Goal: Task Accomplishment & Management: Complete application form

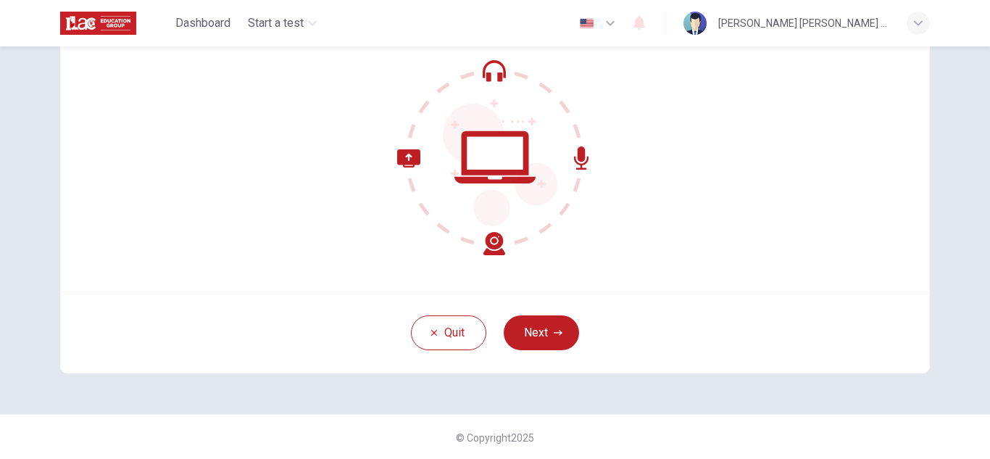
scroll to position [145, 0]
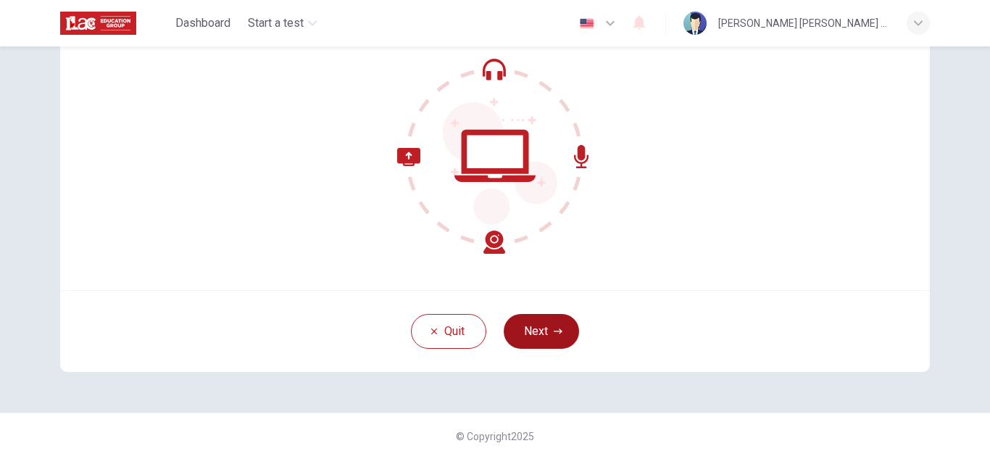
click at [543, 335] on button "Next" at bounding box center [541, 331] width 75 height 35
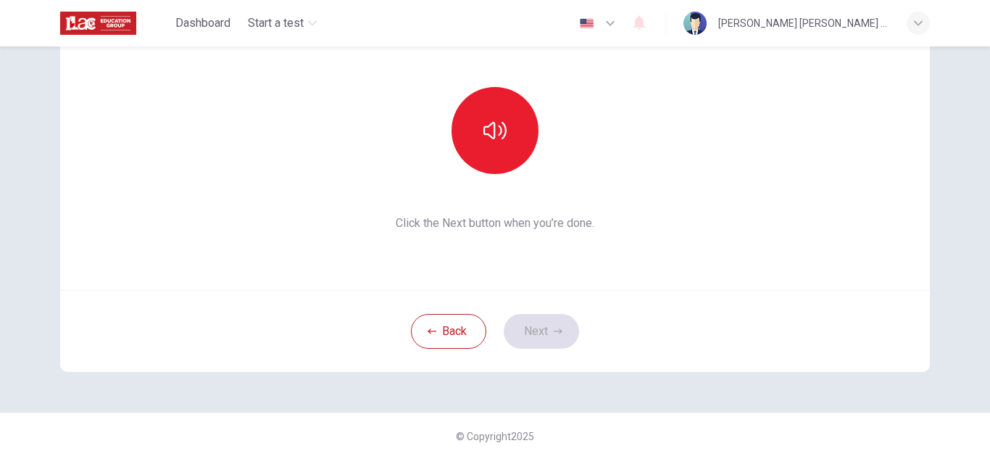
scroll to position [72, 0]
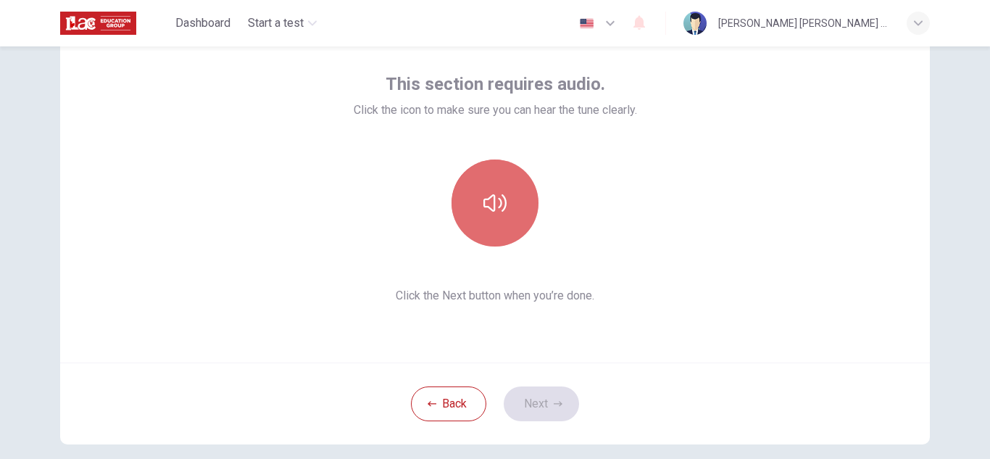
click at [491, 209] on icon "button" at bounding box center [494, 202] width 23 height 17
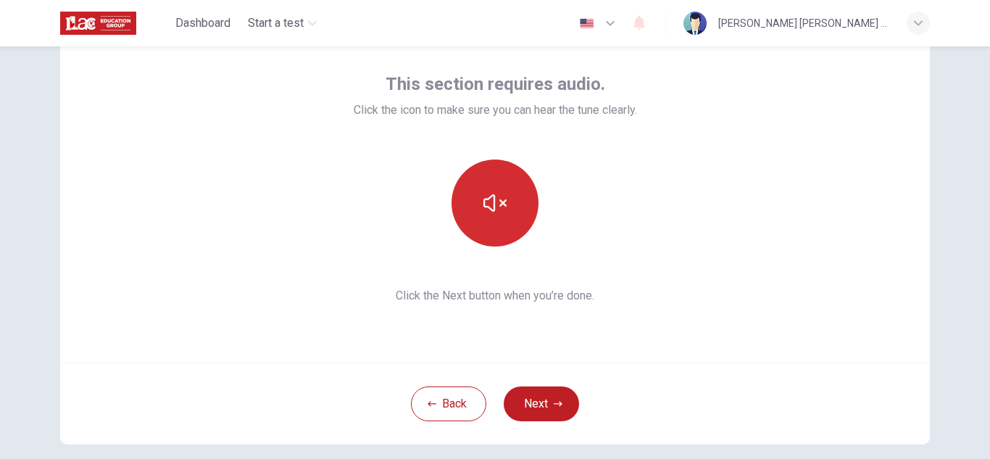
click at [556, 400] on icon "button" at bounding box center [558, 403] width 9 height 9
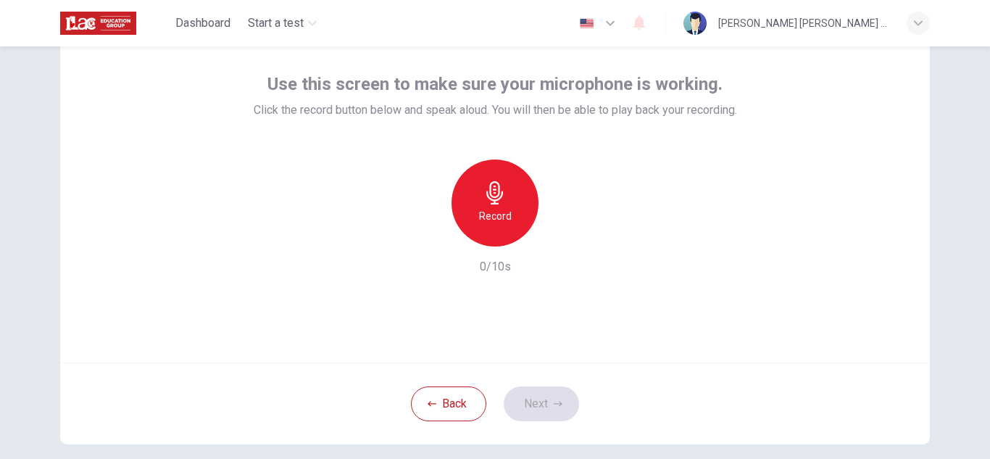
click at [501, 203] on icon "button" at bounding box center [494, 192] width 23 height 23
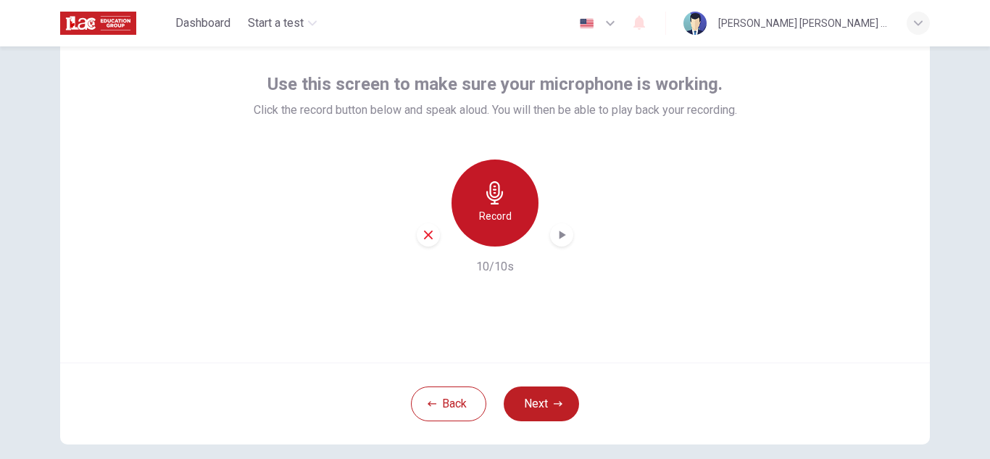
click at [501, 203] on icon "button" at bounding box center [494, 192] width 23 height 23
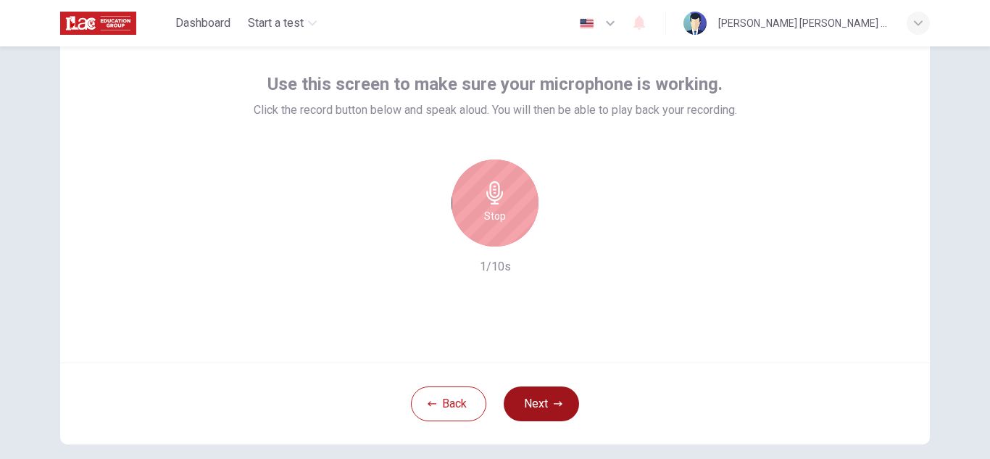
click at [543, 400] on button "Next" at bounding box center [541, 403] width 75 height 35
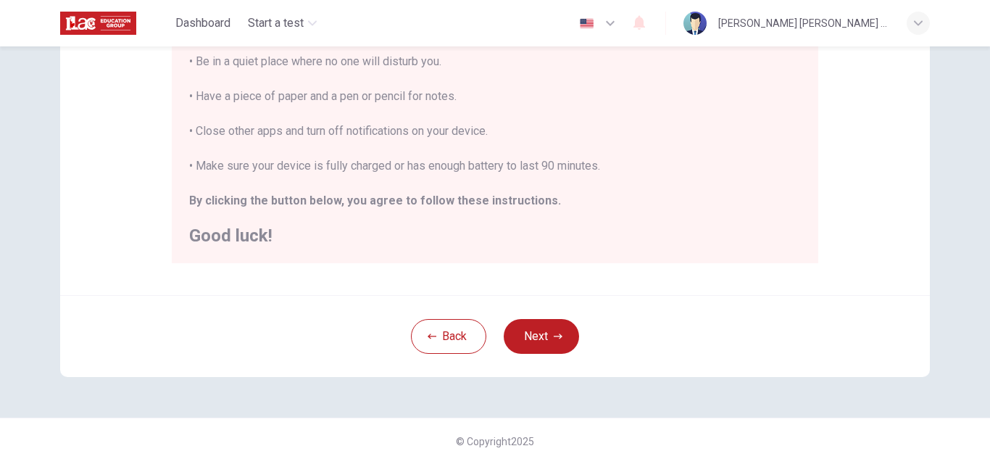
scroll to position [347, 0]
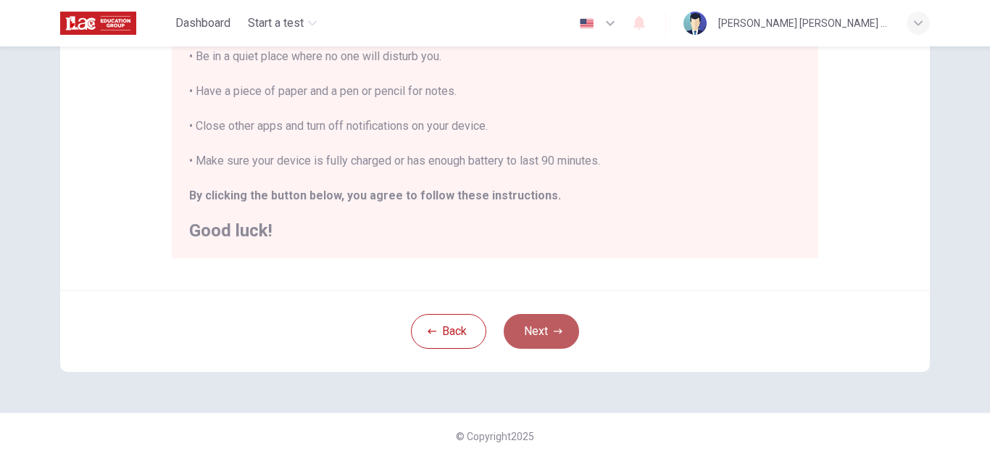
click at [526, 322] on button "Next" at bounding box center [541, 331] width 75 height 35
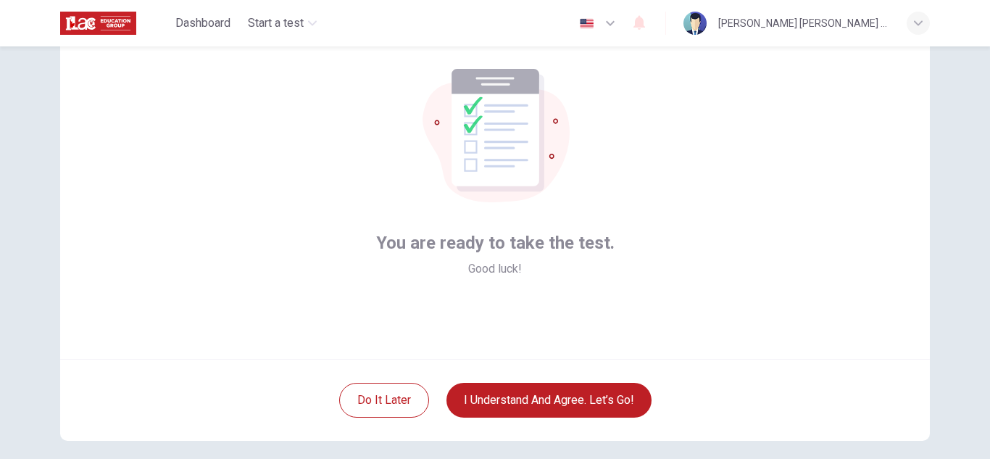
scroll to position [145, 0]
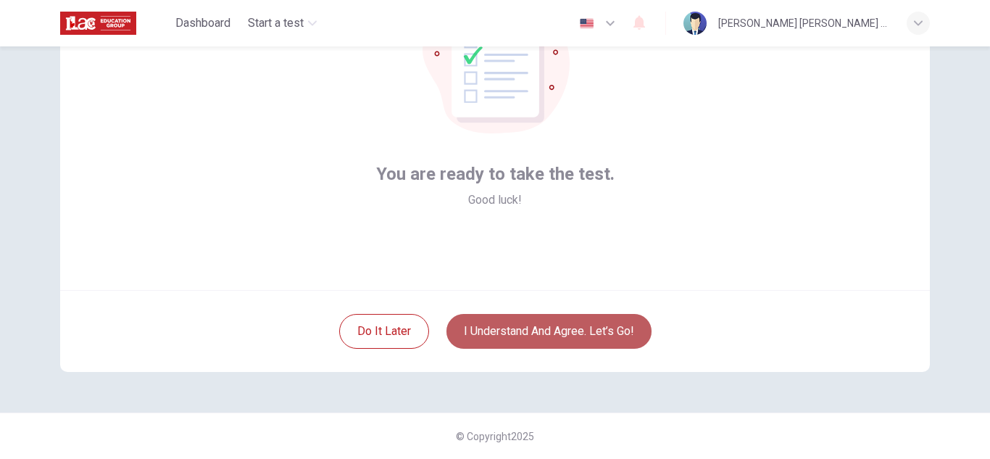
click at [586, 336] on button "I understand and agree. Let’s go!" at bounding box center [548, 331] width 205 height 35
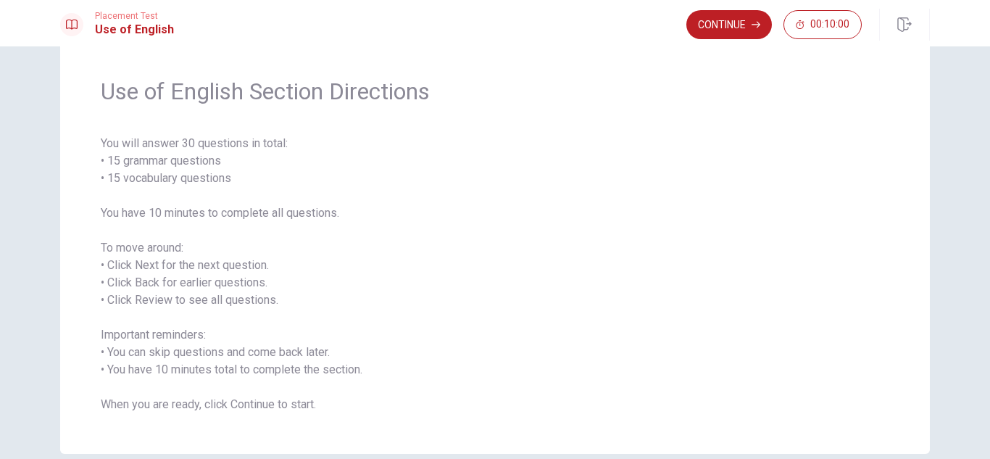
scroll to position [72, 0]
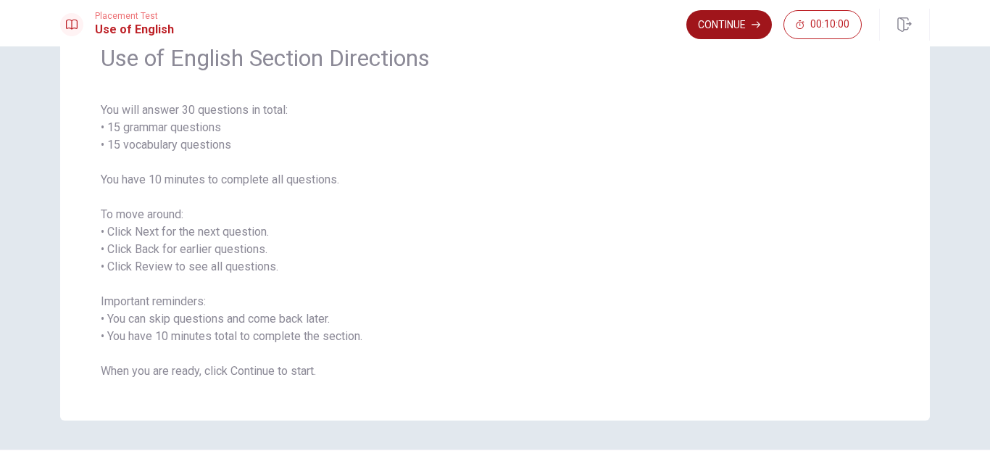
click at [738, 28] on button "Continue" at bounding box center [728, 24] width 85 height 29
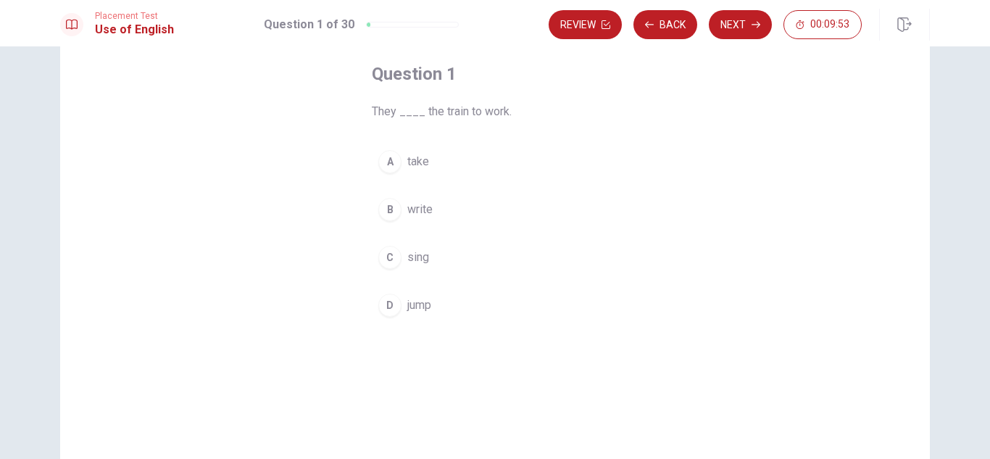
click at [387, 161] on div "A" at bounding box center [389, 161] width 23 height 23
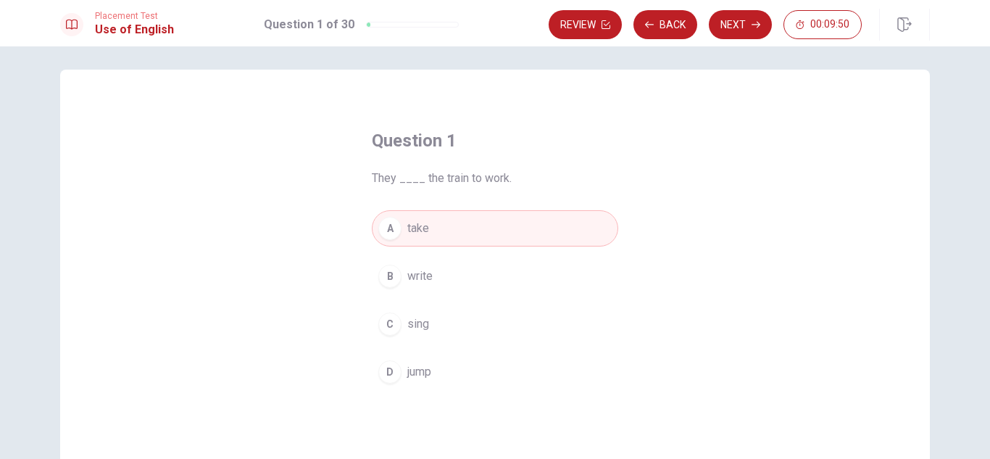
scroll to position [0, 0]
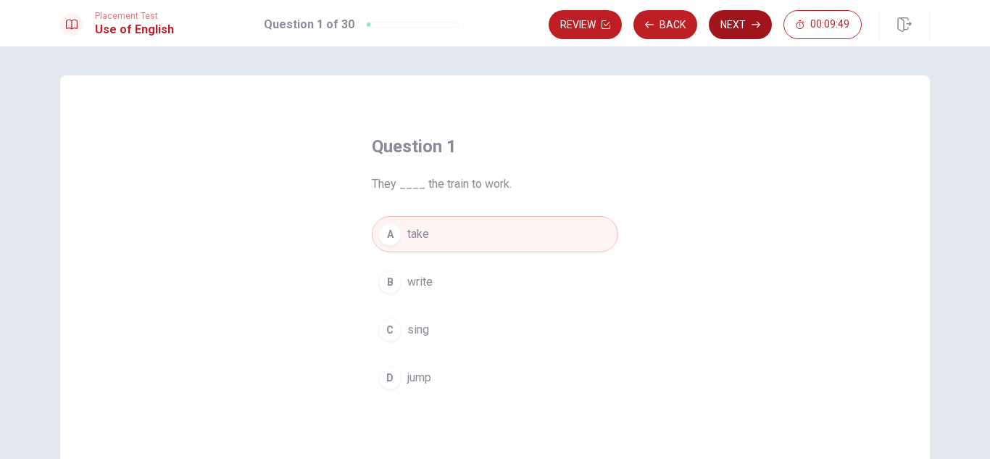
click at [759, 28] on icon "button" at bounding box center [755, 24] width 9 height 9
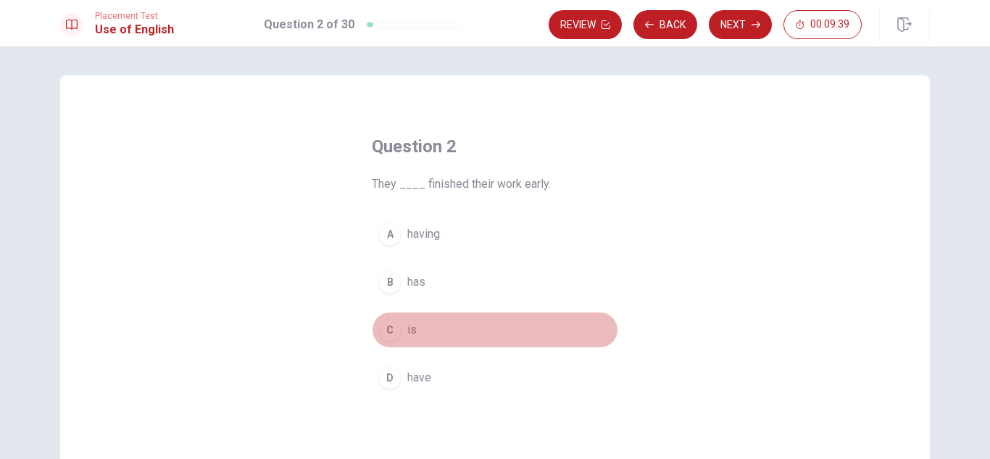
click at [407, 331] on span "is" at bounding box center [411, 329] width 9 height 17
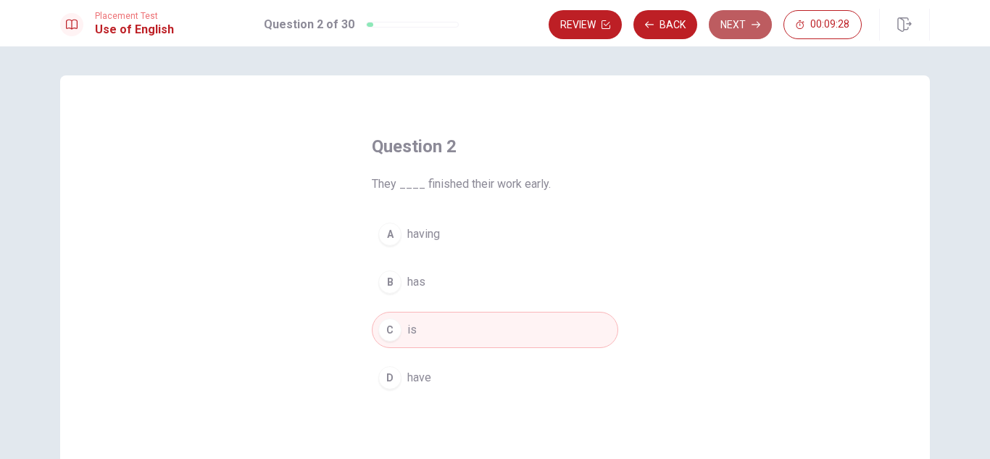
click at [750, 28] on button "Next" at bounding box center [740, 24] width 63 height 29
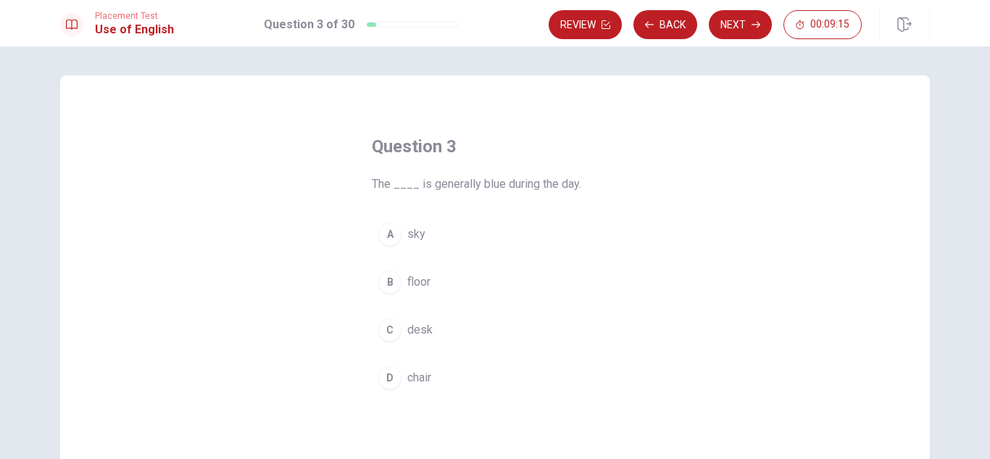
click at [416, 228] on span "sky" at bounding box center [416, 233] width 18 height 17
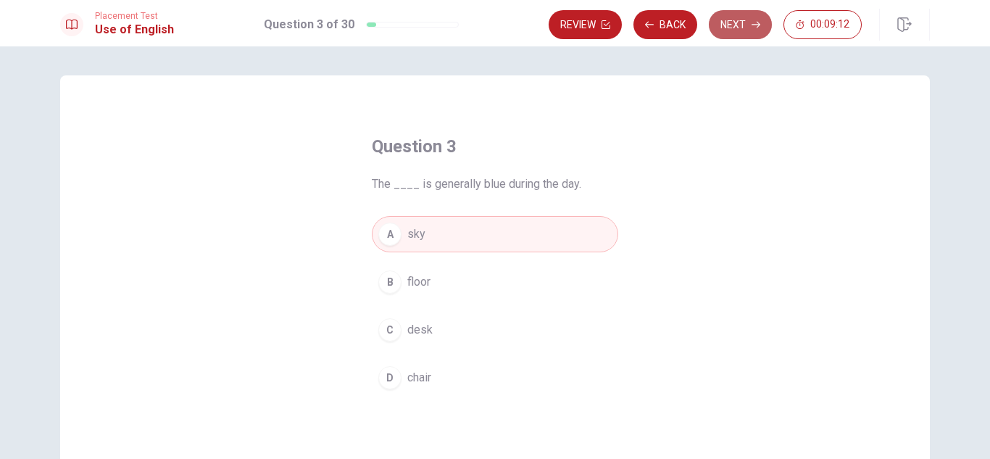
click at [730, 22] on button "Next" at bounding box center [740, 24] width 63 height 29
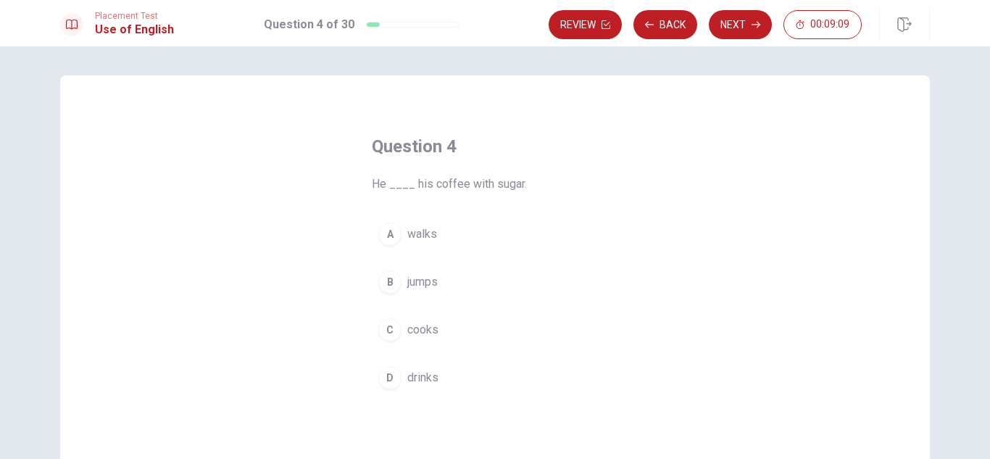
click at [420, 381] on span "drinks" at bounding box center [422, 377] width 31 height 17
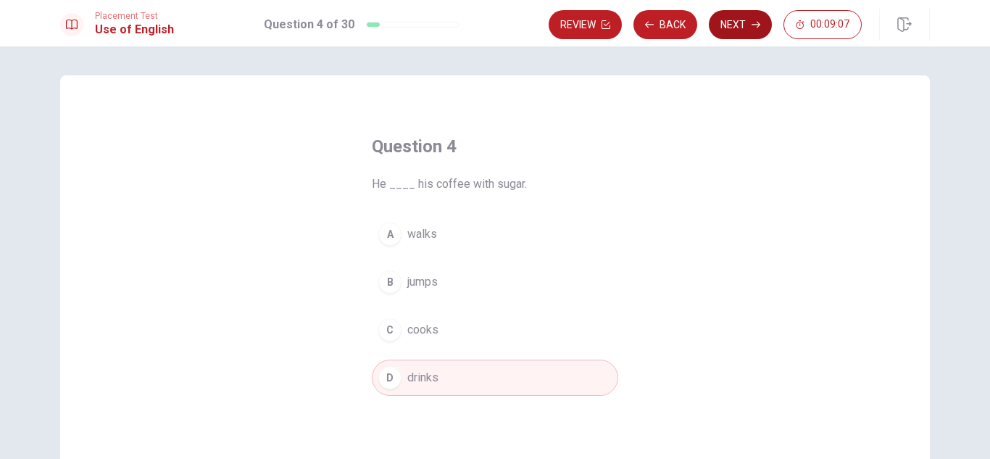
click at [737, 22] on button "Next" at bounding box center [740, 24] width 63 height 29
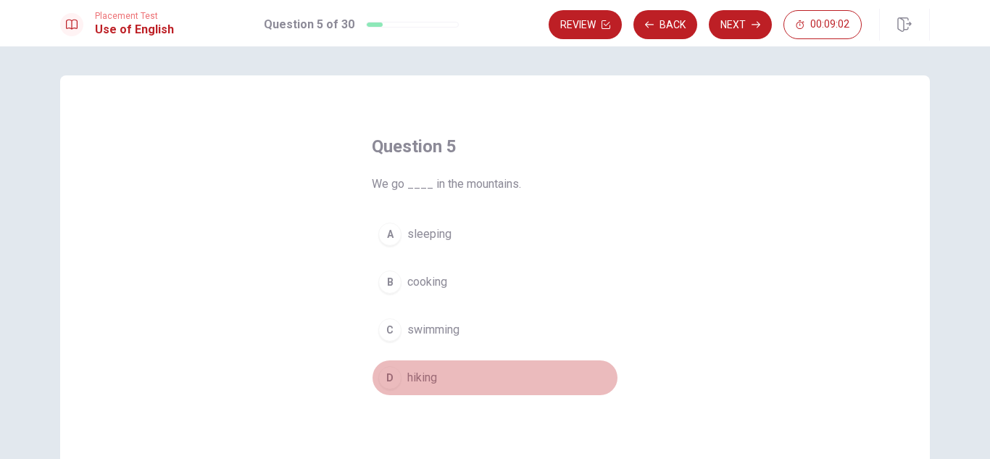
click at [419, 377] on span "hiking" at bounding box center [422, 377] width 30 height 17
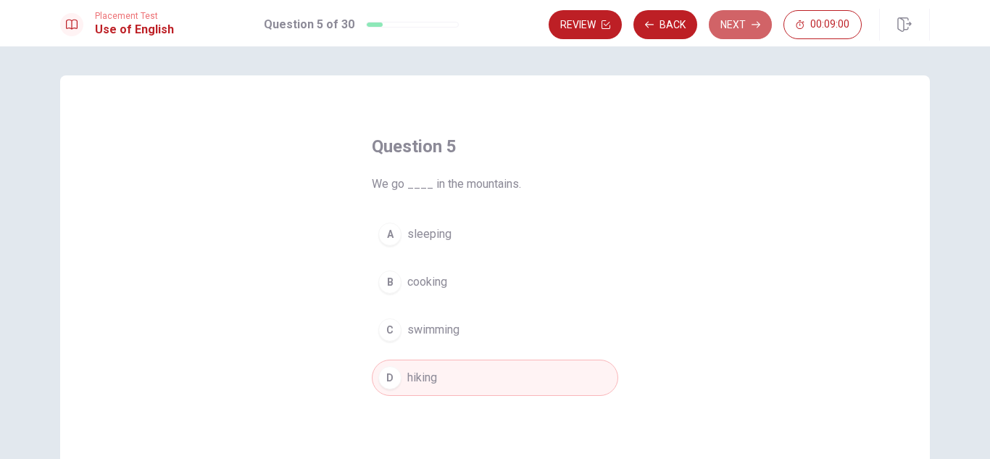
click at [736, 24] on button "Next" at bounding box center [740, 24] width 63 height 29
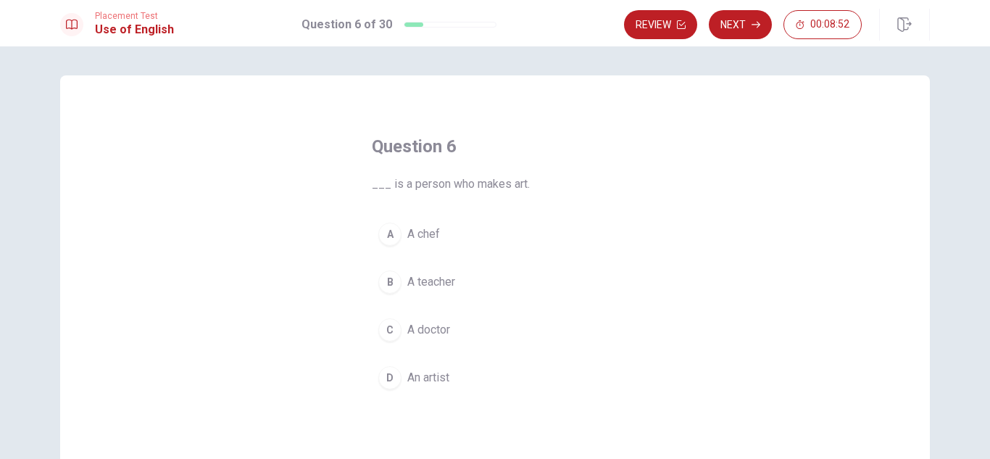
click at [433, 375] on span "An artist" at bounding box center [428, 377] width 42 height 17
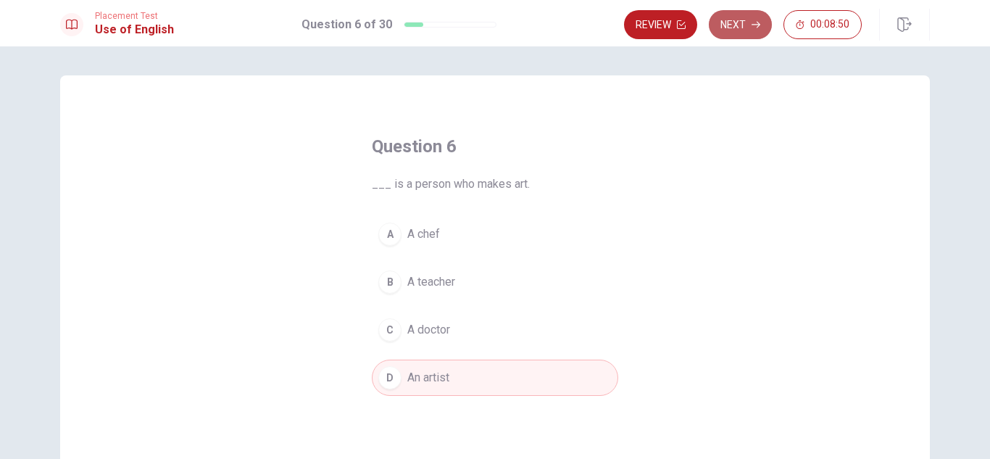
click at [735, 22] on button "Next" at bounding box center [740, 24] width 63 height 29
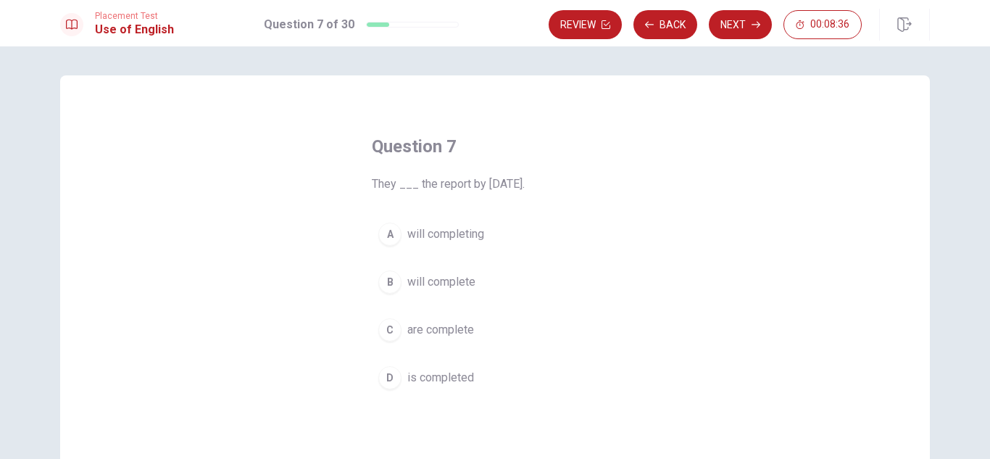
click at [443, 282] on span "will complete" at bounding box center [441, 281] width 68 height 17
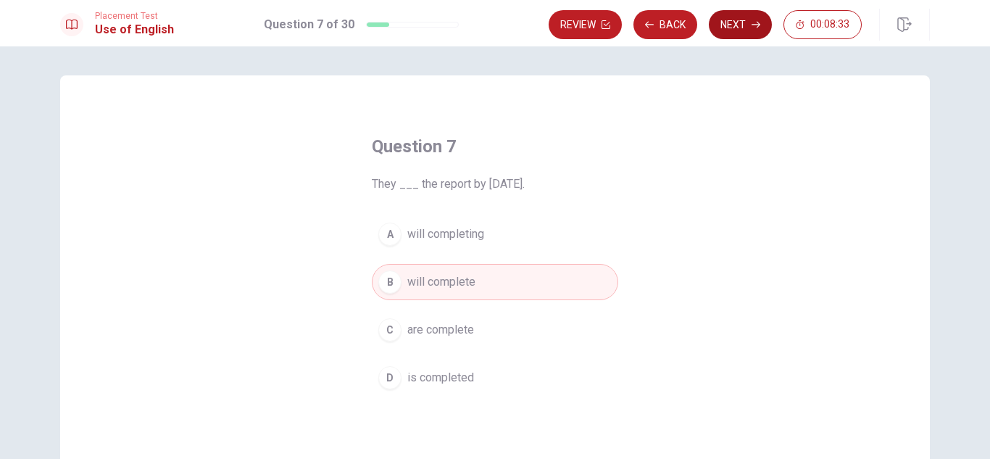
click at [732, 22] on button "Next" at bounding box center [740, 24] width 63 height 29
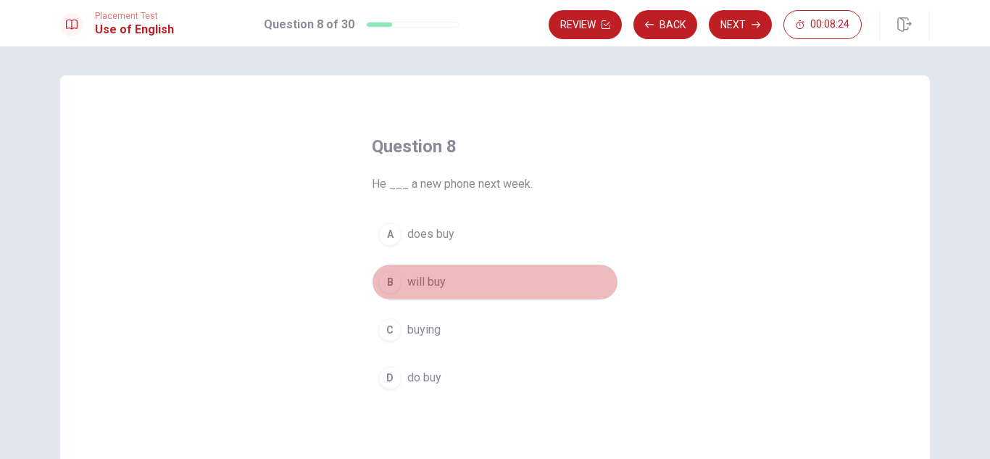
click at [427, 279] on span "will buy" at bounding box center [426, 281] width 38 height 17
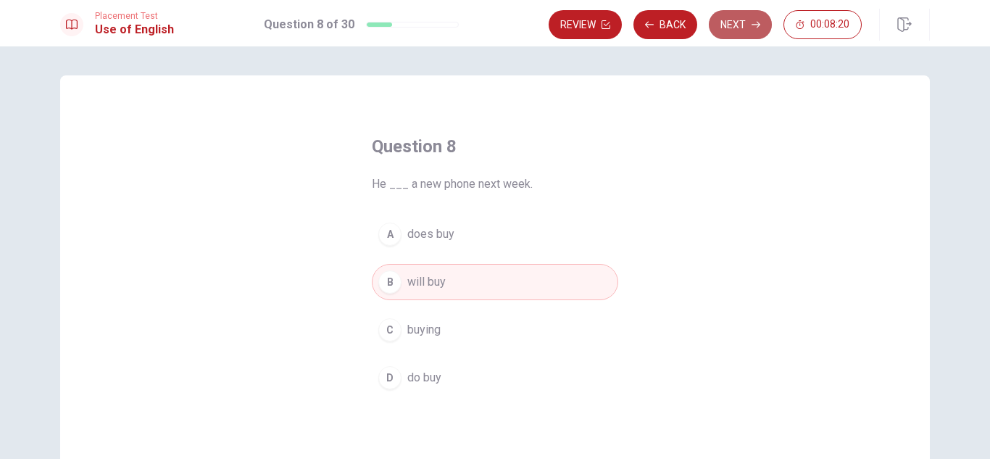
click at [742, 26] on button "Next" at bounding box center [740, 24] width 63 height 29
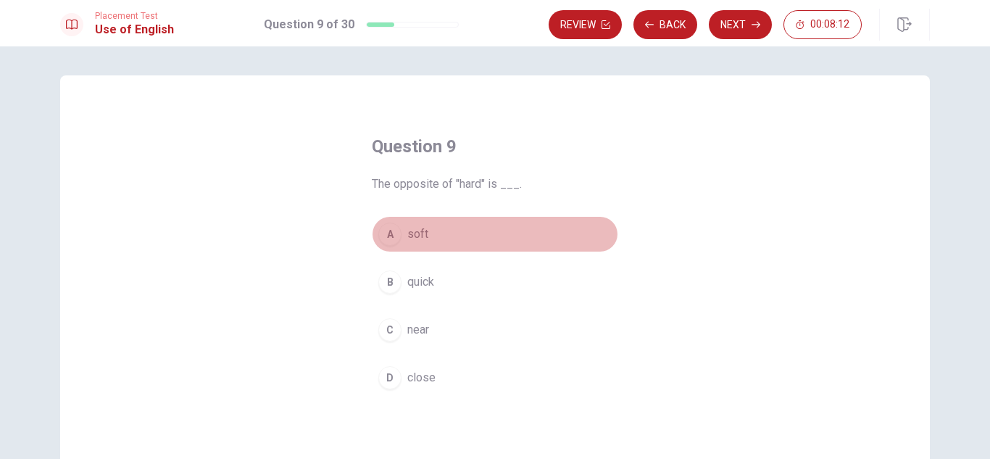
click at [413, 244] on button "A soft" at bounding box center [495, 234] width 246 height 36
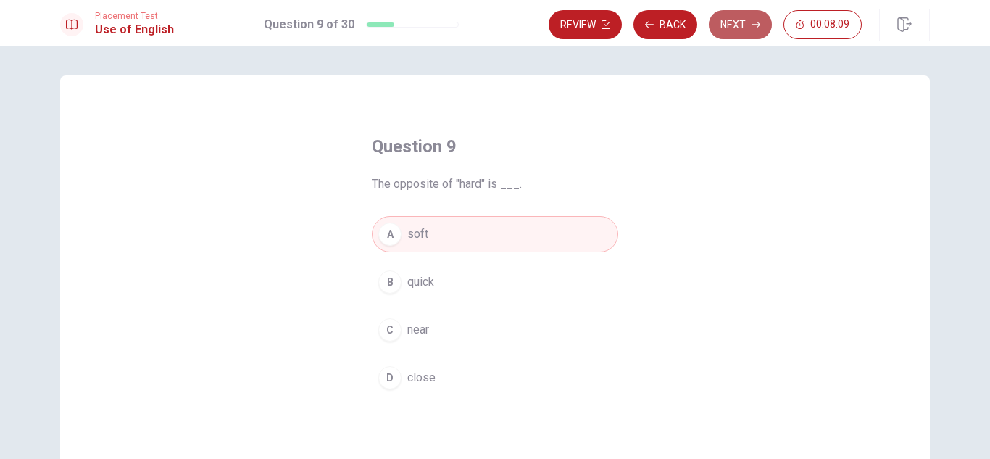
click at [734, 29] on button "Next" at bounding box center [740, 24] width 63 height 29
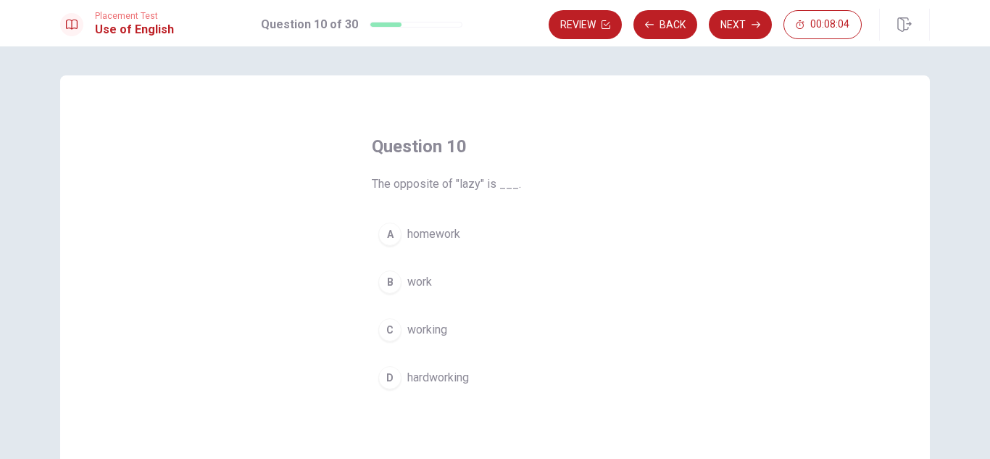
click at [437, 374] on span "hardworking" at bounding box center [438, 377] width 62 height 17
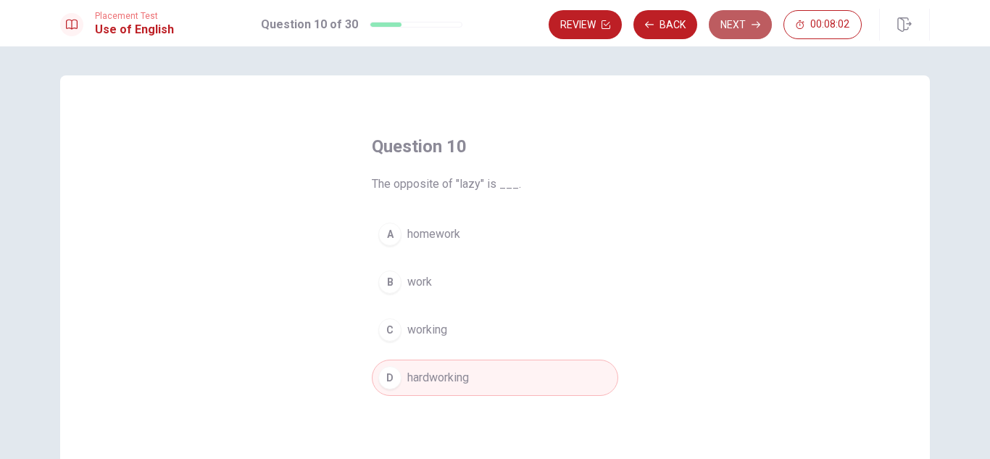
click at [730, 25] on button "Next" at bounding box center [740, 24] width 63 height 29
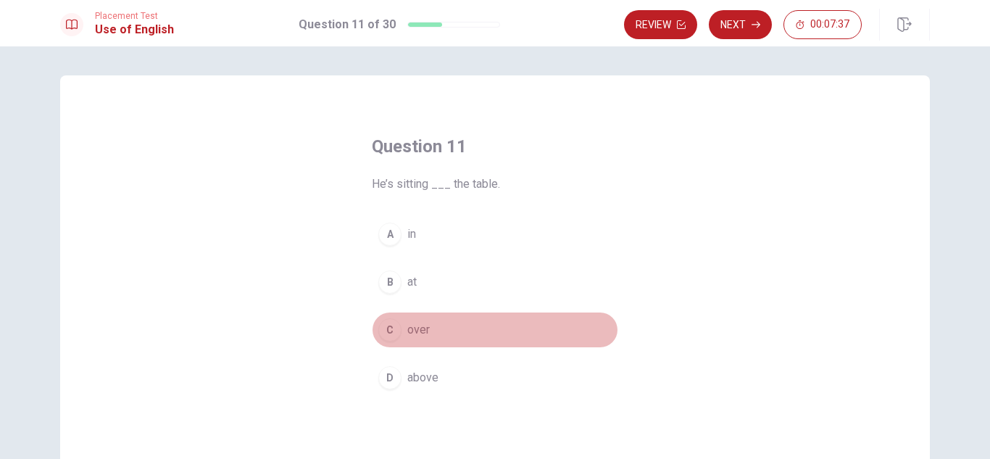
click at [415, 335] on span "over" at bounding box center [418, 329] width 22 height 17
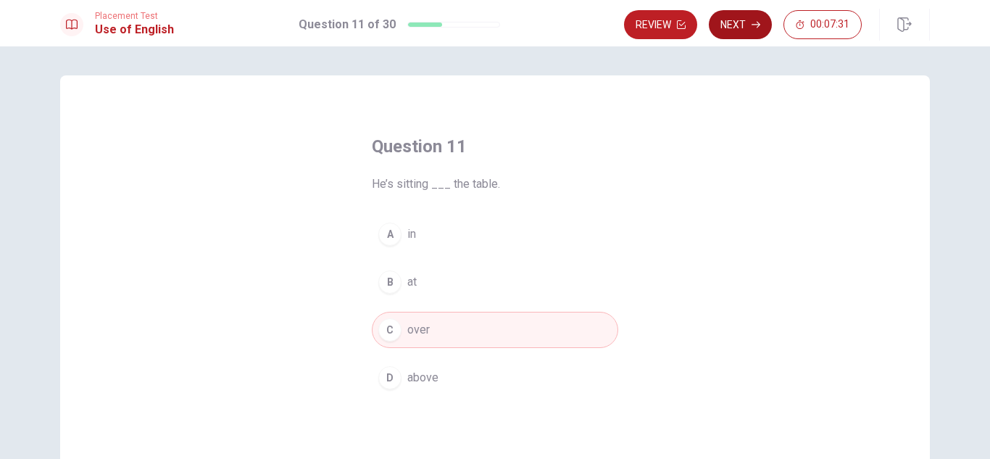
click at [732, 28] on button "Next" at bounding box center [740, 24] width 63 height 29
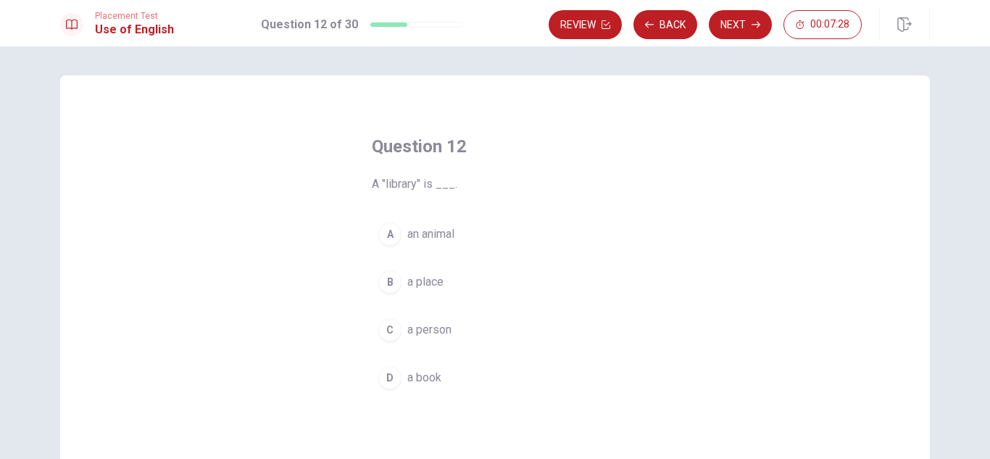
click at [430, 285] on span "a place" at bounding box center [425, 281] width 36 height 17
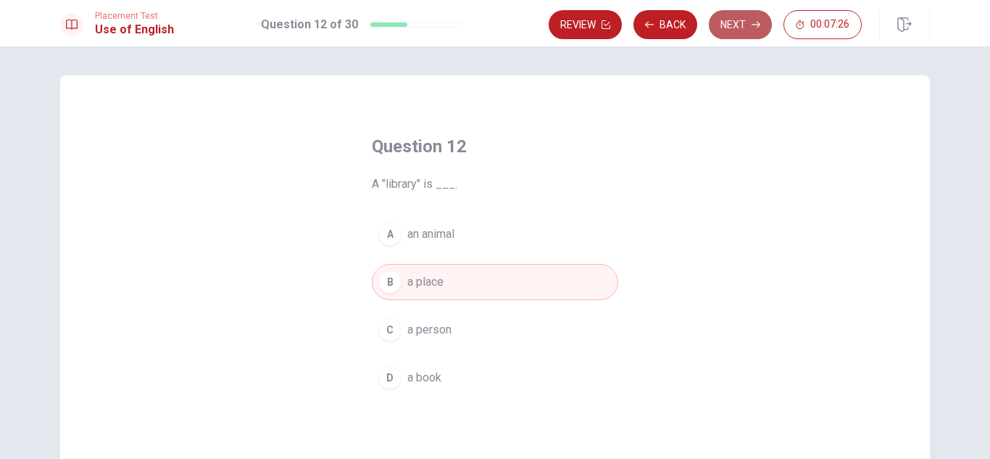
click at [754, 25] on icon "button" at bounding box center [755, 25] width 9 height 7
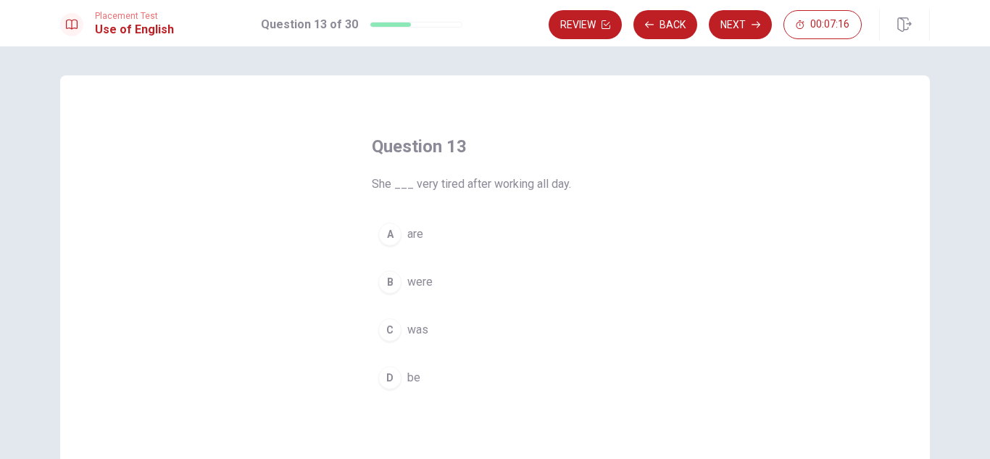
click at [419, 330] on span "was" at bounding box center [417, 329] width 21 height 17
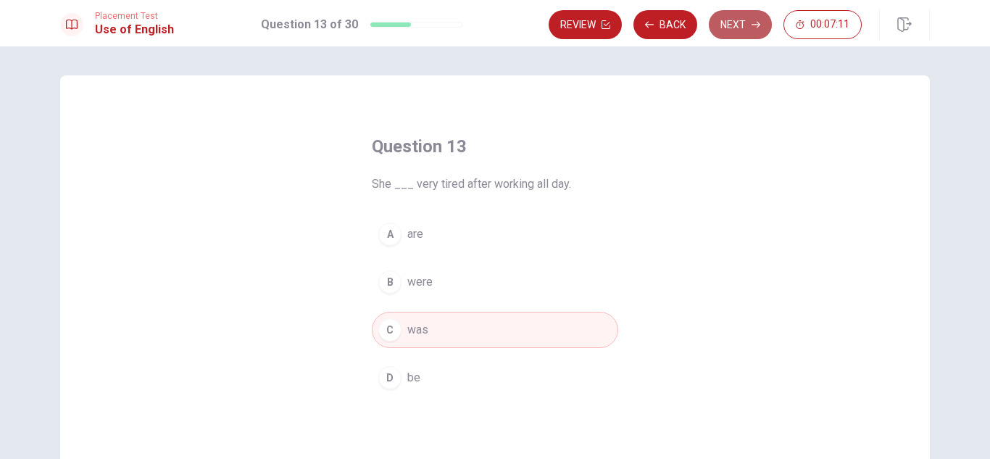
click at [731, 26] on button "Next" at bounding box center [740, 24] width 63 height 29
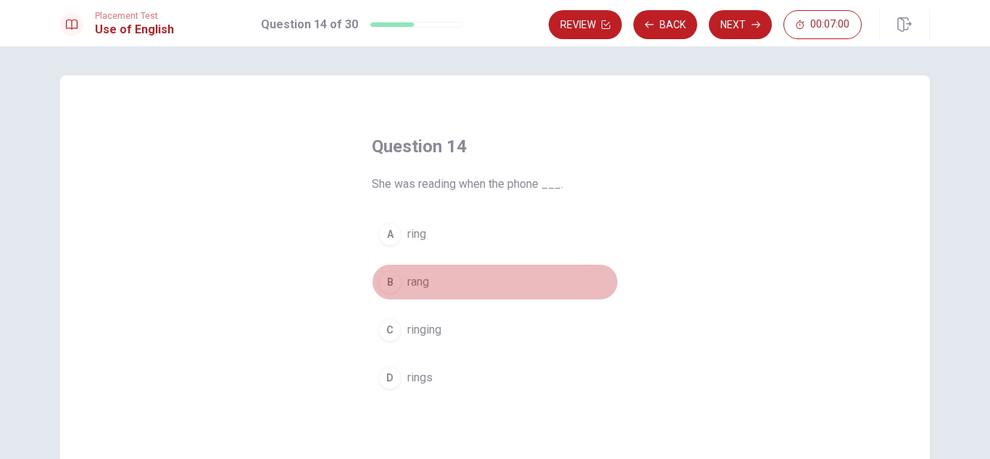
click at [419, 278] on span "rang" at bounding box center [418, 281] width 22 height 17
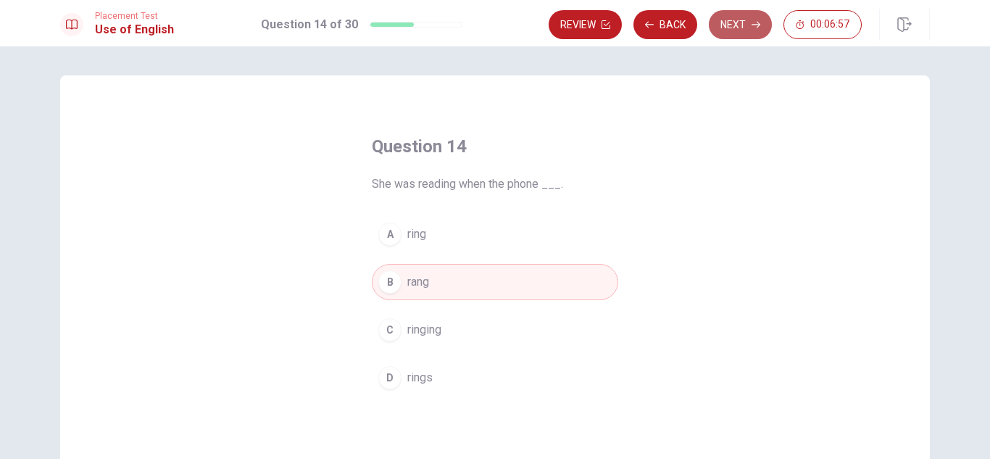
click at [730, 30] on button "Next" at bounding box center [740, 24] width 63 height 29
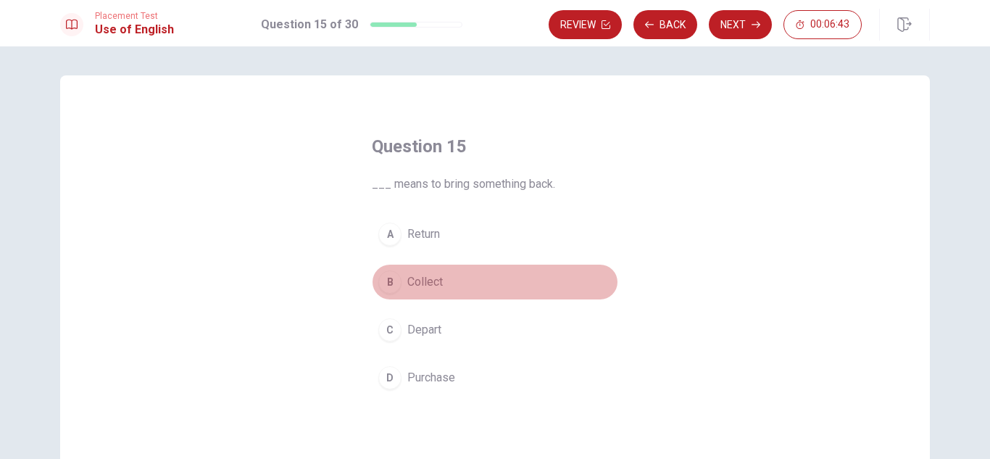
click at [438, 280] on span "Collect" at bounding box center [425, 281] width 36 height 17
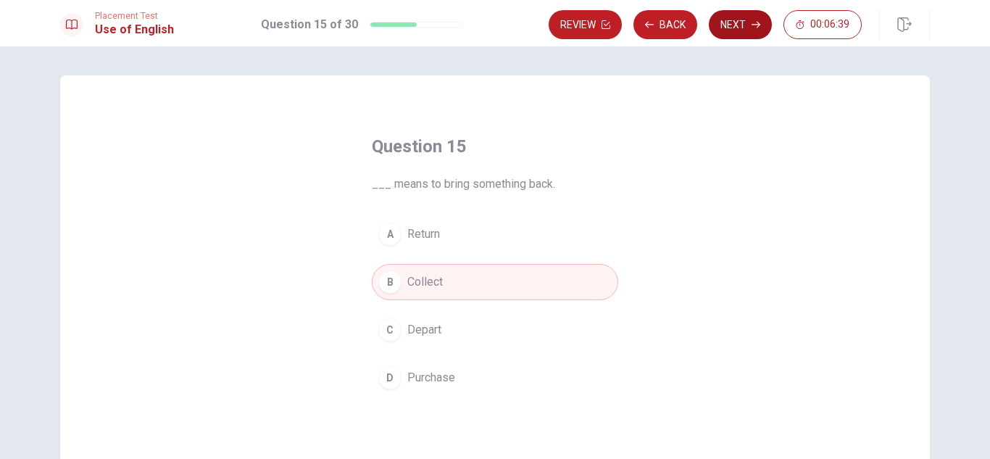
click at [722, 17] on button "Next" at bounding box center [740, 24] width 63 height 29
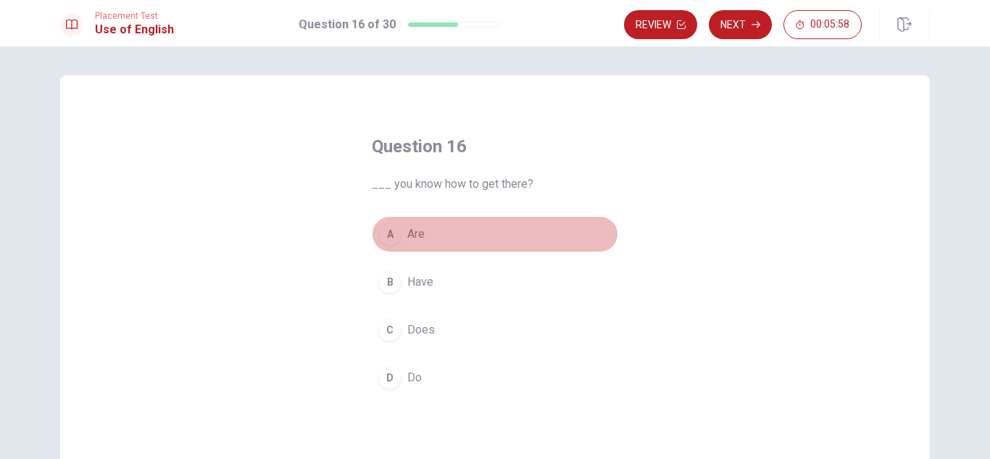
click at [407, 231] on span "Are" at bounding box center [415, 233] width 17 height 17
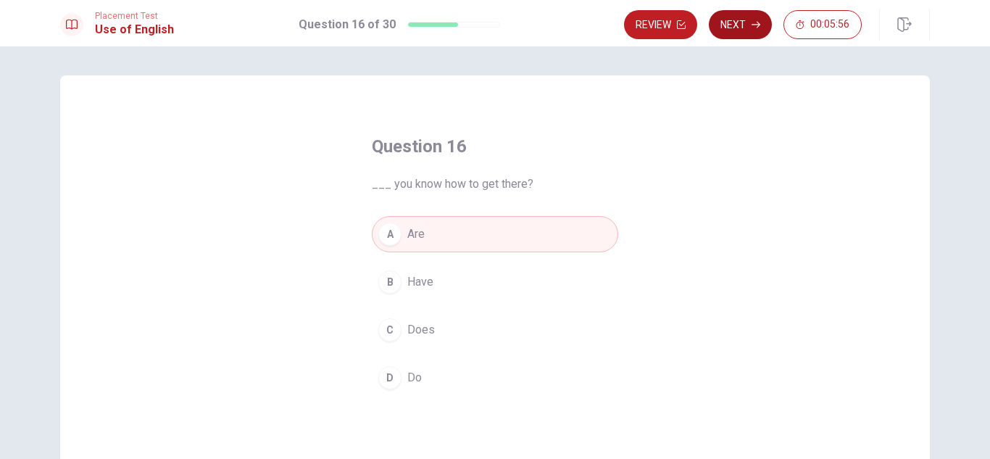
click at [746, 27] on button "Next" at bounding box center [740, 24] width 63 height 29
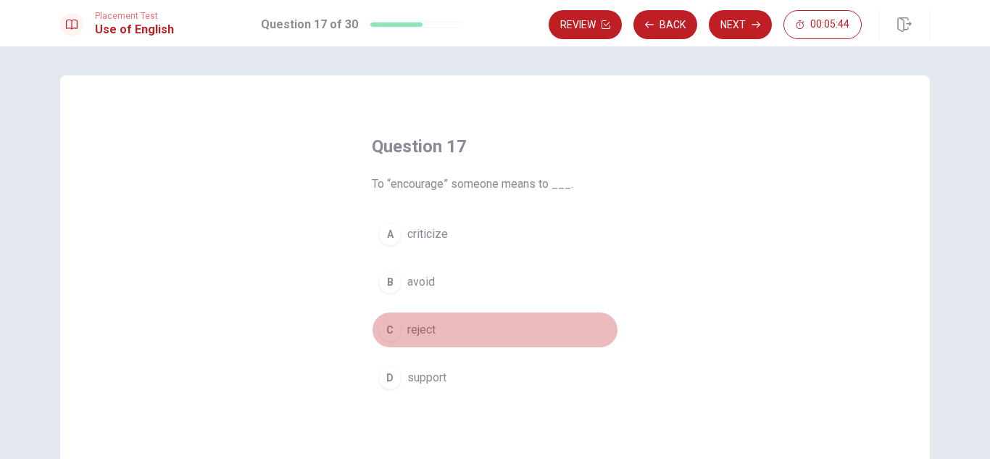
click at [412, 332] on span "reject" at bounding box center [421, 329] width 28 height 17
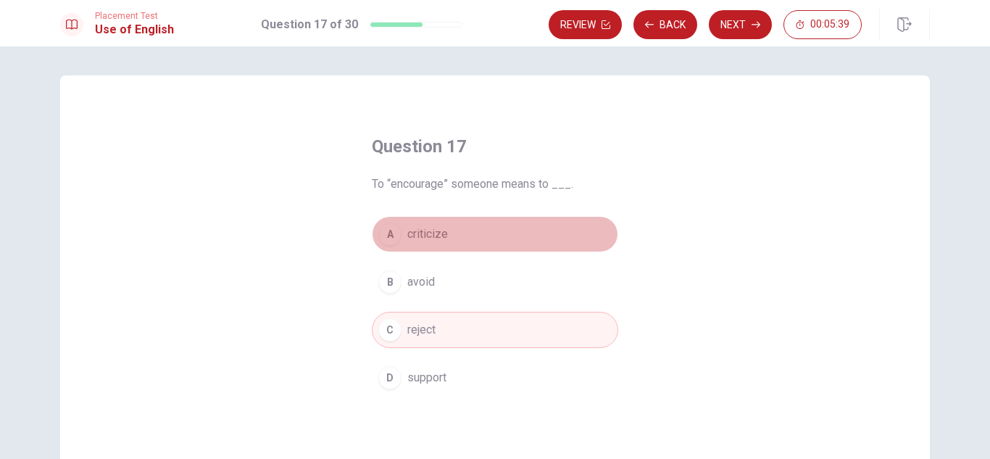
click at [434, 234] on span "criticize" at bounding box center [427, 233] width 41 height 17
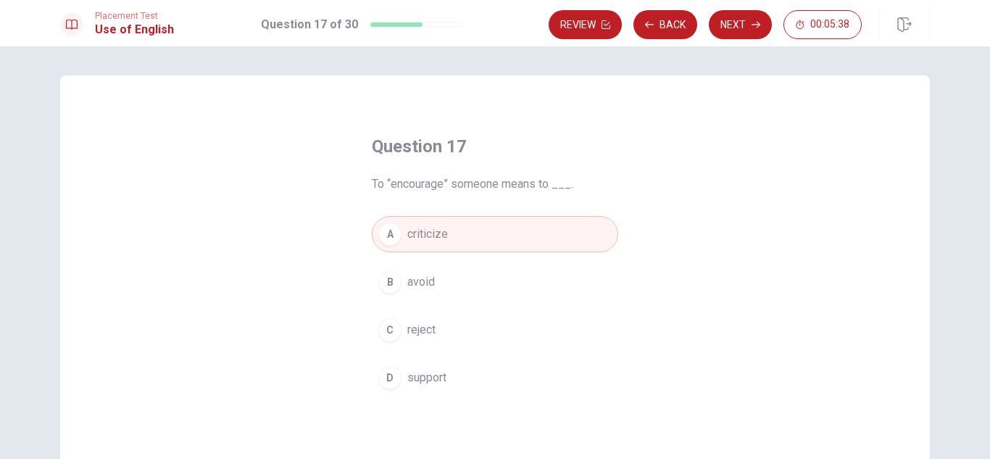
click at [426, 326] on span "reject" at bounding box center [421, 329] width 28 height 17
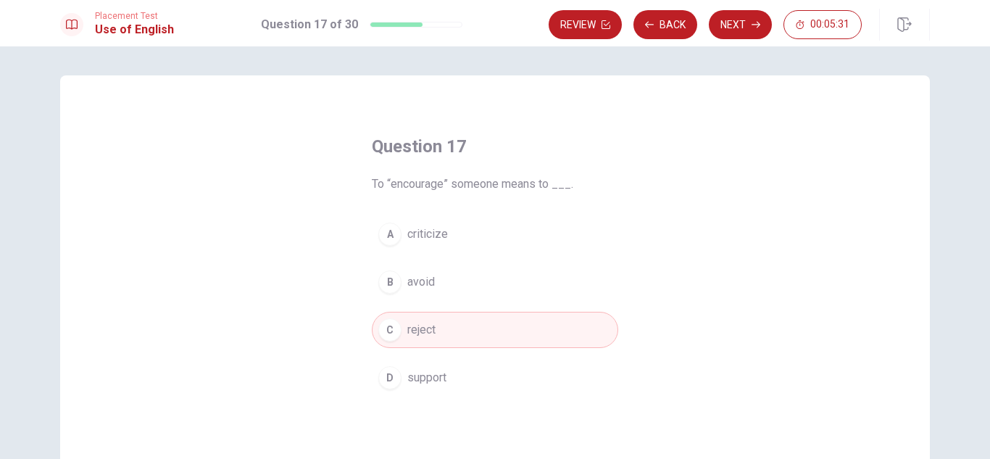
click at [450, 379] on button "D support" at bounding box center [495, 377] width 246 height 36
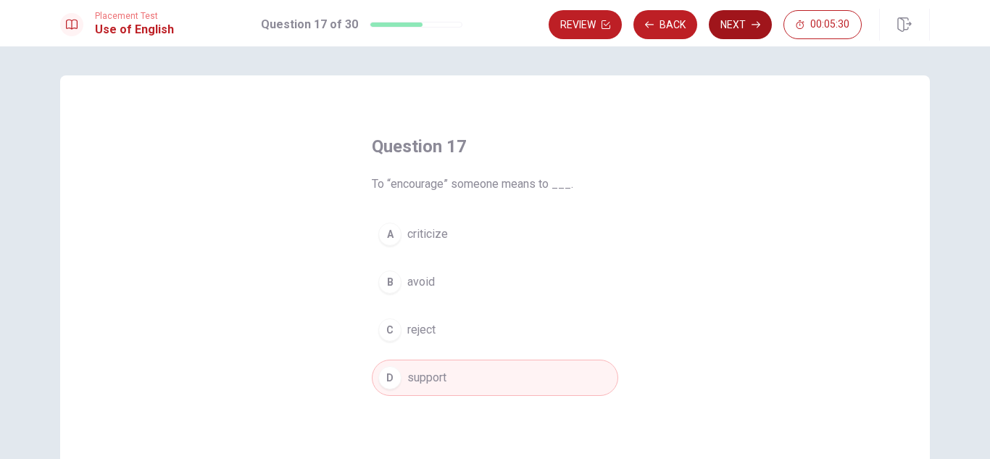
click at [736, 32] on button "Next" at bounding box center [740, 24] width 63 height 29
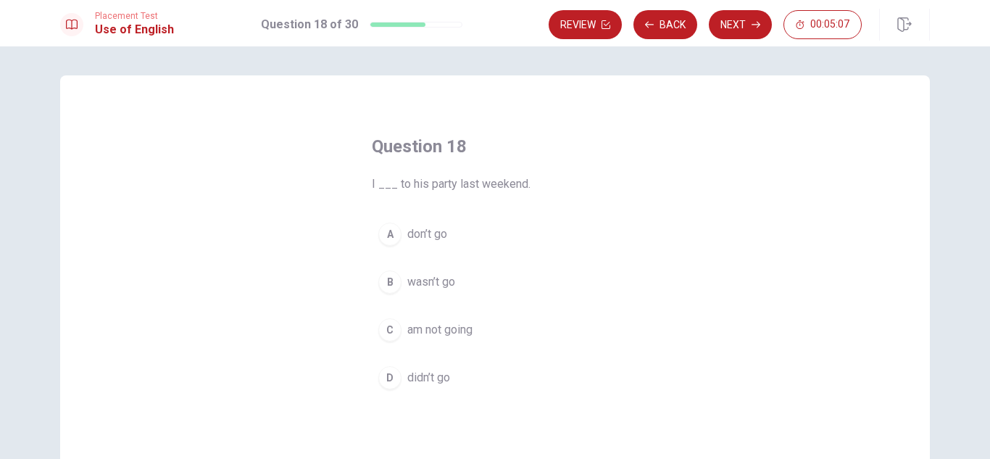
click at [440, 380] on span "didn’t go" at bounding box center [428, 377] width 43 height 17
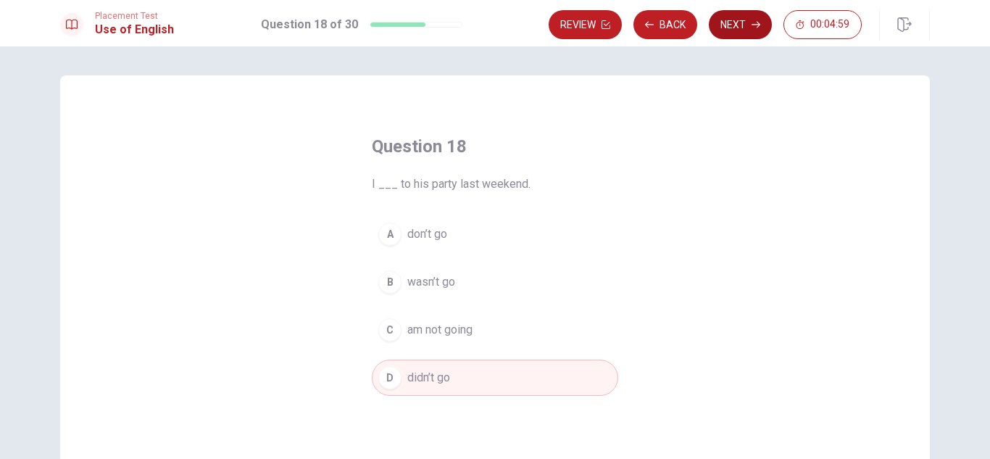
click at [743, 21] on button "Next" at bounding box center [740, 24] width 63 height 29
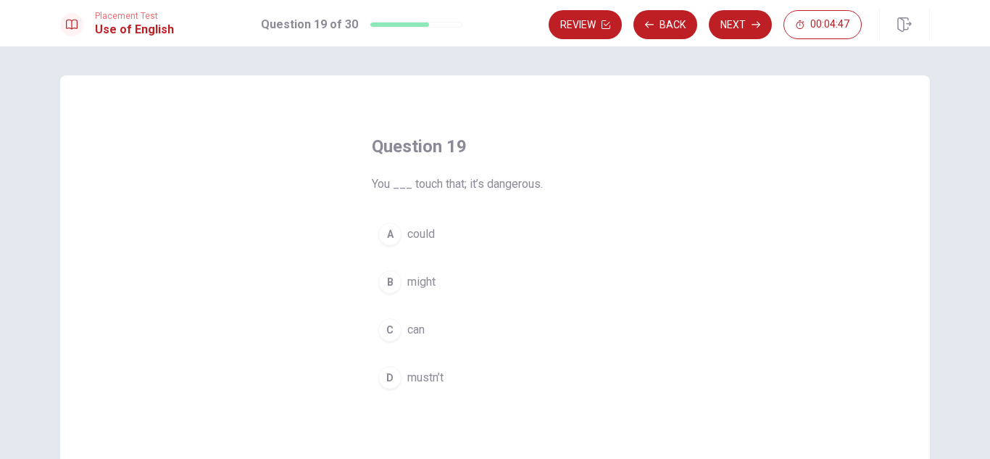
click at [428, 233] on span "could" at bounding box center [421, 233] width 28 height 17
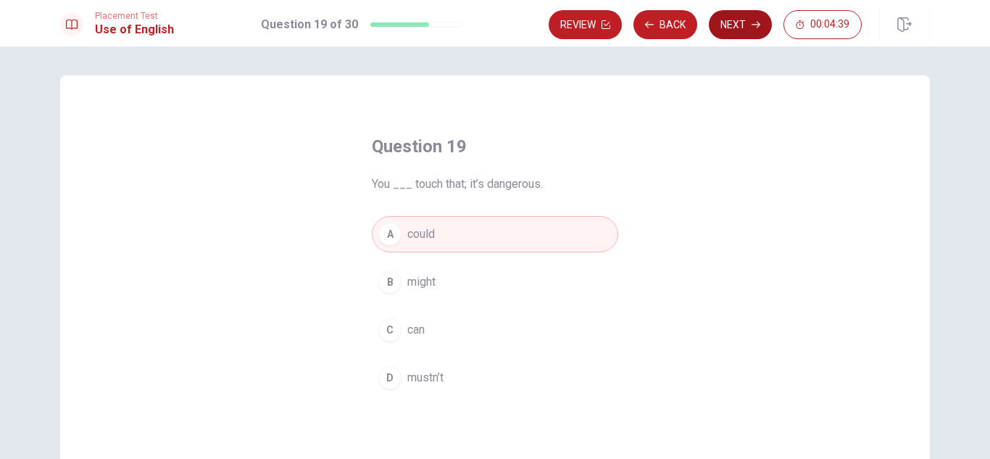
click at [748, 28] on button "Next" at bounding box center [740, 24] width 63 height 29
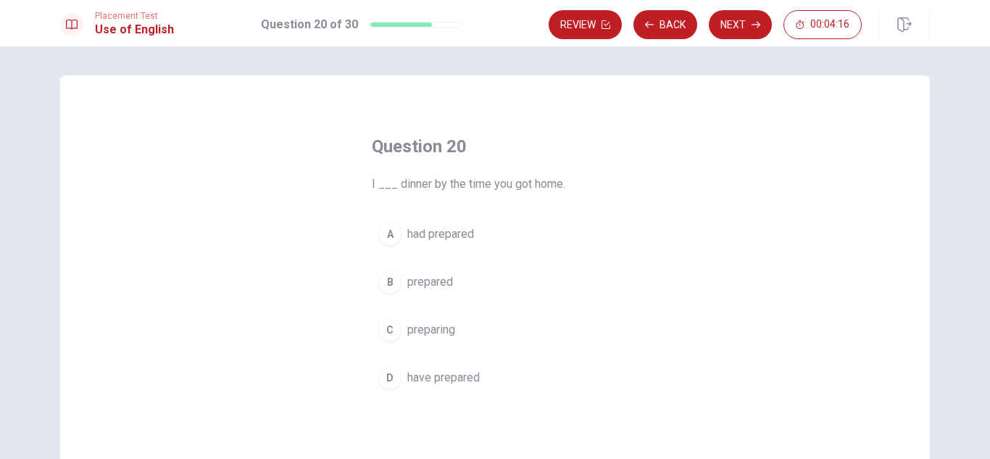
drag, startPoint x: 449, startPoint y: 348, endPoint x: 448, endPoint y: 358, distance: 10.2
click at [448, 356] on div "A had prepared B prepared C preparing D have prepared" at bounding box center [495, 306] width 246 height 180
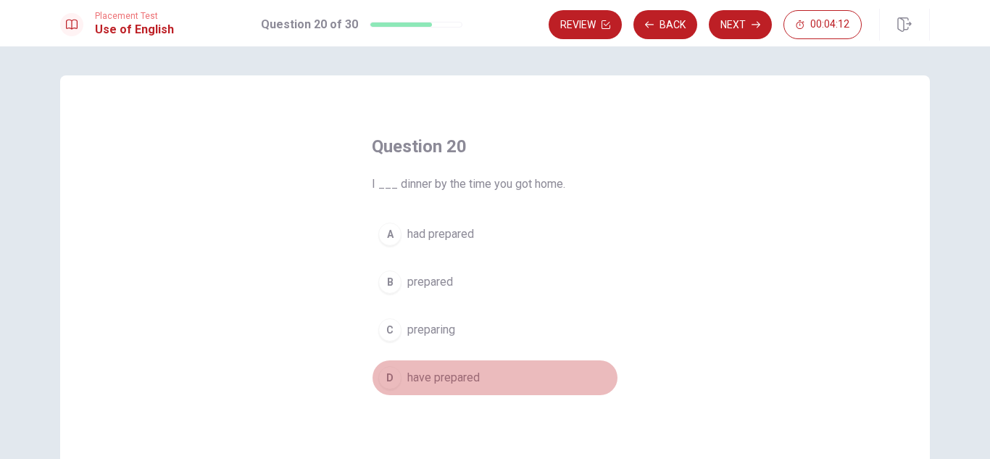
click at [449, 377] on span "have prepared" at bounding box center [443, 377] width 72 height 17
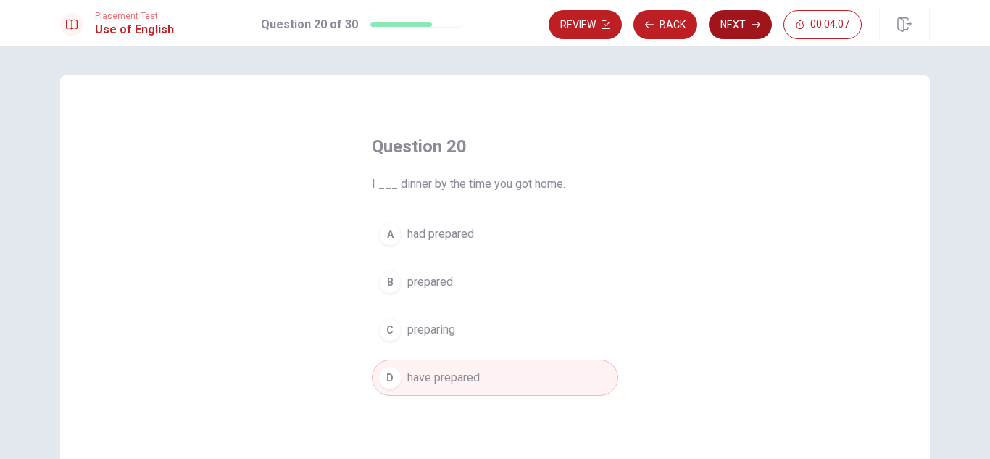
click at [748, 25] on button "Next" at bounding box center [740, 24] width 63 height 29
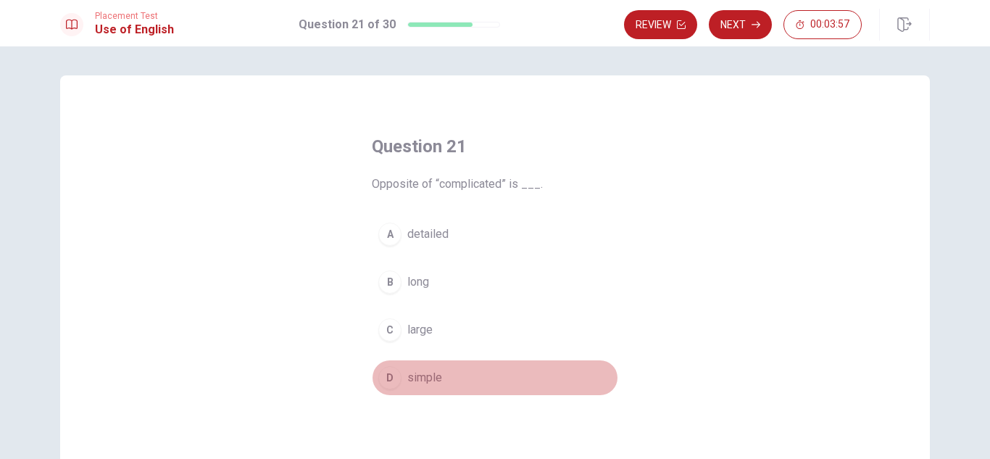
click at [438, 371] on span "simple" at bounding box center [424, 377] width 35 height 17
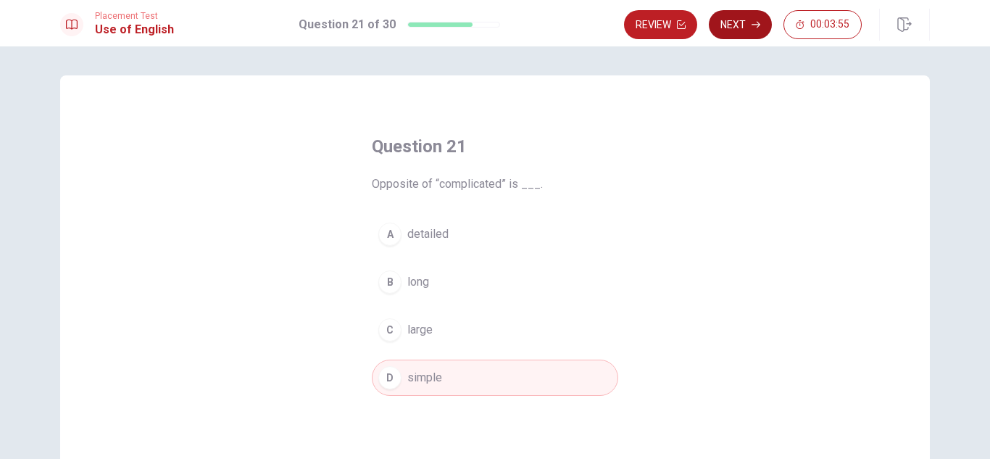
click at [739, 23] on button "Next" at bounding box center [740, 24] width 63 height 29
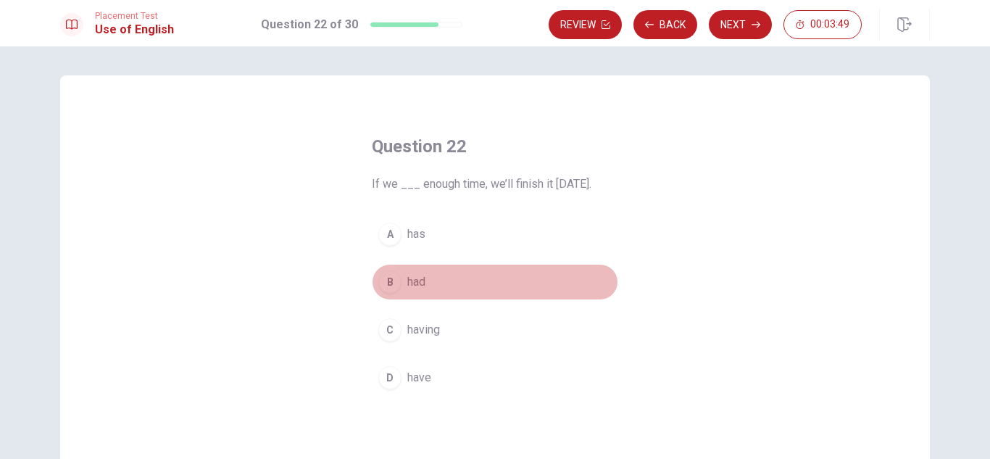
click at [420, 289] on span "had" at bounding box center [416, 281] width 18 height 17
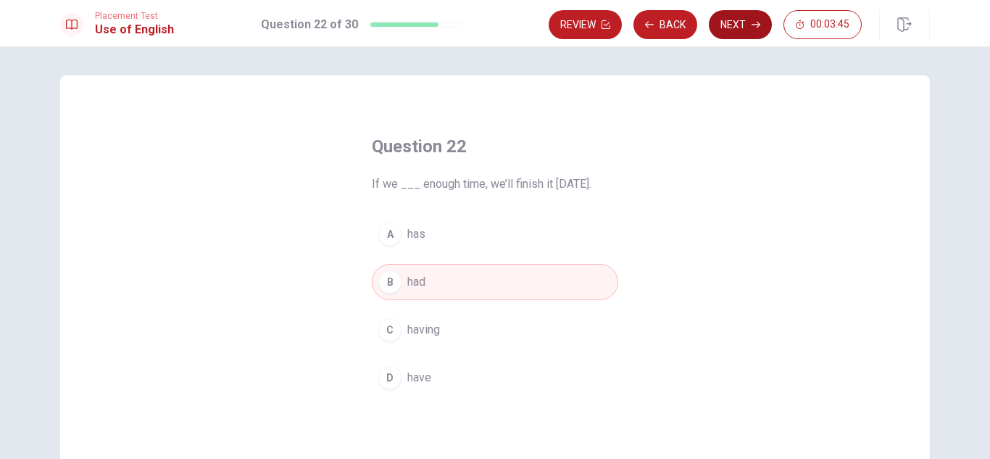
click at [738, 26] on button "Next" at bounding box center [740, 24] width 63 height 29
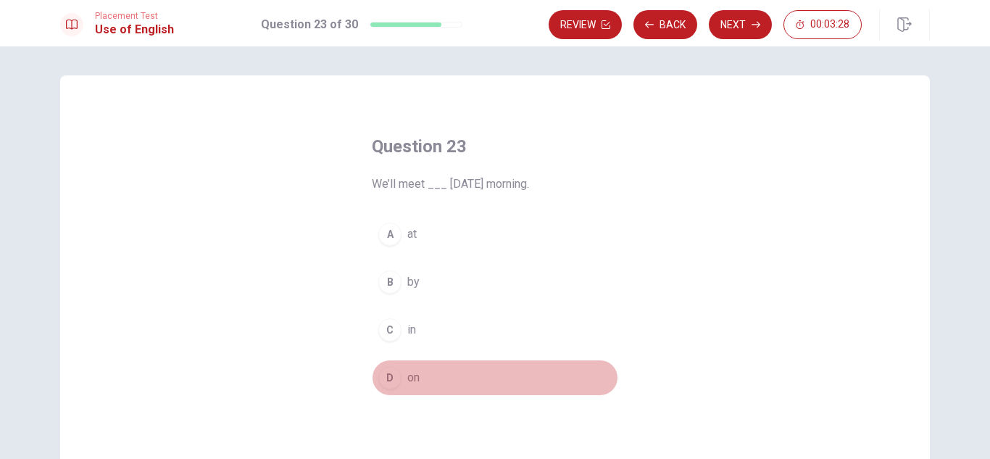
click at [408, 378] on span "on" at bounding box center [413, 377] width 12 height 17
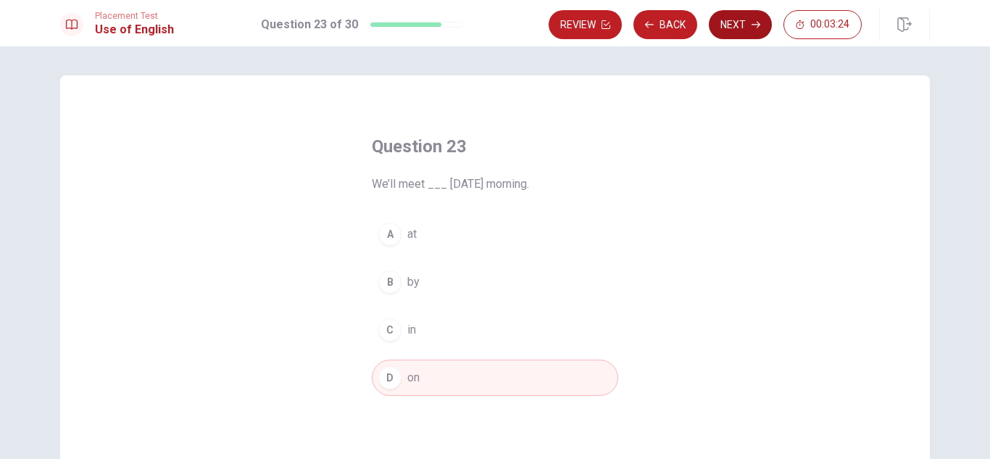
click at [727, 33] on button "Next" at bounding box center [740, 24] width 63 height 29
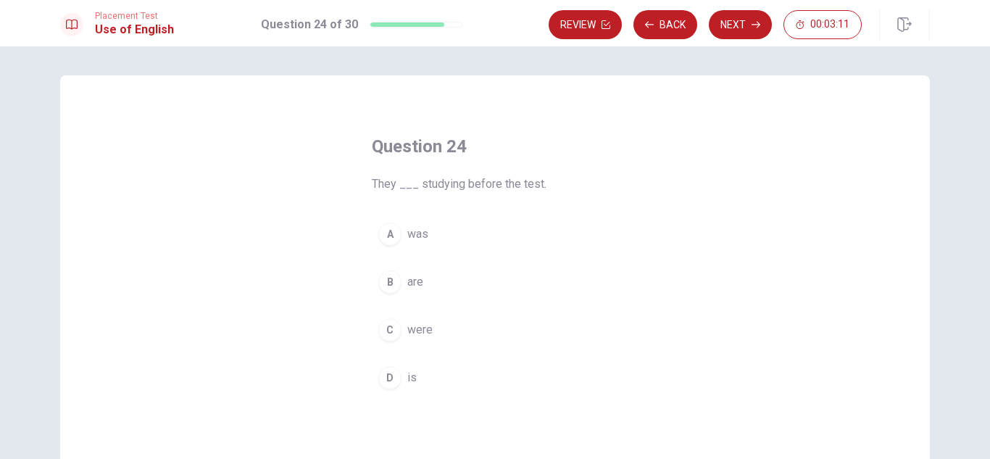
click at [409, 330] on span "were" at bounding box center [419, 329] width 25 height 17
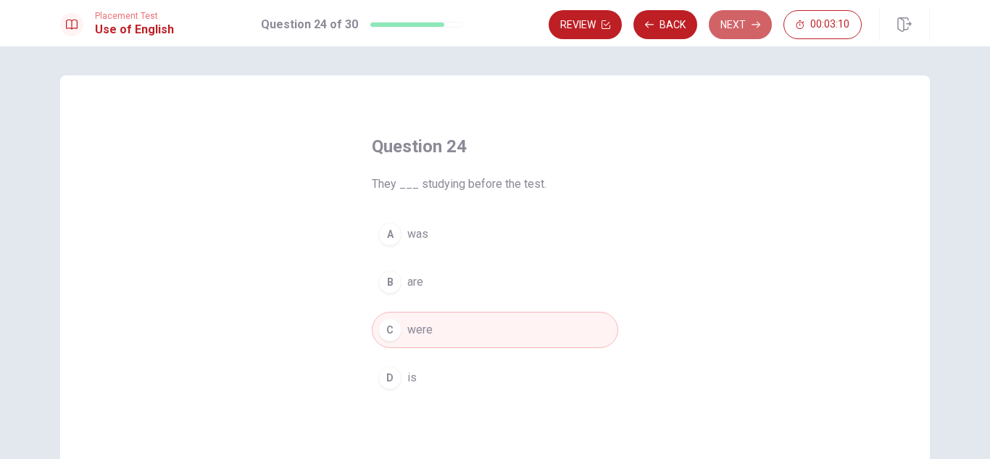
click at [730, 17] on button "Next" at bounding box center [740, 24] width 63 height 29
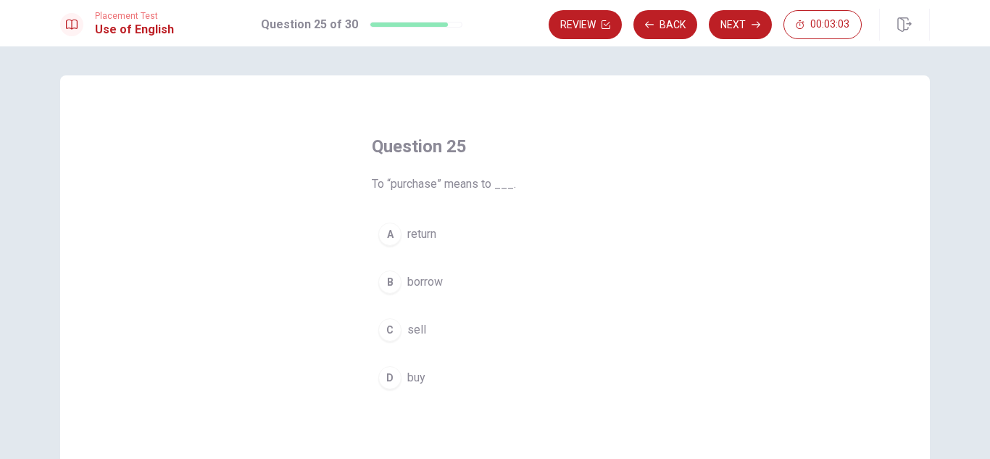
click at [418, 333] on span "sell" at bounding box center [416, 329] width 19 height 17
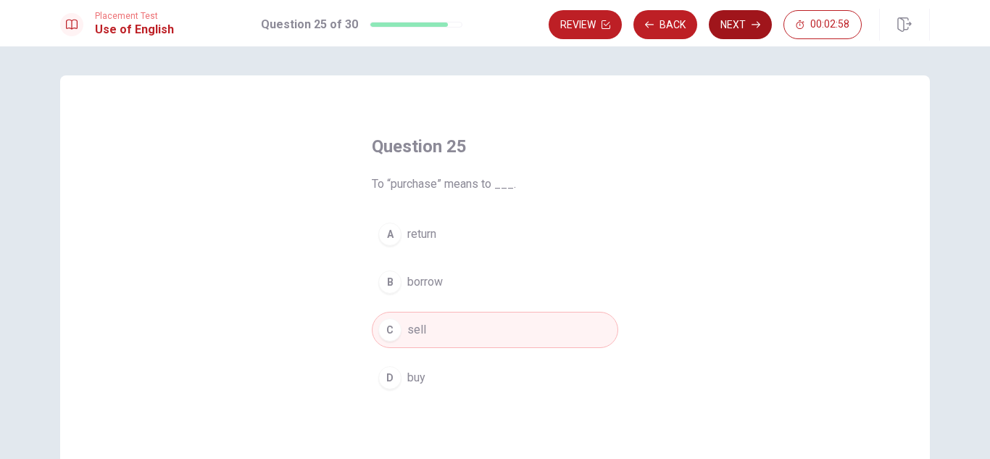
click at [741, 26] on button "Next" at bounding box center [740, 24] width 63 height 29
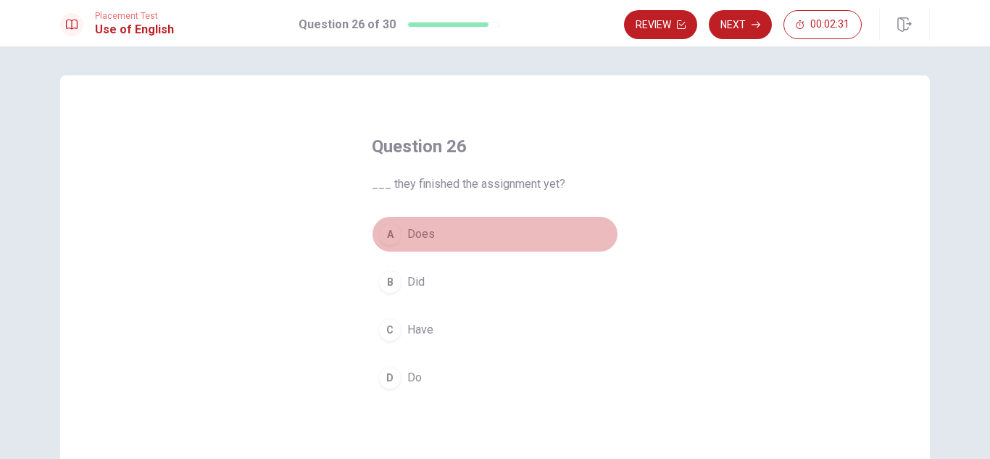
click at [427, 230] on span "Does" at bounding box center [421, 233] width 28 height 17
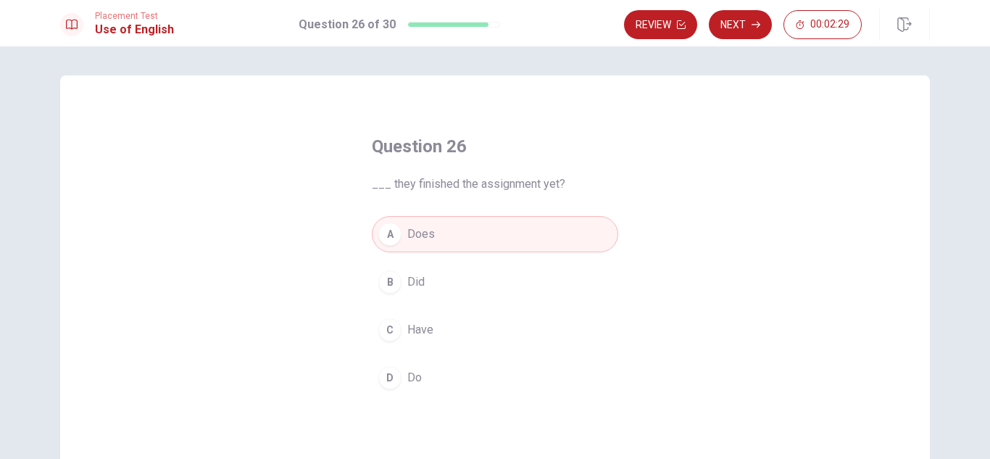
click at [741, 21] on button "Next" at bounding box center [740, 24] width 63 height 29
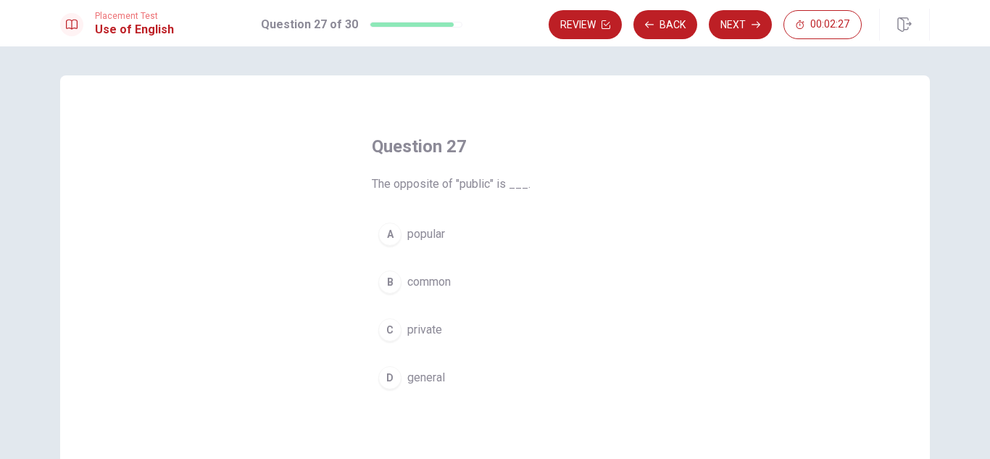
click at [422, 329] on span "private" at bounding box center [424, 329] width 35 height 17
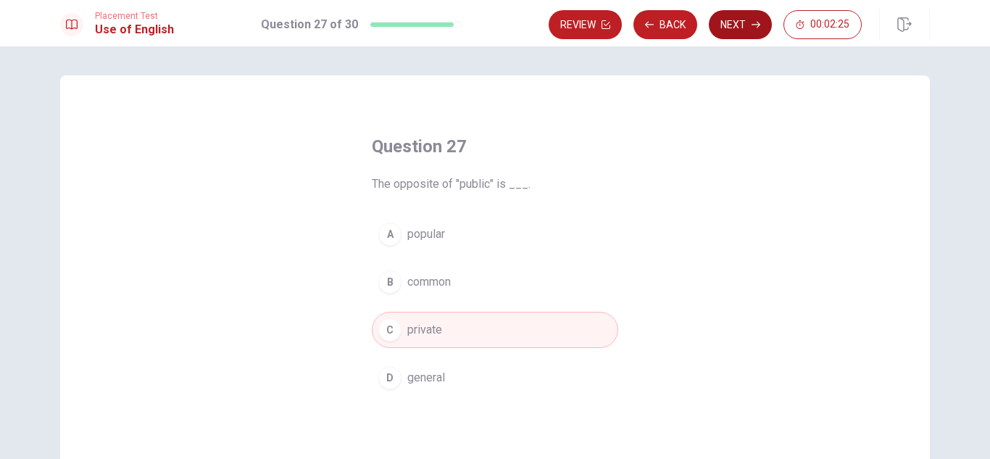
click at [727, 18] on button "Next" at bounding box center [740, 24] width 63 height 29
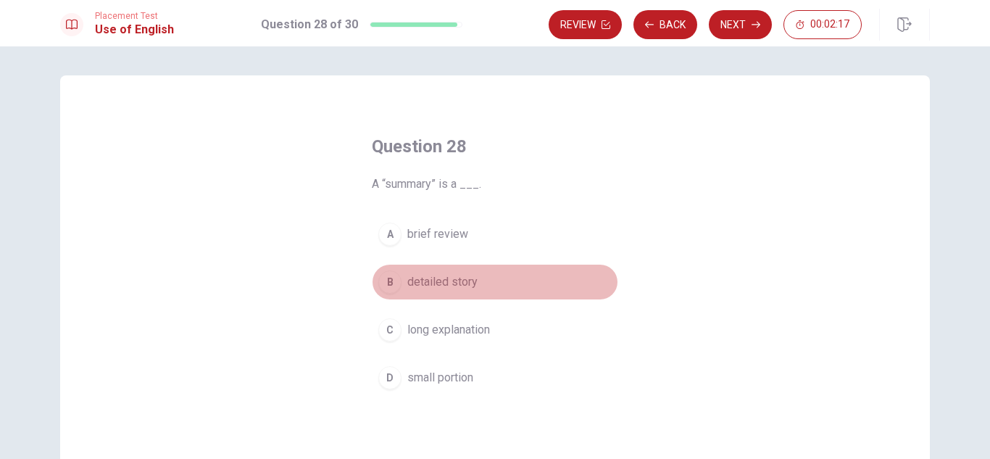
click at [465, 278] on span "detailed story" at bounding box center [442, 281] width 70 height 17
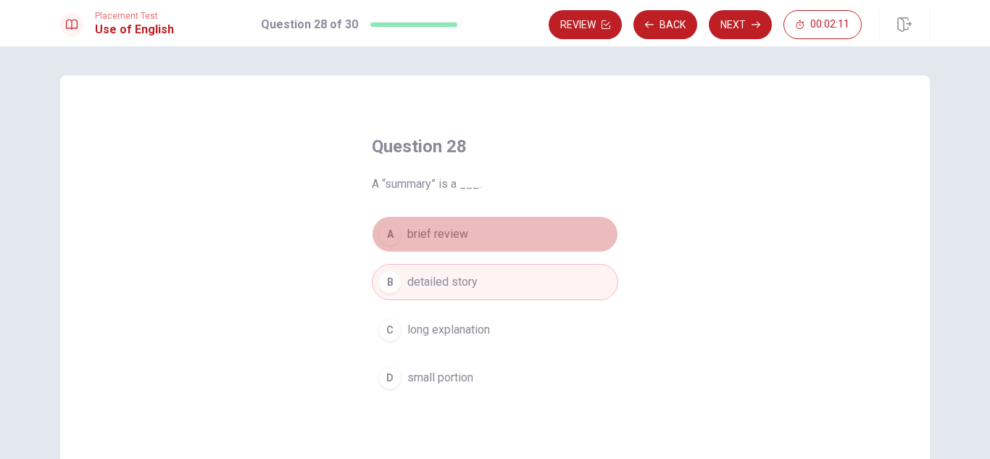
click at [449, 235] on span "brief review" at bounding box center [437, 233] width 61 height 17
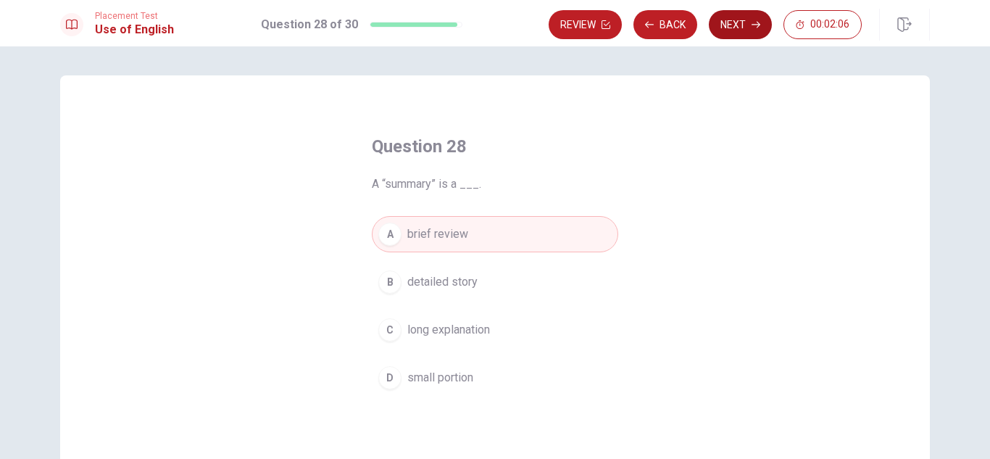
click at [754, 25] on icon "button" at bounding box center [755, 25] width 9 height 7
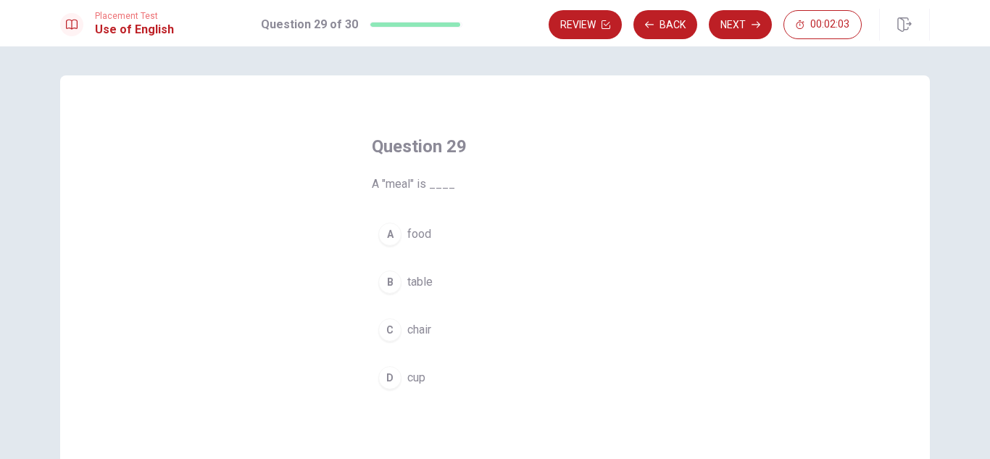
click at [427, 229] on button "A food" at bounding box center [495, 234] width 246 height 36
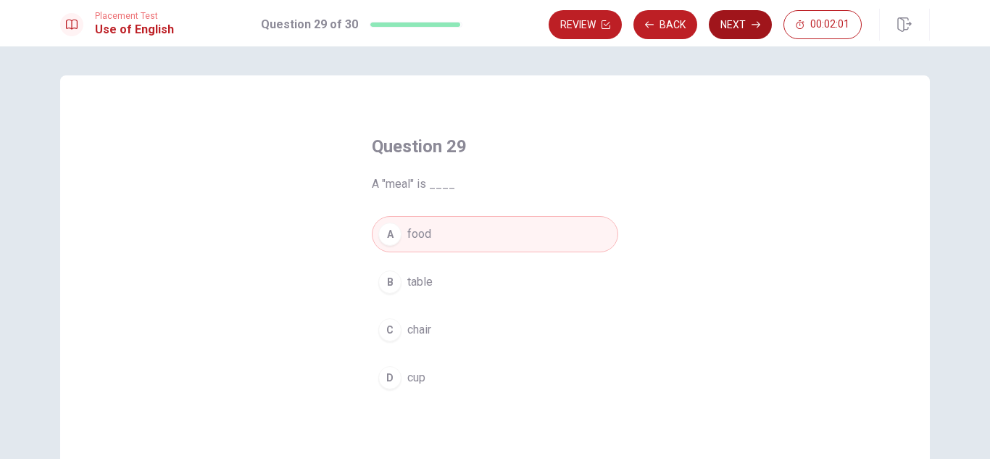
click at [756, 30] on button "Next" at bounding box center [740, 24] width 63 height 29
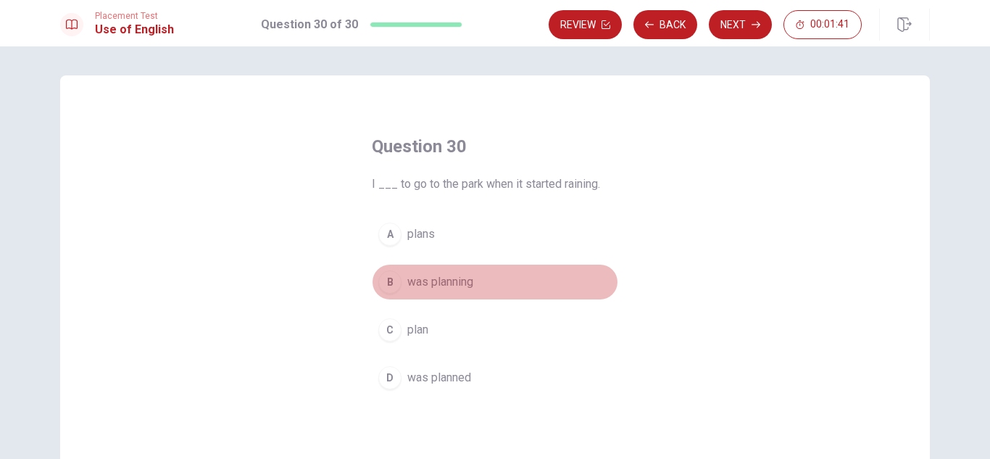
click at [443, 283] on span "was planning" at bounding box center [440, 281] width 66 height 17
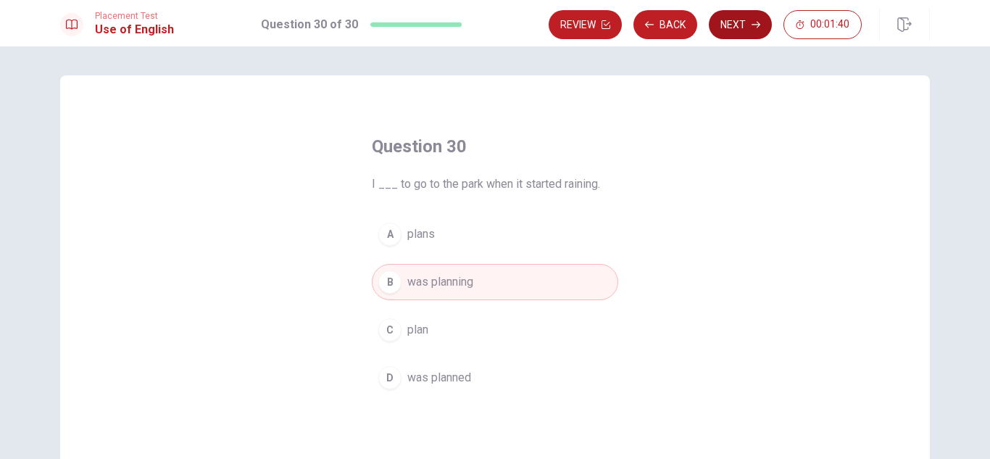
click at [743, 25] on button "Next" at bounding box center [740, 24] width 63 height 29
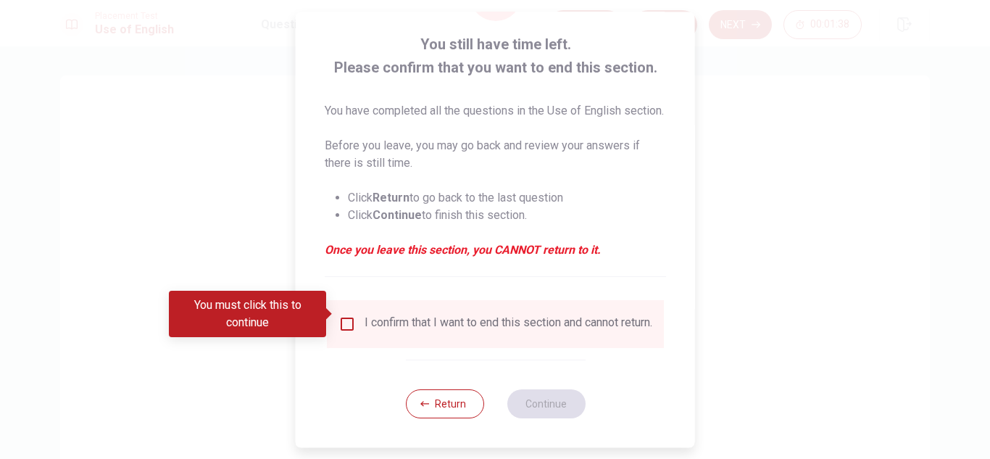
scroll to position [99, 0]
click at [351, 315] on input "You must click this to continue" at bounding box center [346, 323] width 17 height 17
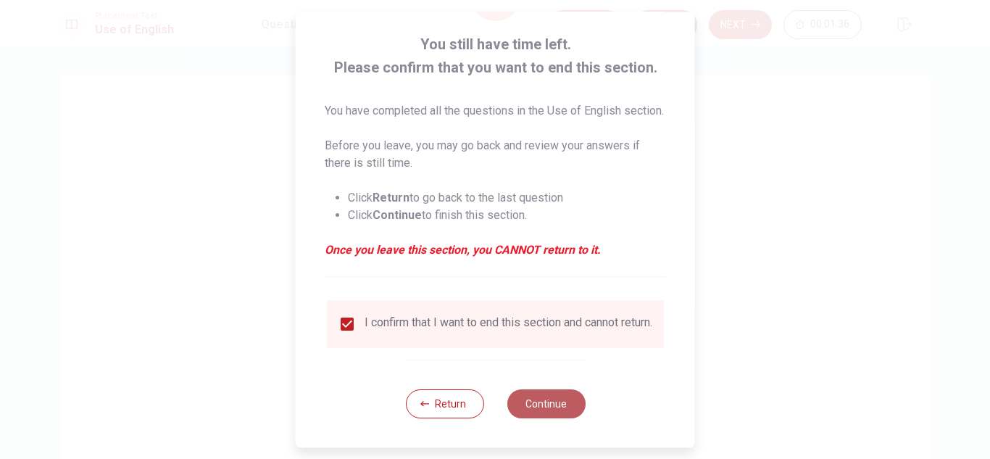
click at [546, 403] on button "Continue" at bounding box center [545, 403] width 78 height 29
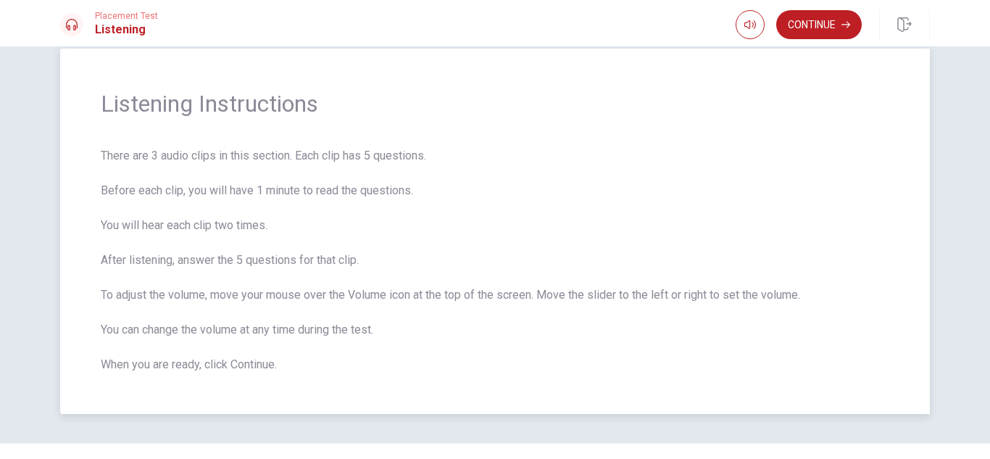
scroll to position [0, 0]
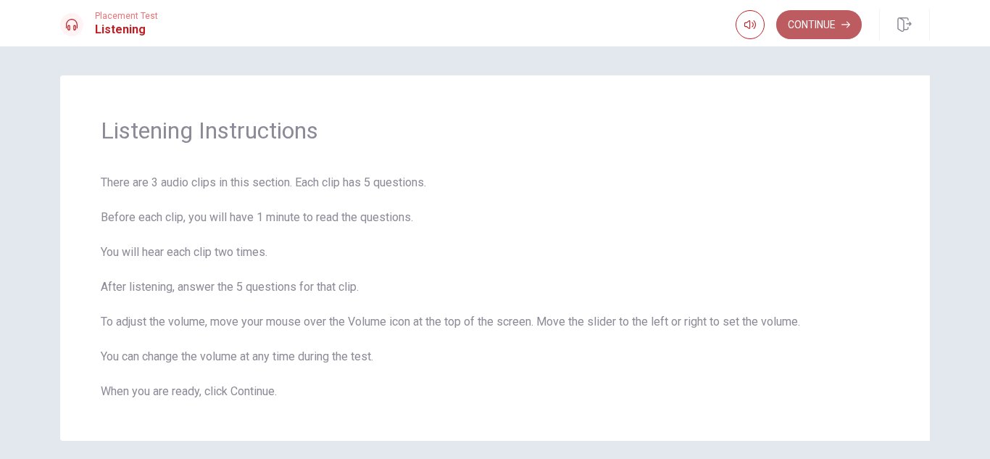
click at [827, 30] on button "Continue" at bounding box center [818, 24] width 85 height 29
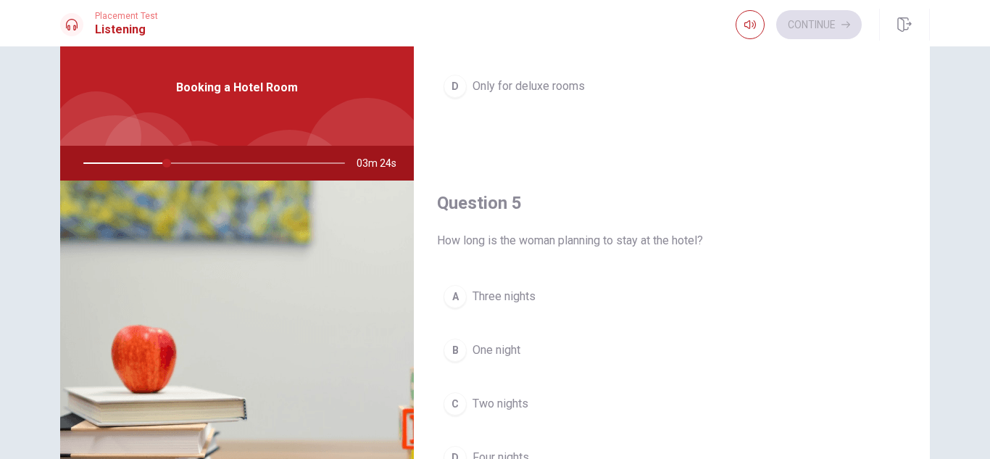
scroll to position [145, 0]
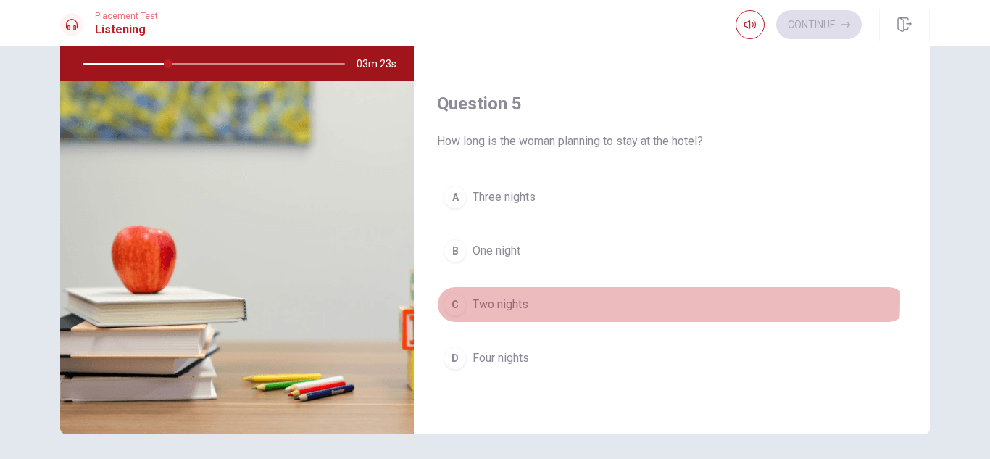
click at [509, 299] on span "Two nights" at bounding box center [500, 304] width 56 height 17
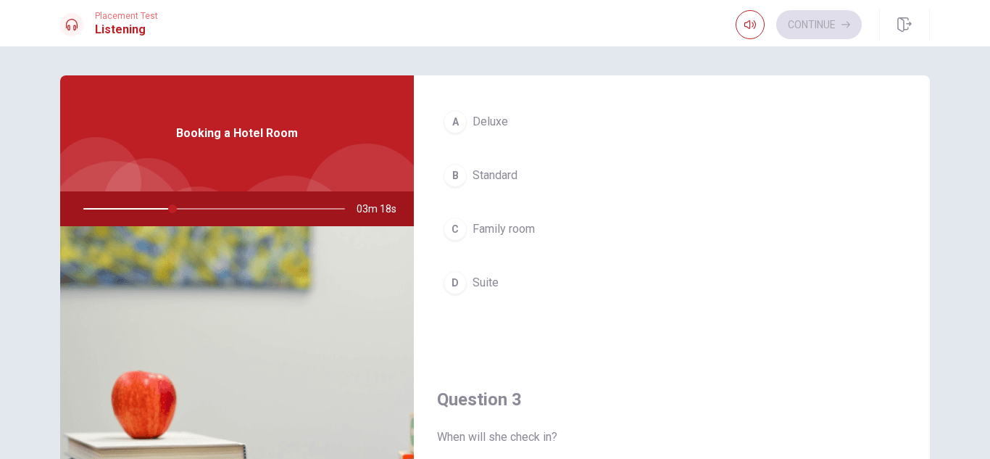
scroll to position [435, 0]
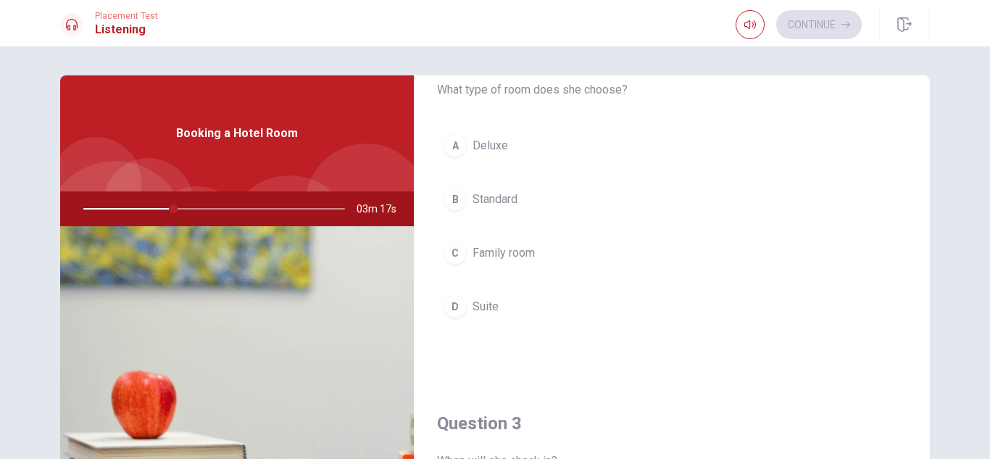
click at [501, 196] on span "Standard" at bounding box center [494, 199] width 45 height 17
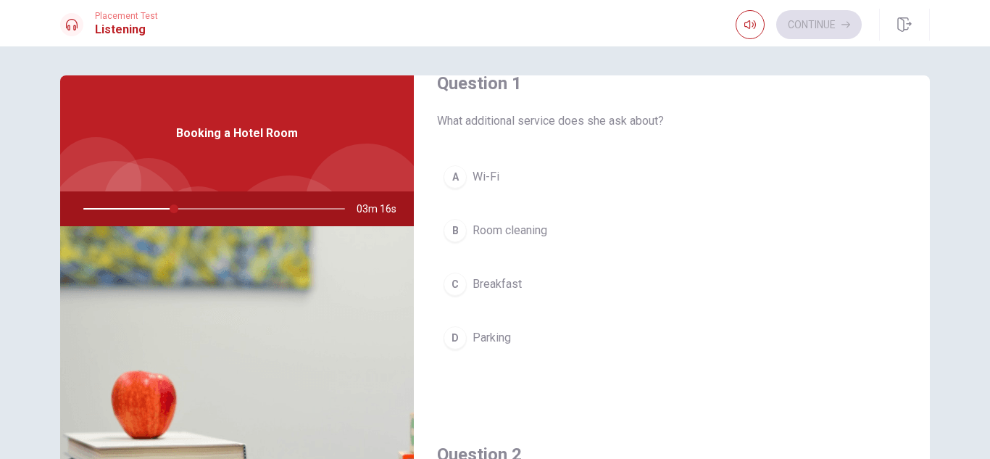
scroll to position [0, 0]
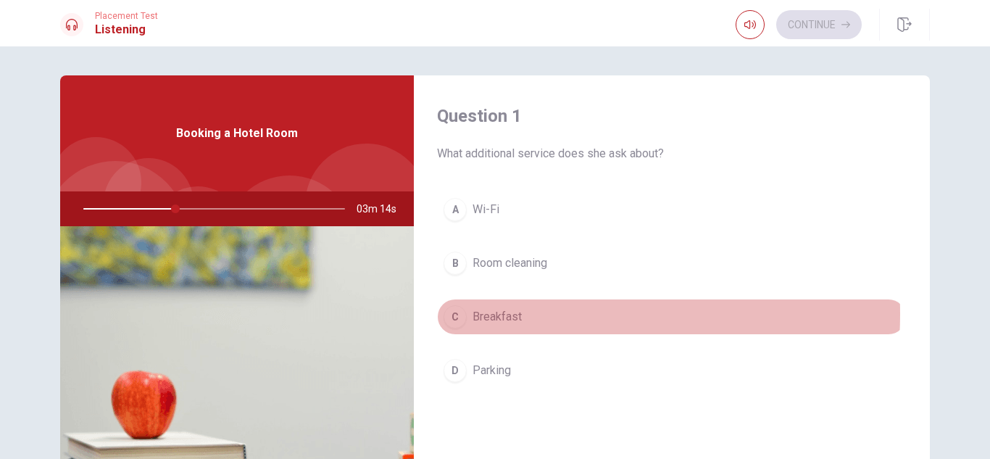
click at [506, 314] on span "Breakfast" at bounding box center [496, 316] width 49 height 17
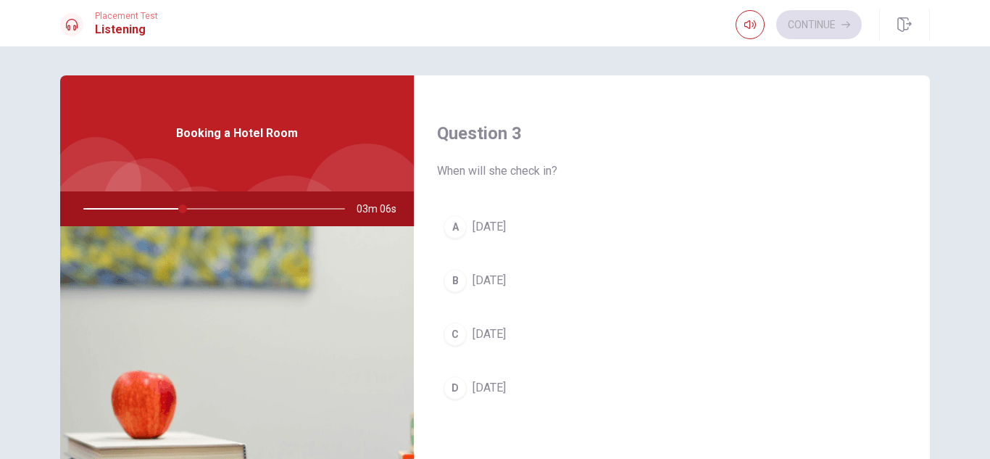
scroll to position [797, 0]
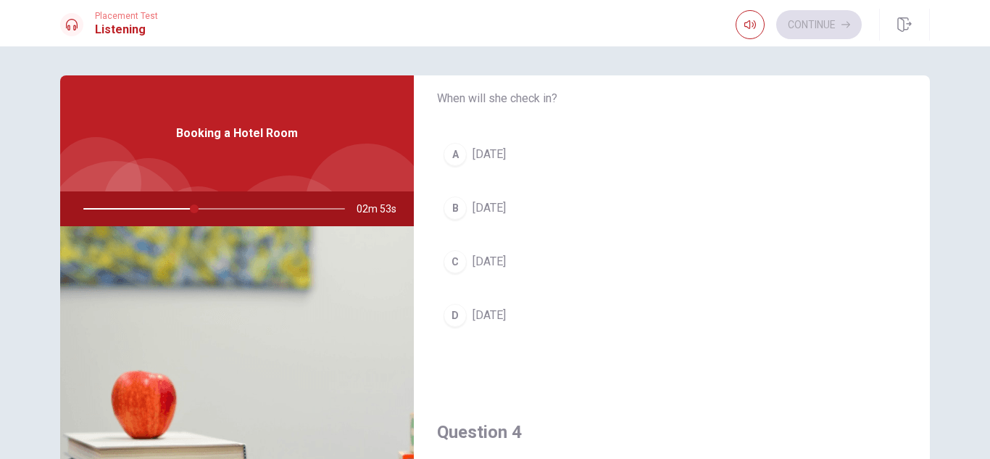
click at [485, 151] on span "[DATE]" at bounding box center [488, 154] width 33 height 17
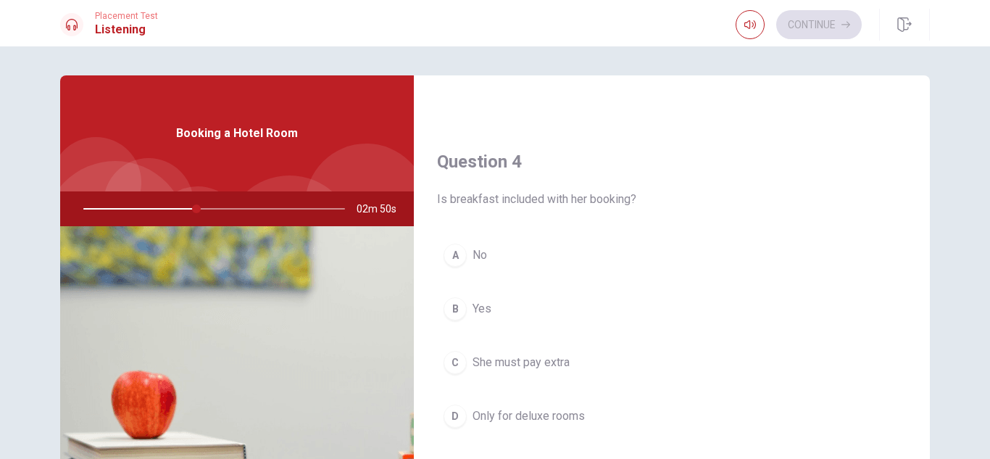
scroll to position [1087, 0]
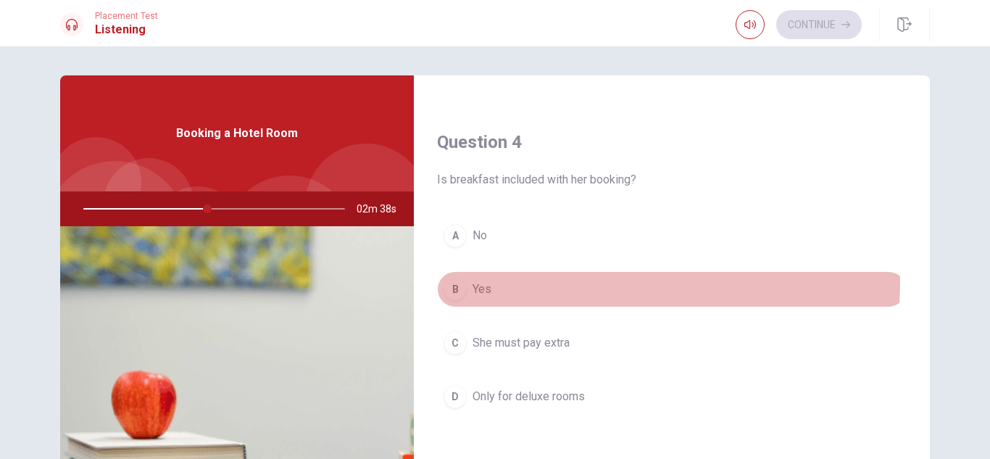
click at [460, 278] on button "B Yes" at bounding box center [672, 289] width 470 height 36
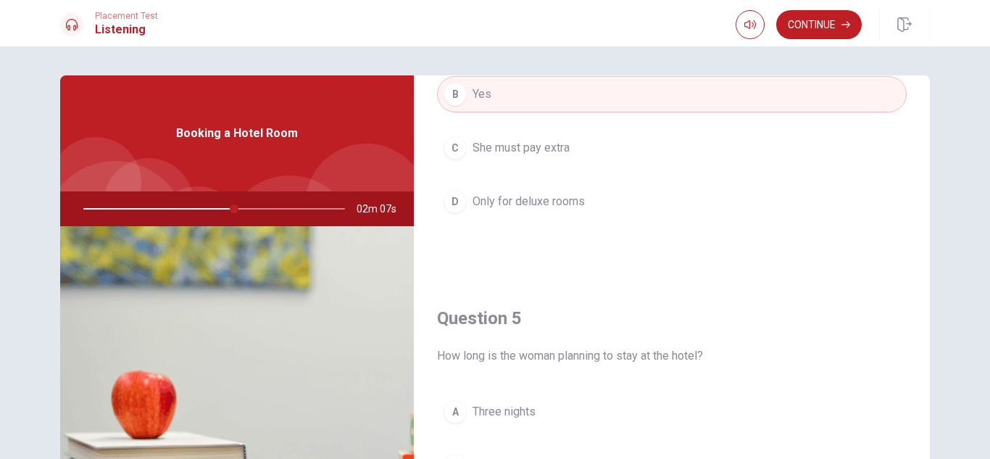
scroll to position [1351, 0]
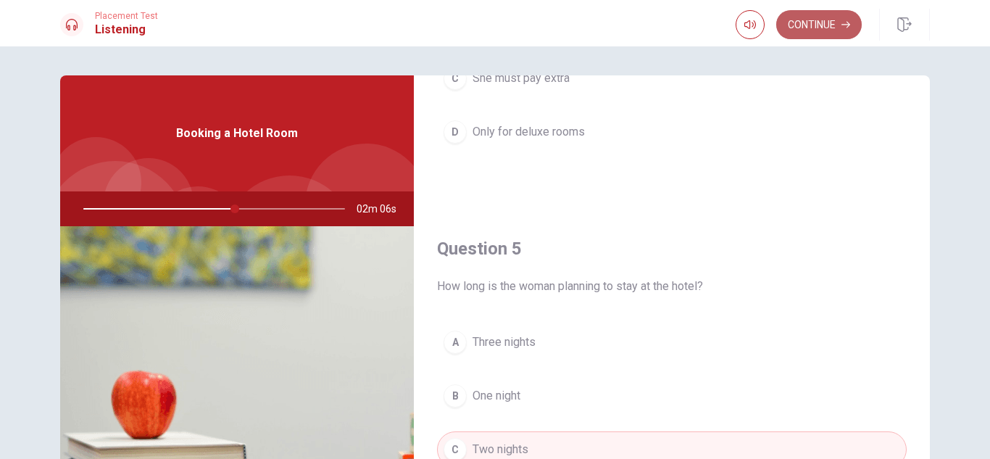
click at [830, 27] on button "Continue" at bounding box center [818, 24] width 85 height 29
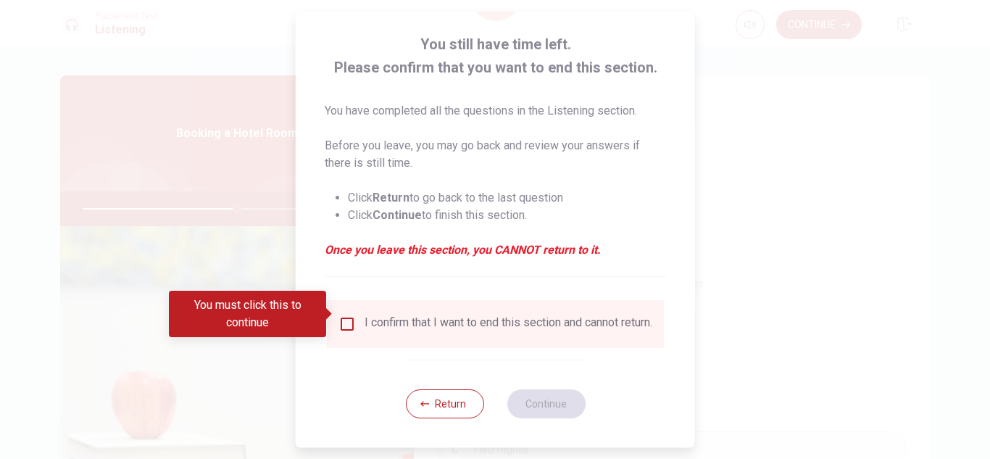
scroll to position [82, 0]
click at [338, 315] on input "You must click this to continue" at bounding box center [346, 323] width 17 height 17
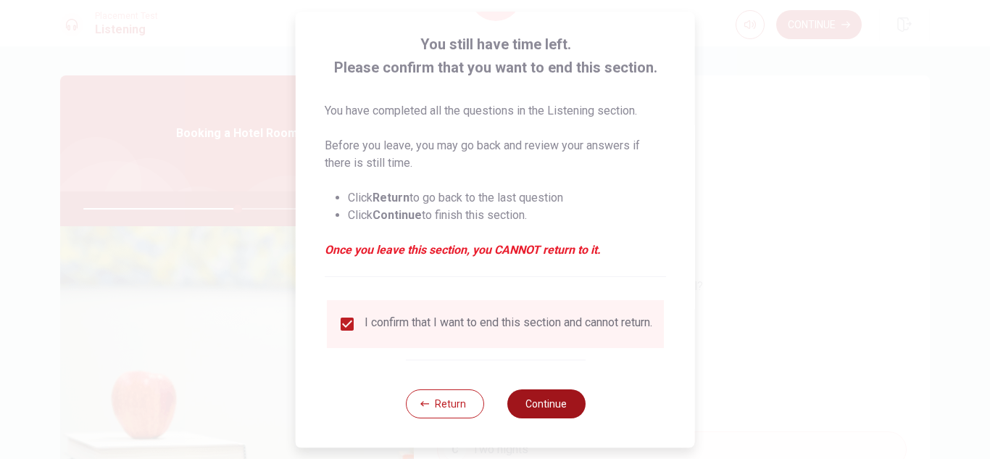
click at [537, 401] on button "Continue" at bounding box center [545, 403] width 78 height 29
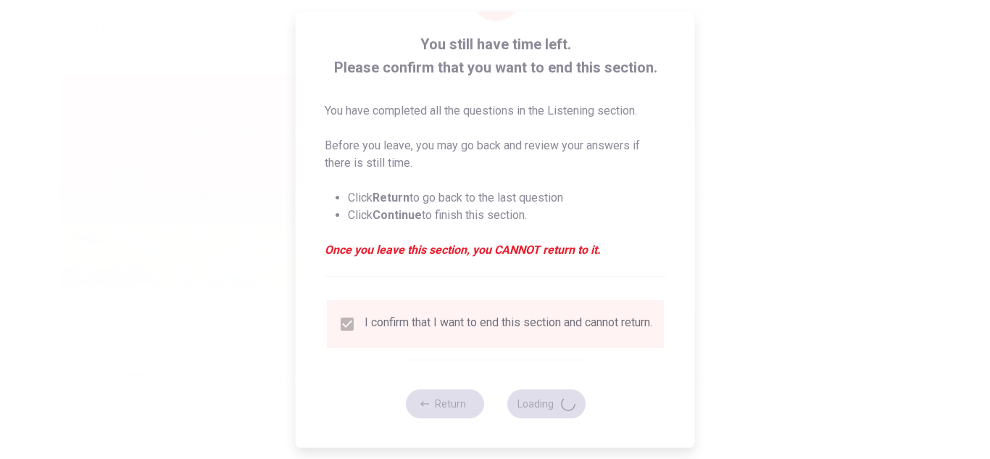
type input "60"
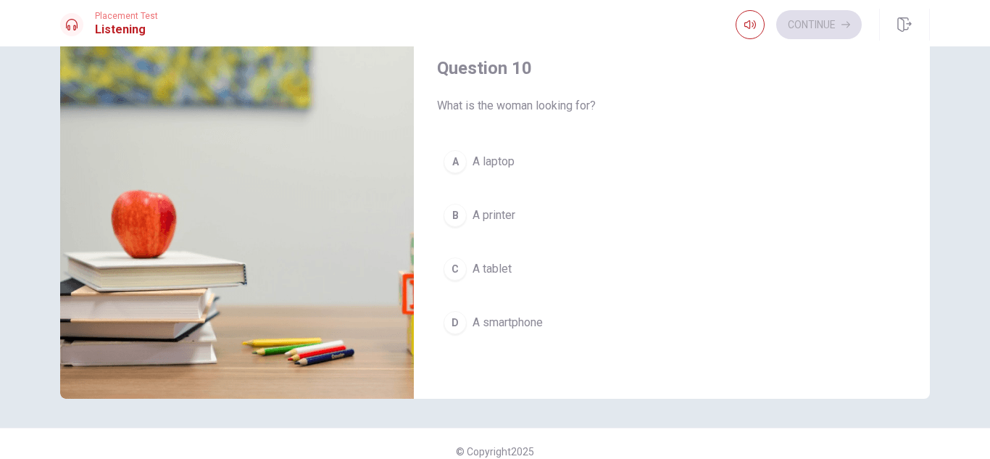
scroll to position [196, 0]
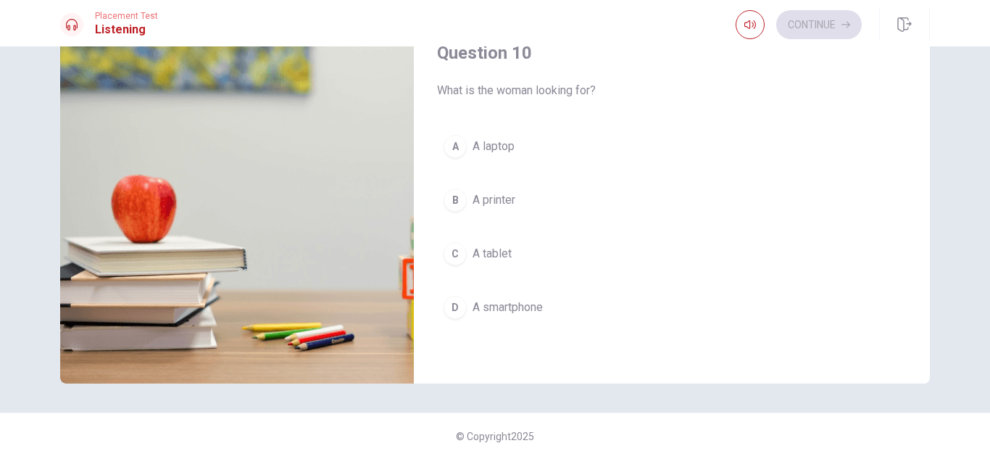
click at [500, 148] on span "A laptop" at bounding box center [493, 146] width 42 height 17
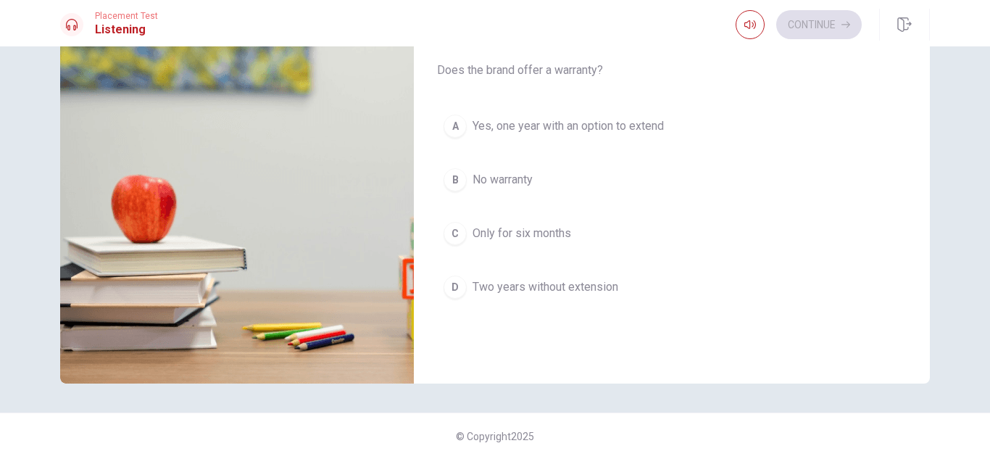
scroll to position [627, 0]
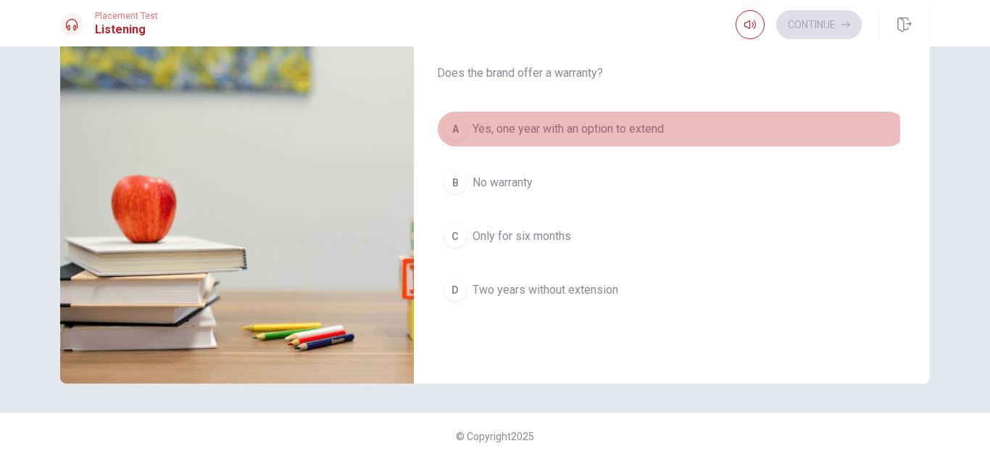
click at [560, 128] on span "Yes, one year with an option to extend" at bounding box center [567, 128] width 191 height 17
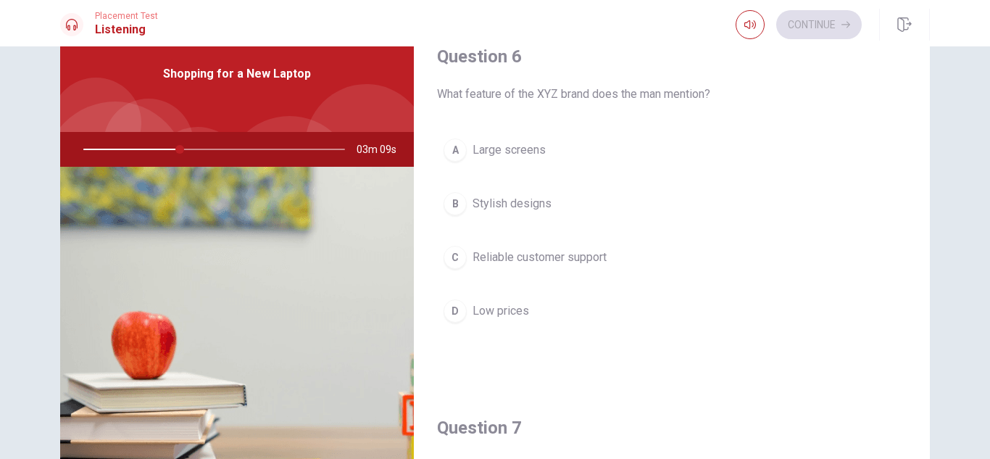
scroll to position [51, 0]
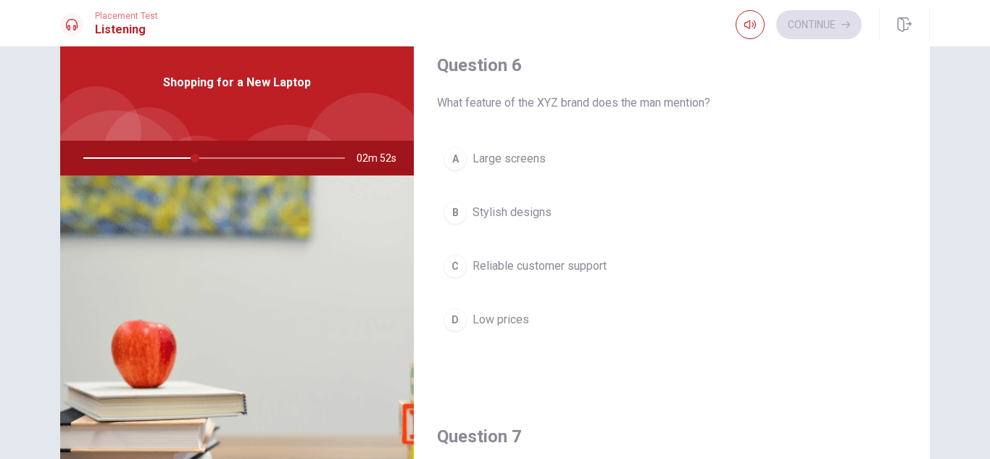
click at [496, 267] on span "Reliable customer support" at bounding box center [539, 265] width 134 height 17
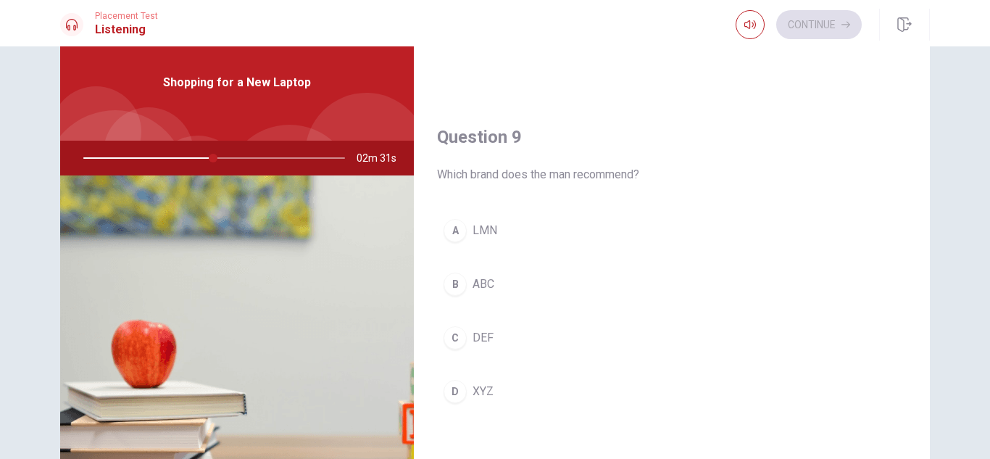
scroll to position [1087, 0]
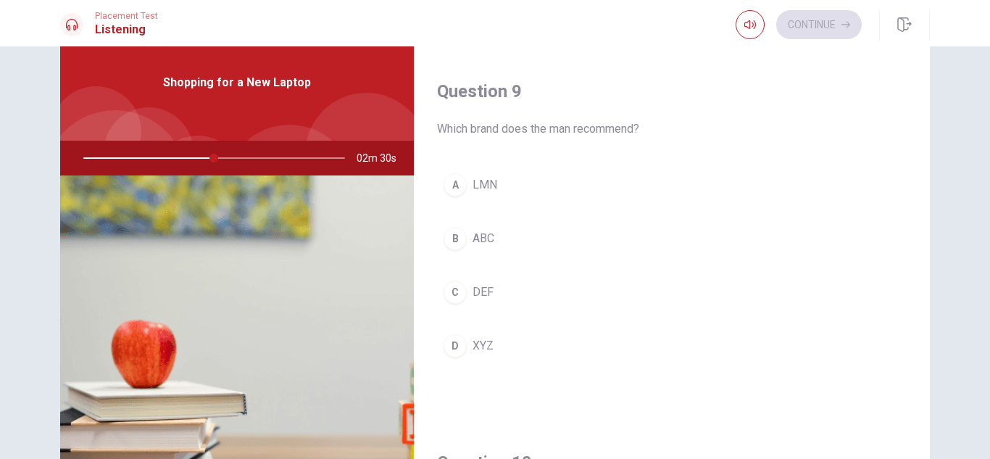
click at [482, 342] on span "XYZ" at bounding box center [482, 345] width 21 height 17
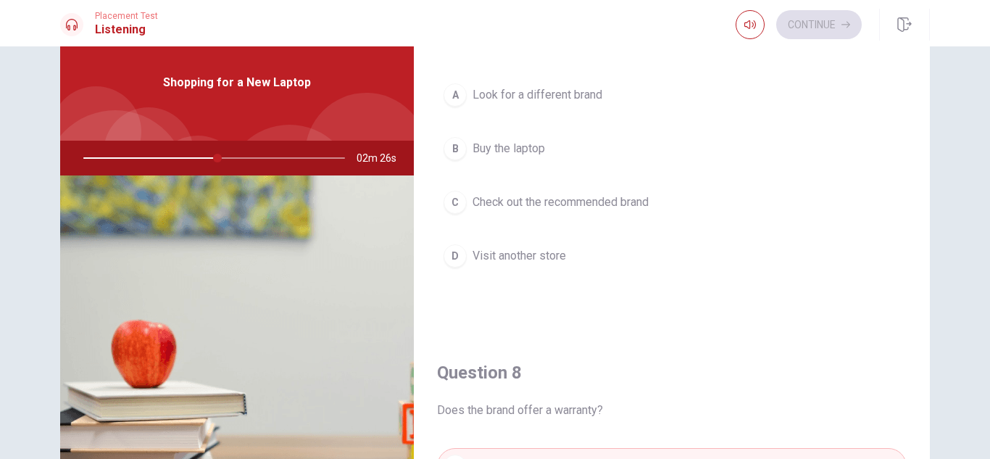
scroll to position [362, 0]
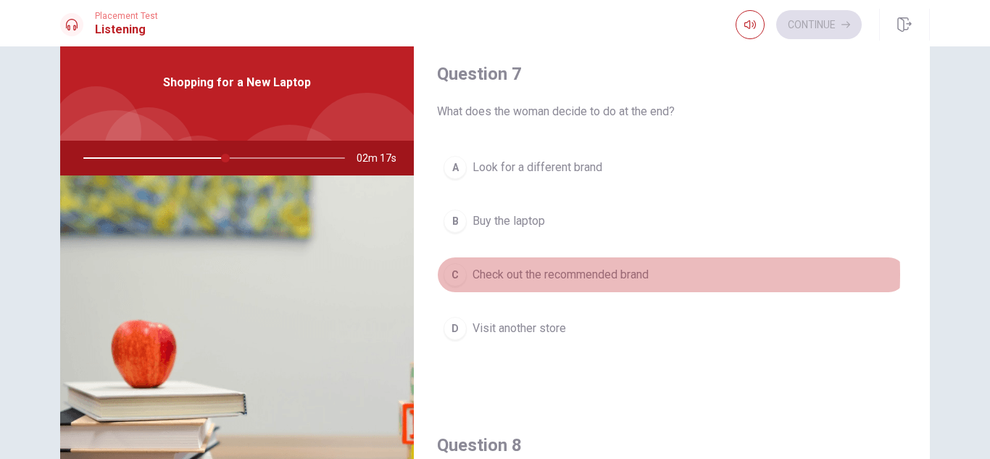
click at [585, 274] on span "Check out the recommended brand" at bounding box center [560, 274] width 176 height 17
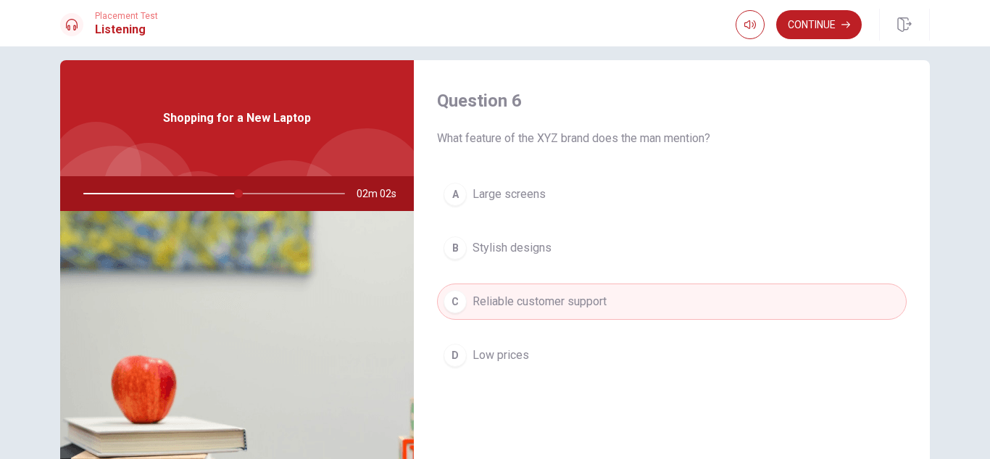
scroll to position [0, 0]
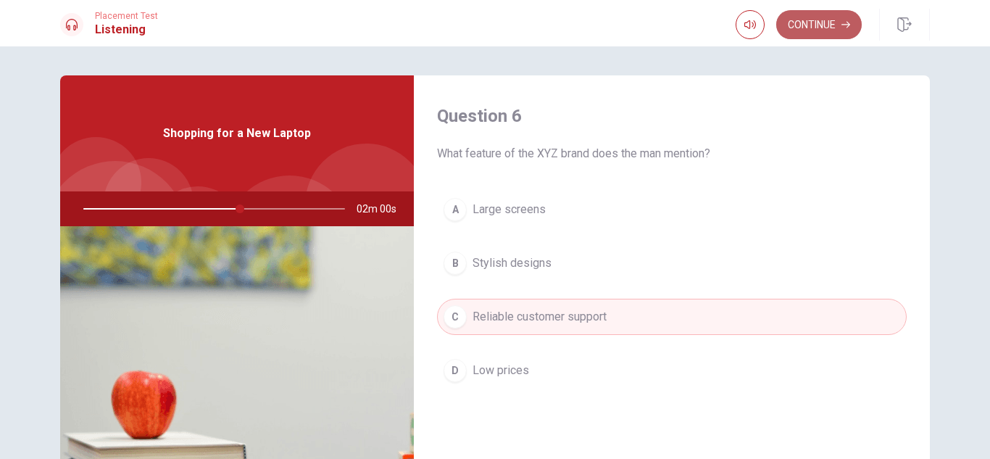
click at [849, 13] on button "Continue" at bounding box center [818, 24] width 85 height 29
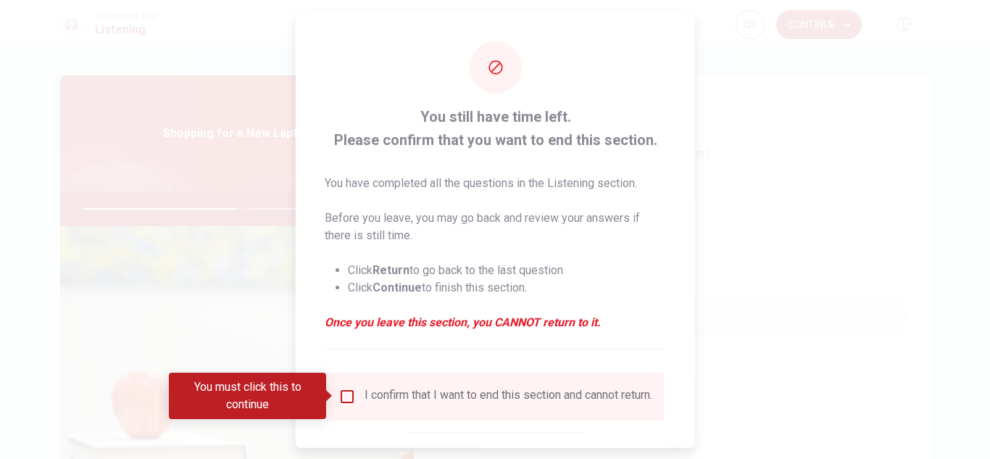
click at [351, 400] on input "You must click this to continue" at bounding box center [346, 395] width 17 height 17
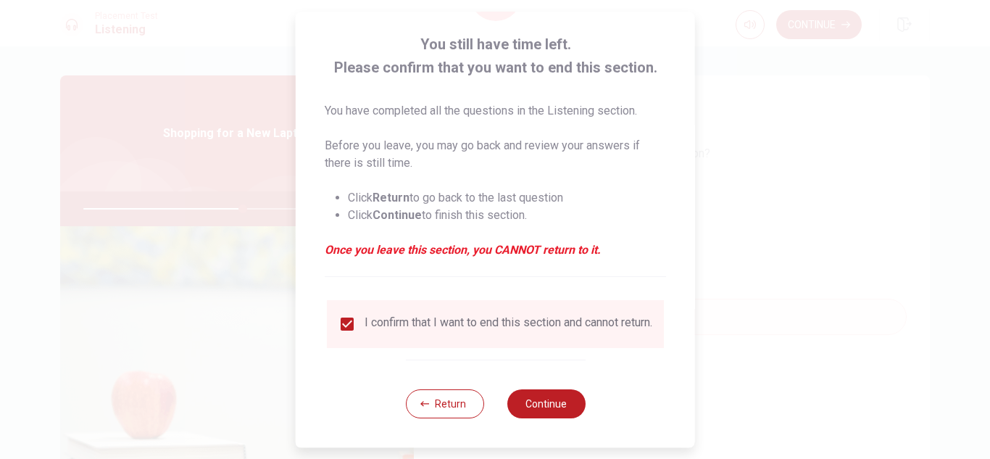
scroll to position [82, 0]
click at [564, 396] on button "Continue" at bounding box center [545, 403] width 78 height 29
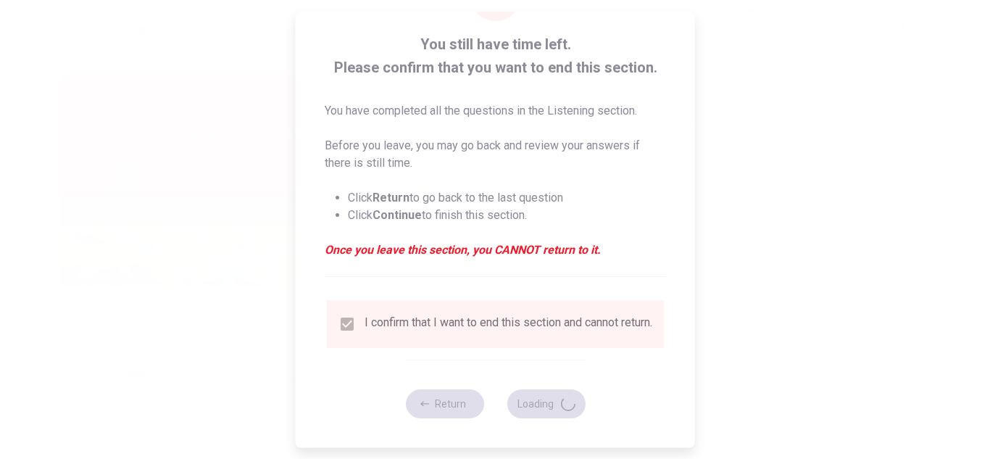
type input "62"
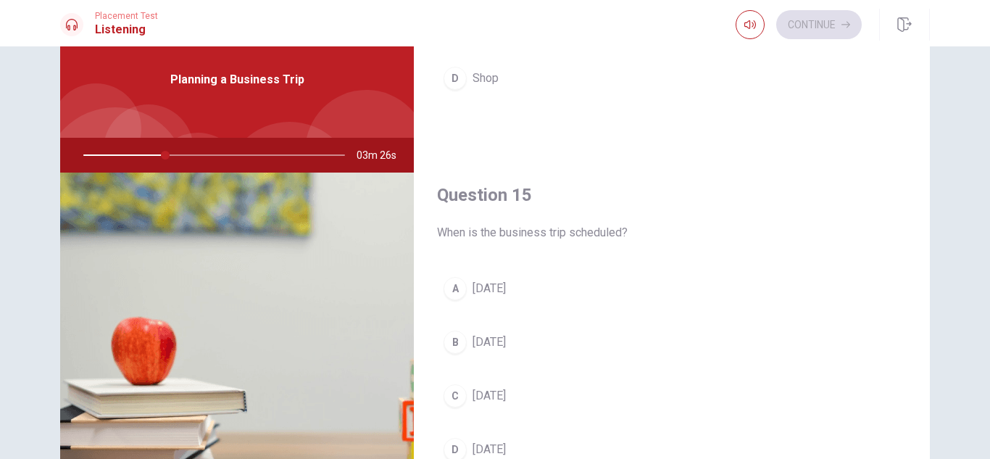
scroll to position [196, 0]
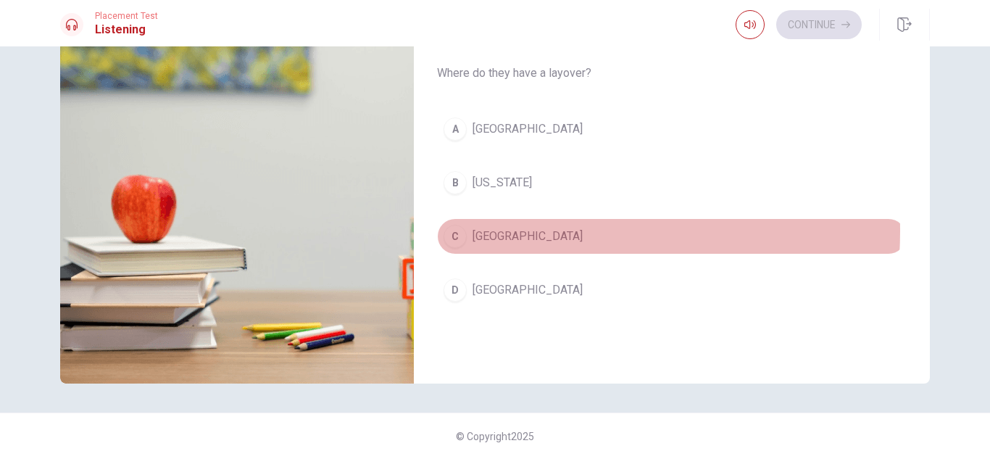
click at [489, 230] on span "[GEOGRAPHIC_DATA]" at bounding box center [527, 236] width 110 height 17
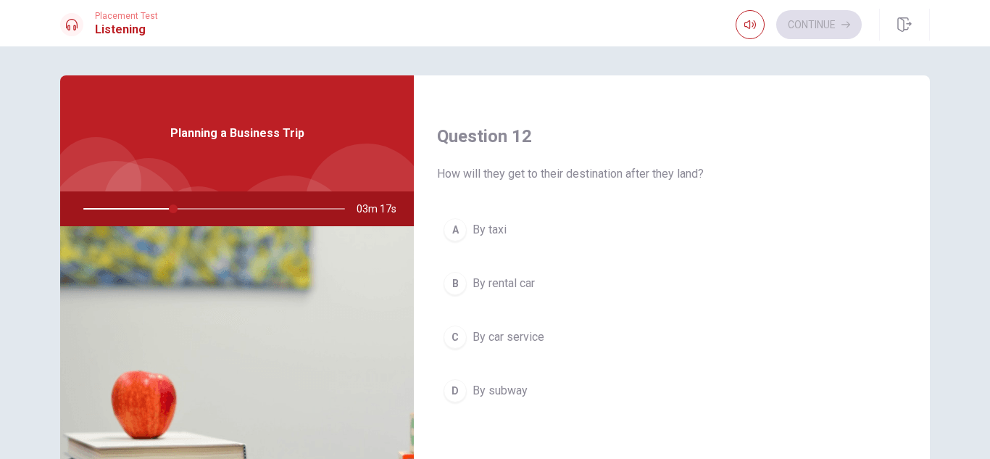
scroll to position [362, 0]
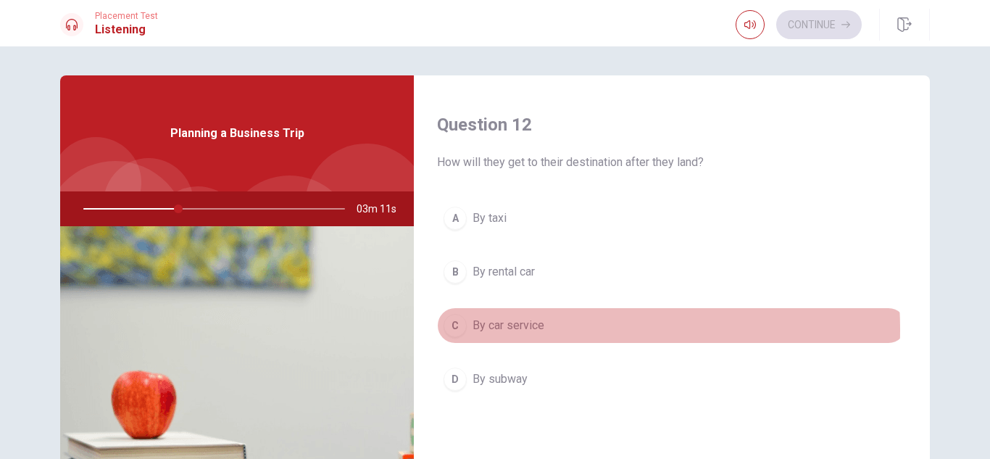
click at [526, 329] on span "By car service" at bounding box center [508, 325] width 72 height 17
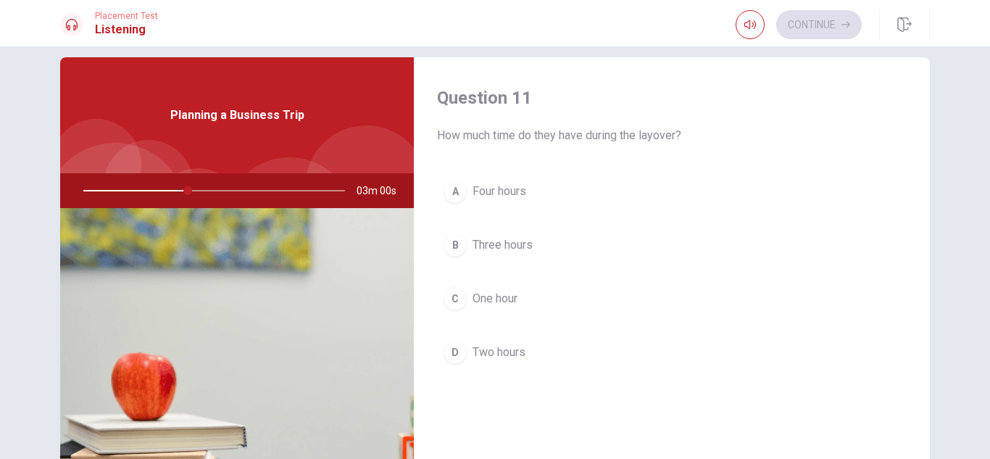
scroll to position [0, 0]
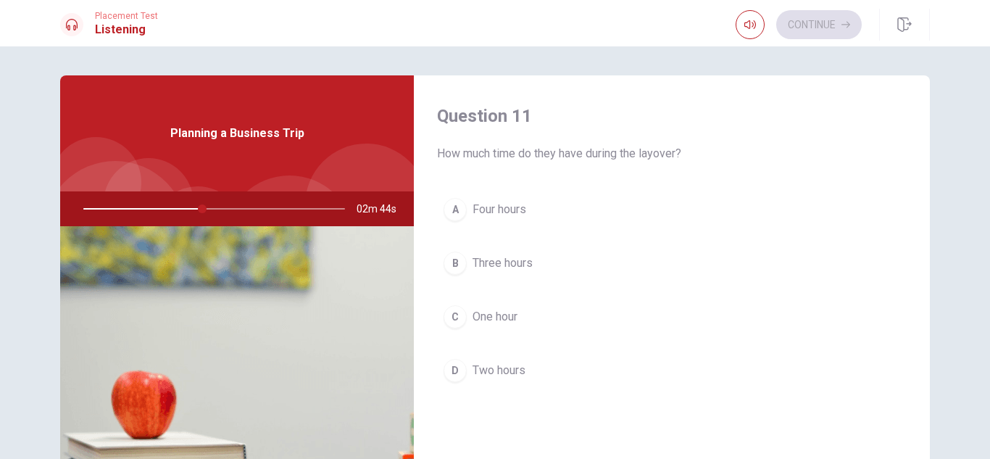
click at [501, 373] on span "Two hours" at bounding box center [498, 370] width 53 height 17
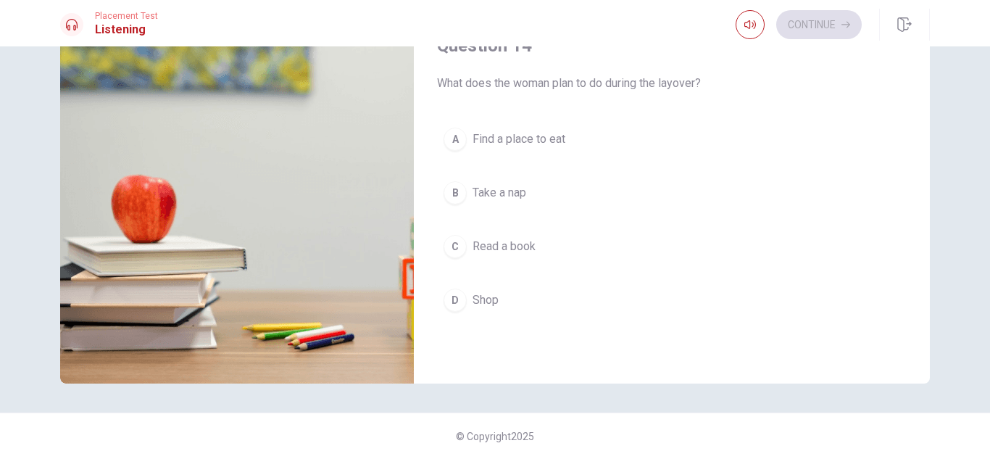
scroll to position [989, 0]
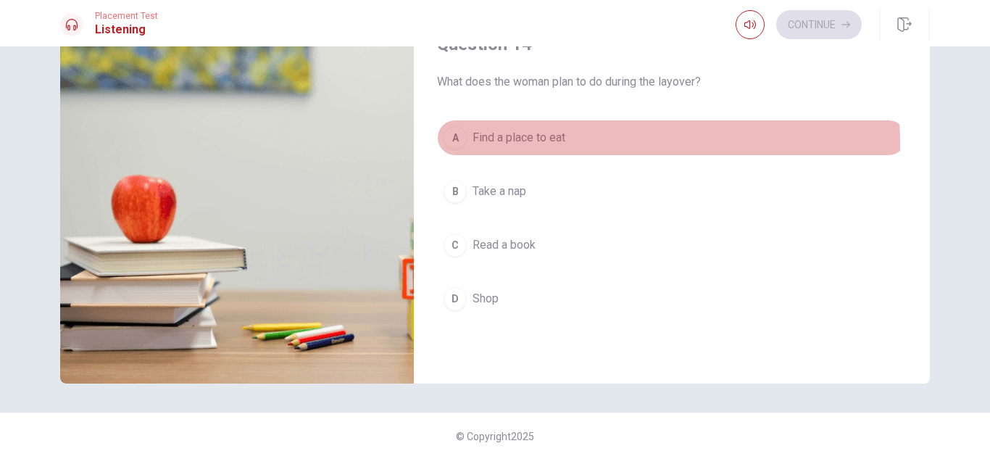
click at [552, 143] on span "Find a place to eat" at bounding box center [518, 137] width 93 height 17
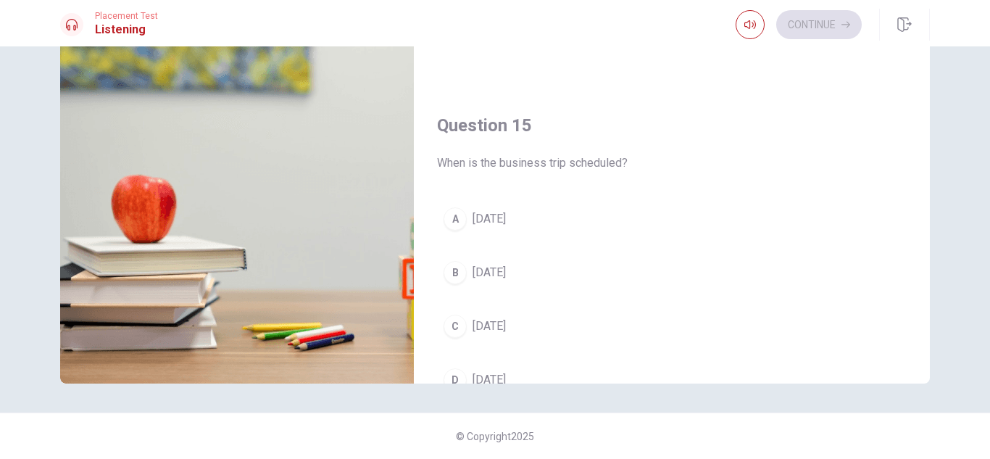
scroll to position [1351, 0]
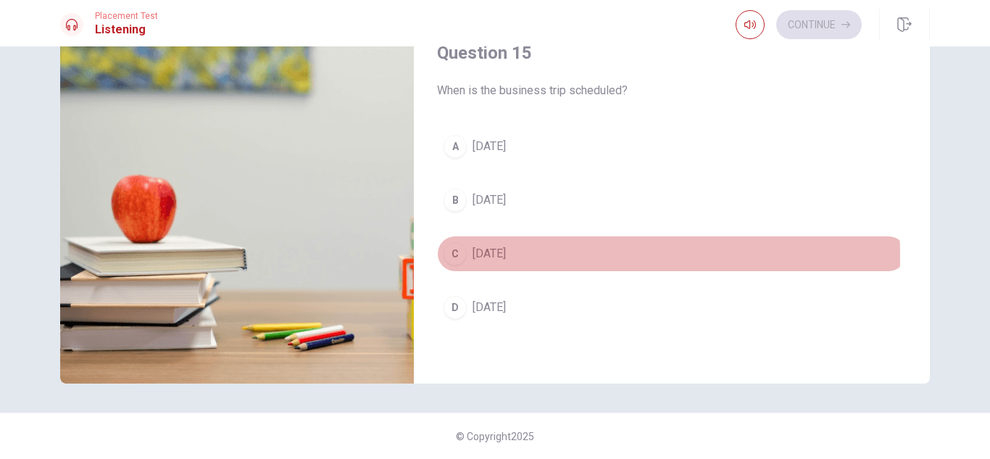
click at [506, 256] on span "[DATE]" at bounding box center [488, 253] width 33 height 17
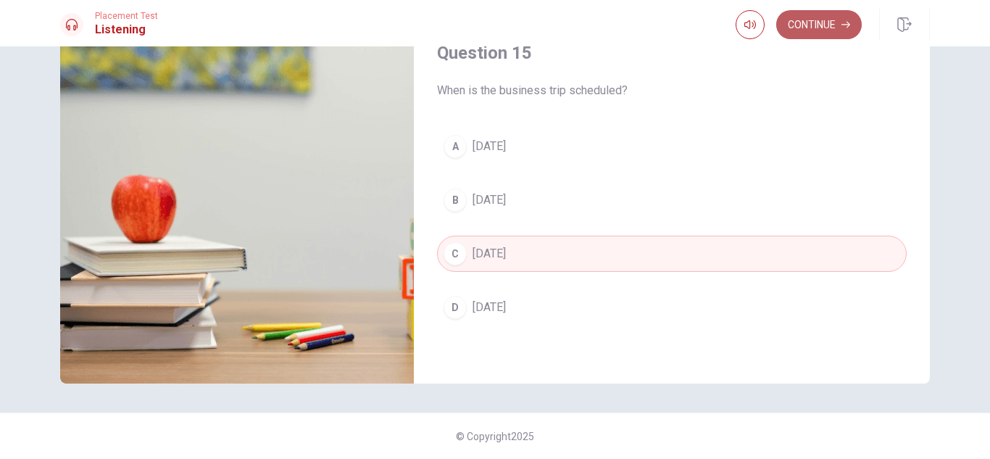
click at [796, 16] on button "Continue" at bounding box center [818, 24] width 85 height 29
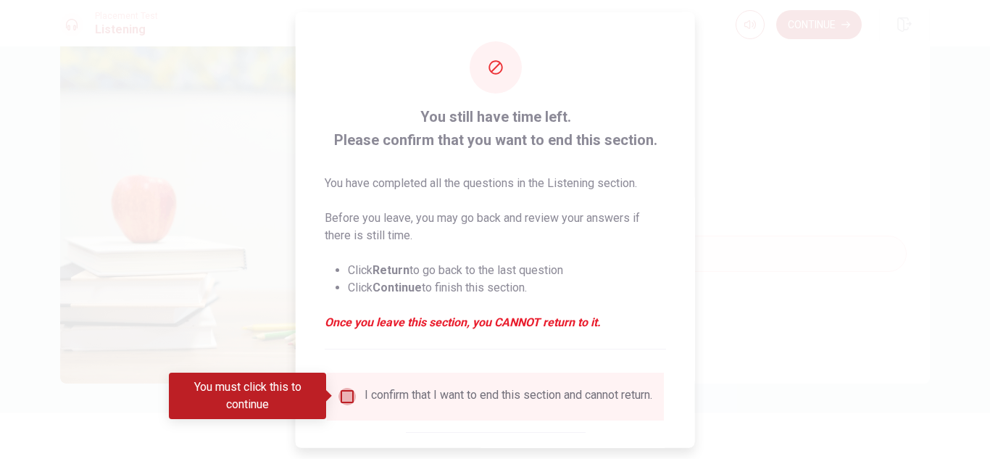
click at [346, 393] on input "You must click this to continue" at bounding box center [346, 395] width 17 height 17
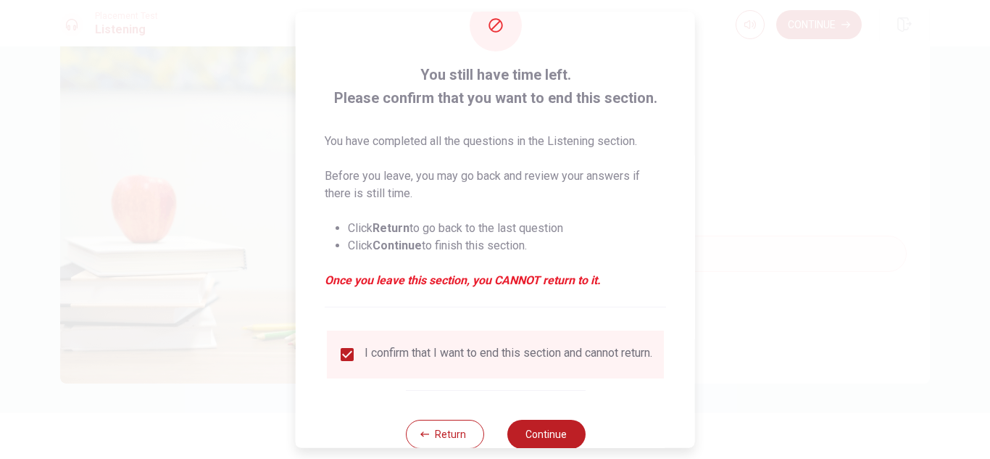
scroll to position [82, 0]
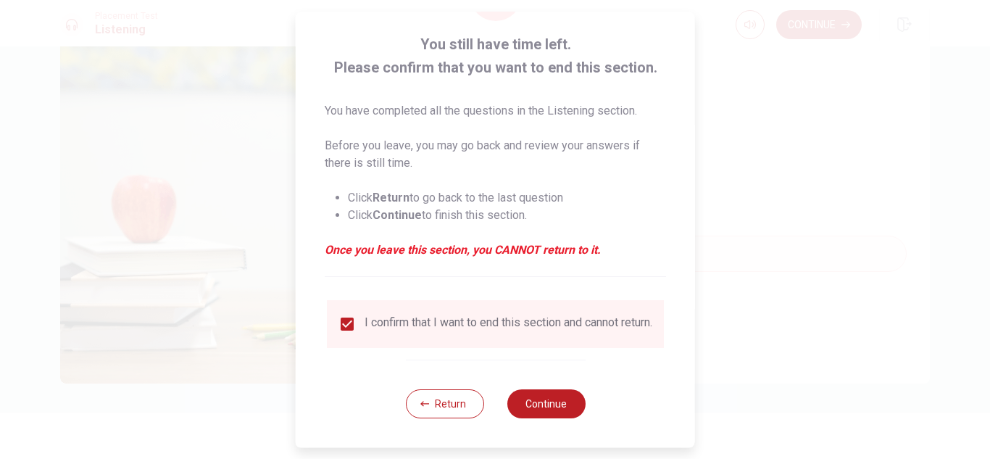
click at [480, 400] on div "Return Continue" at bounding box center [495, 403] width 180 height 88
click at [475, 403] on button "Return" at bounding box center [444, 403] width 78 height 29
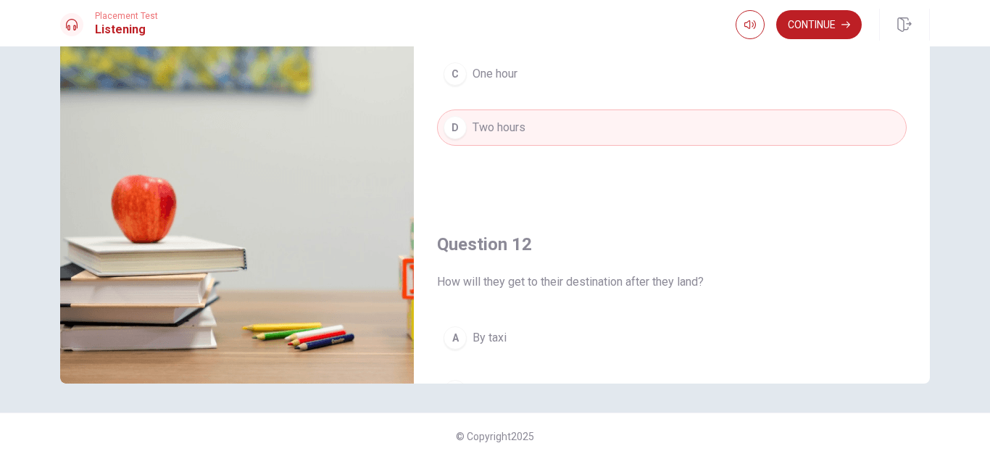
scroll to position [0, 0]
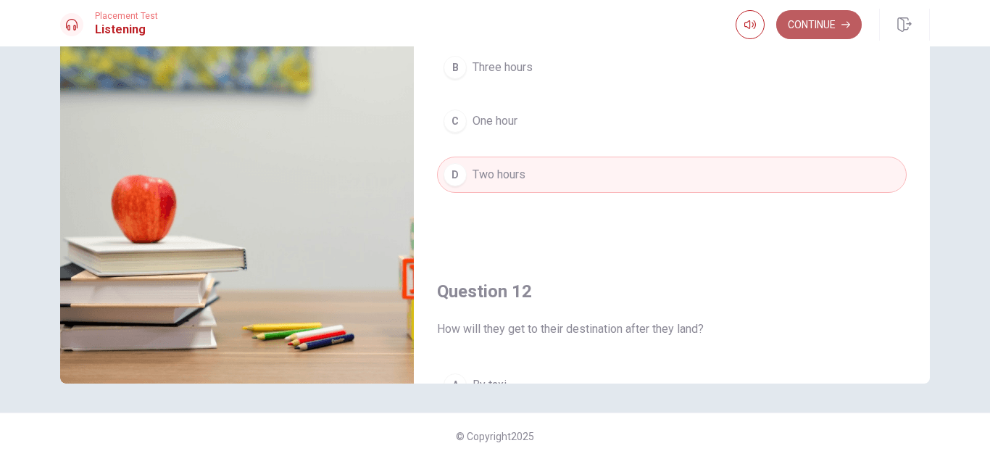
click at [804, 21] on button "Continue" at bounding box center [818, 24] width 85 height 29
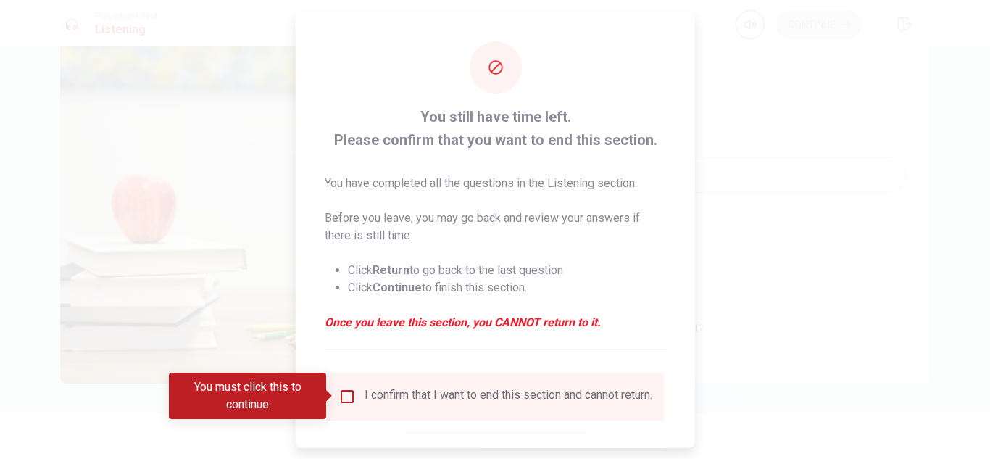
click at [346, 389] on input "You must click this to continue" at bounding box center [346, 395] width 17 height 17
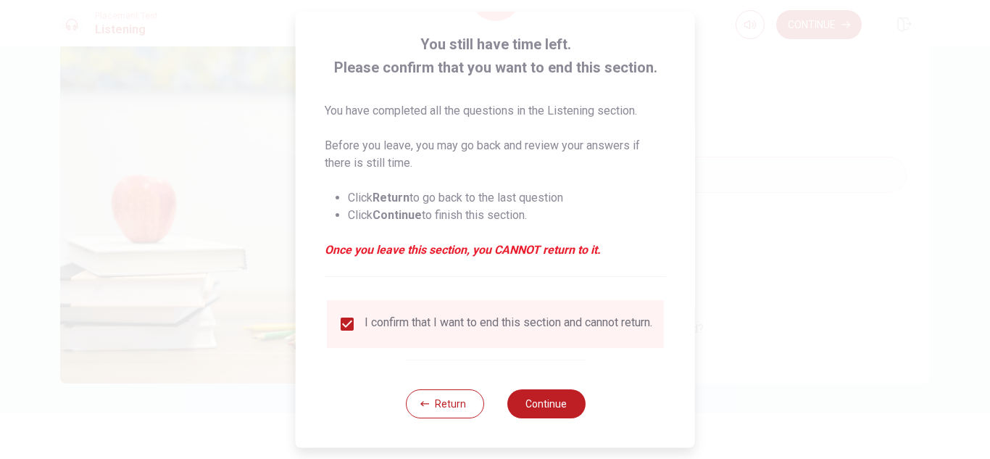
scroll to position [82, 0]
click at [562, 412] on button "Continue" at bounding box center [545, 403] width 78 height 29
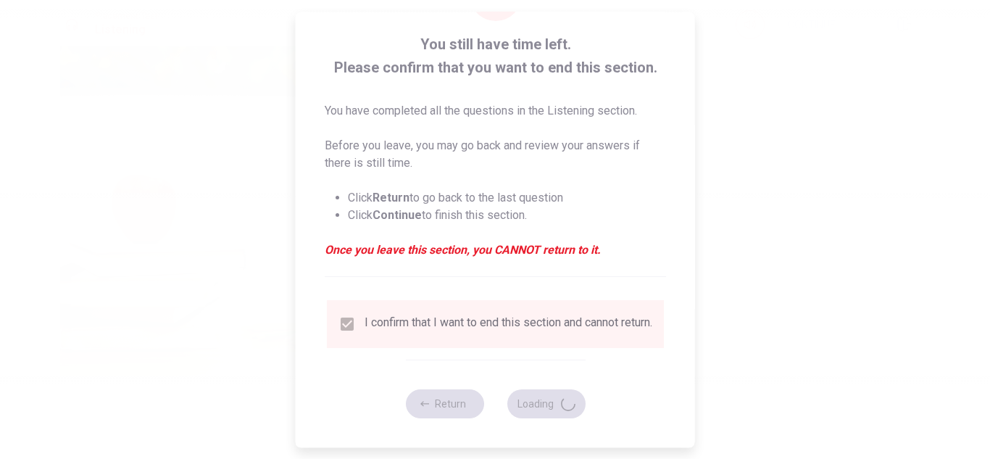
type input "63"
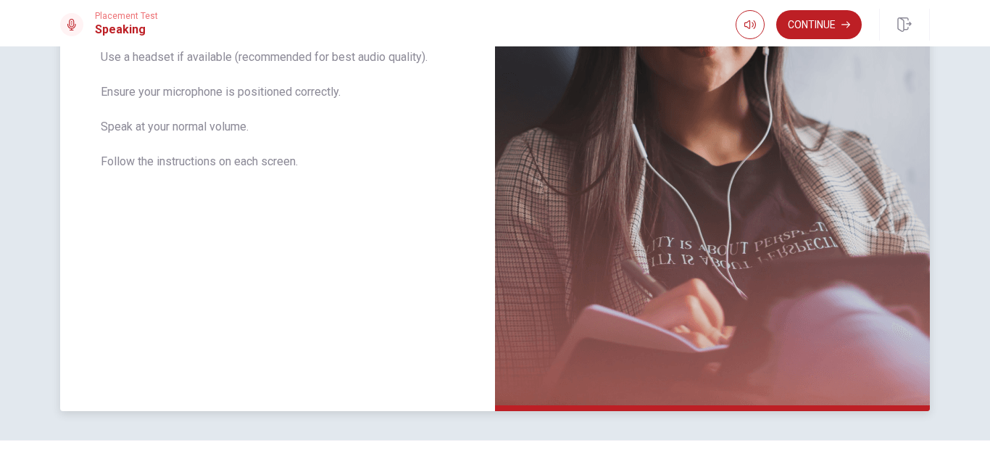
scroll to position [324, 0]
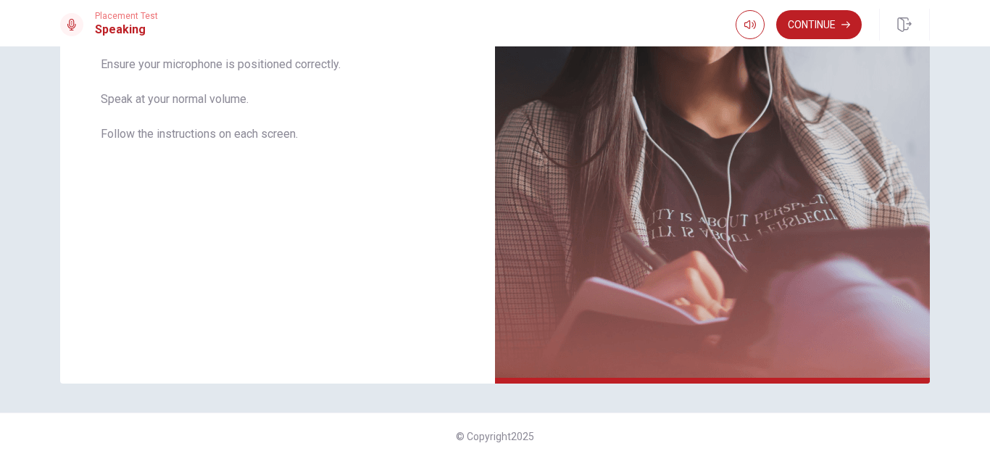
click at [814, 46] on div "Placement Test Speaking Continue" at bounding box center [495, 23] width 990 height 46
click at [818, 24] on button "Continue" at bounding box center [818, 24] width 85 height 29
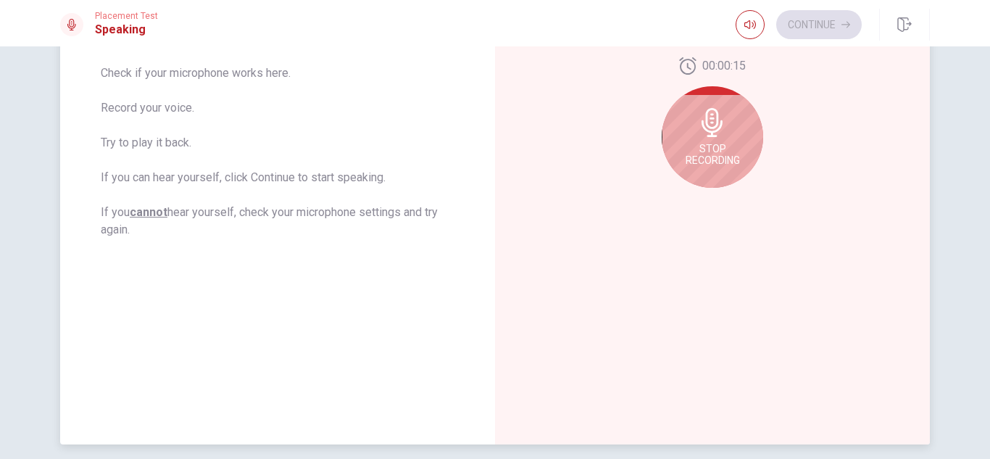
scroll to position [179, 0]
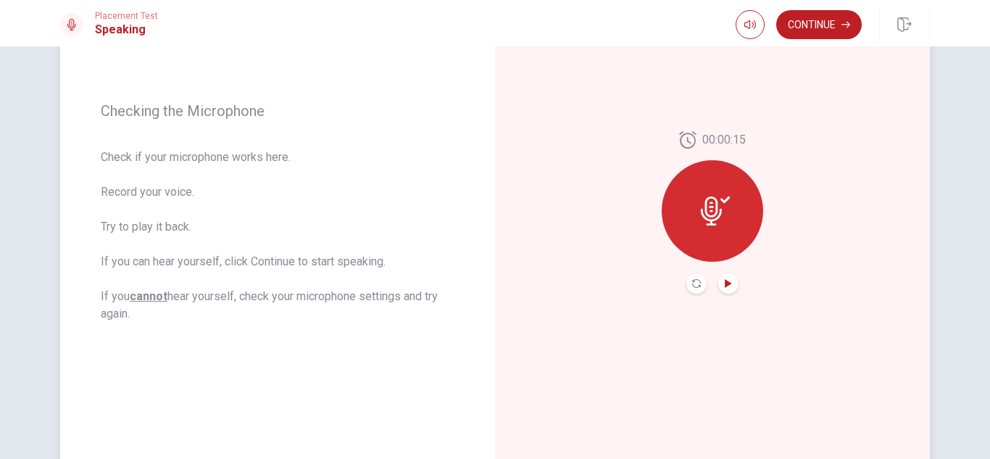
click at [725, 285] on icon "Play Audio" at bounding box center [728, 283] width 7 height 9
click at [804, 33] on button "Continue" at bounding box center [818, 24] width 85 height 29
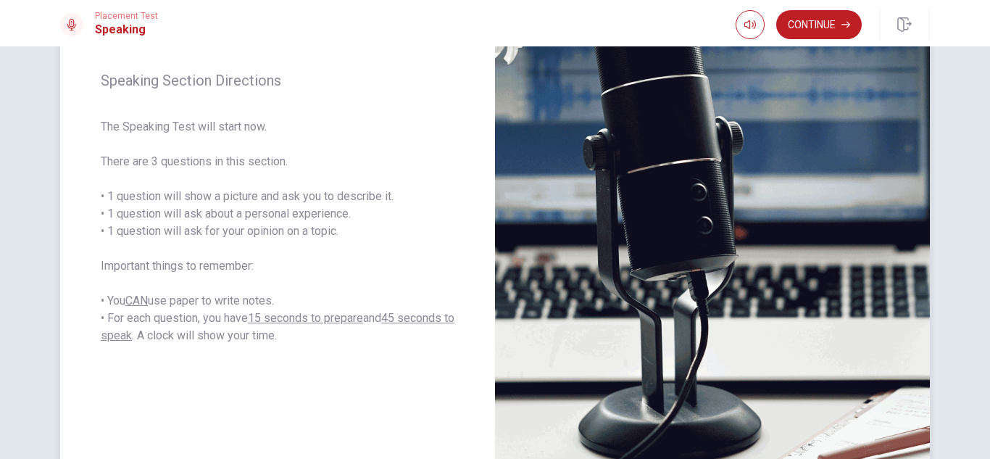
scroll to position [217, 0]
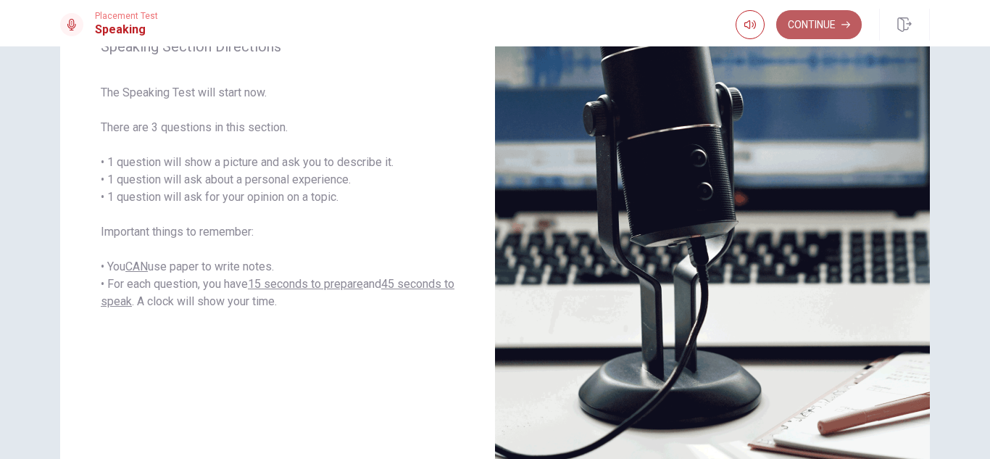
click at [810, 19] on button "Continue" at bounding box center [818, 24] width 85 height 29
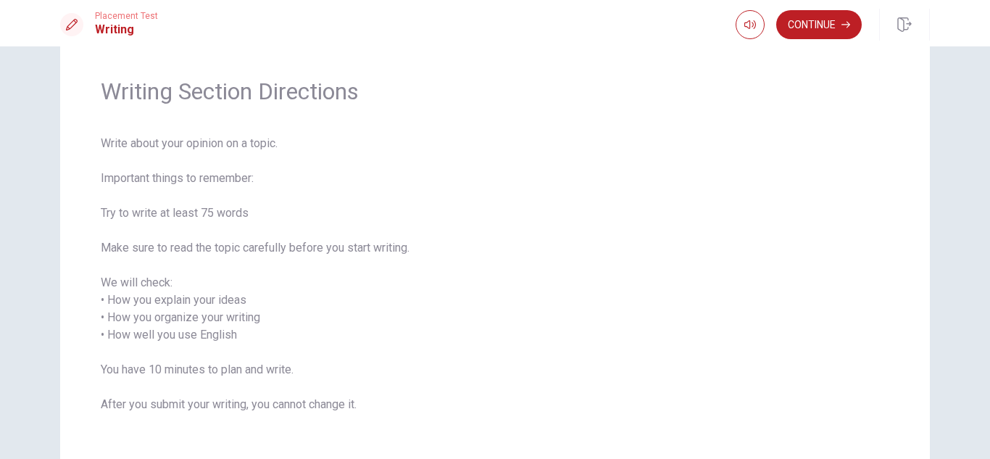
scroll to position [72, 0]
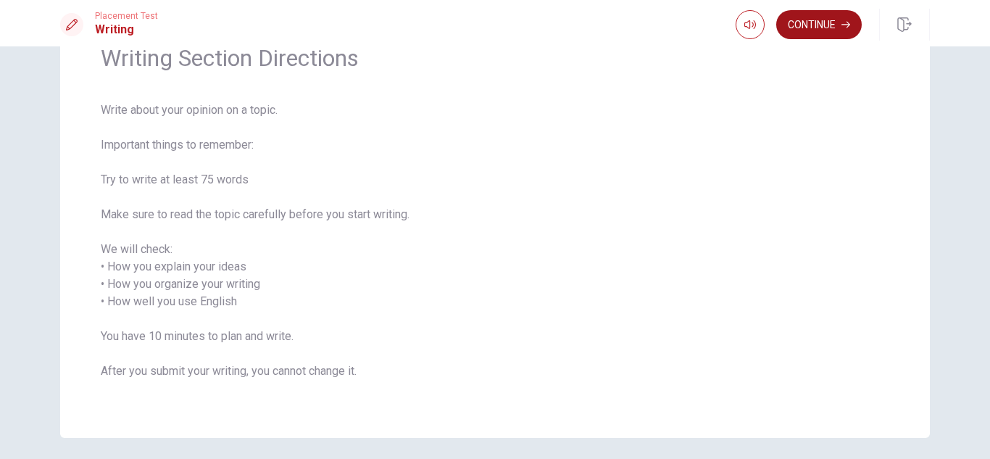
click at [813, 22] on button "Continue" at bounding box center [818, 24] width 85 height 29
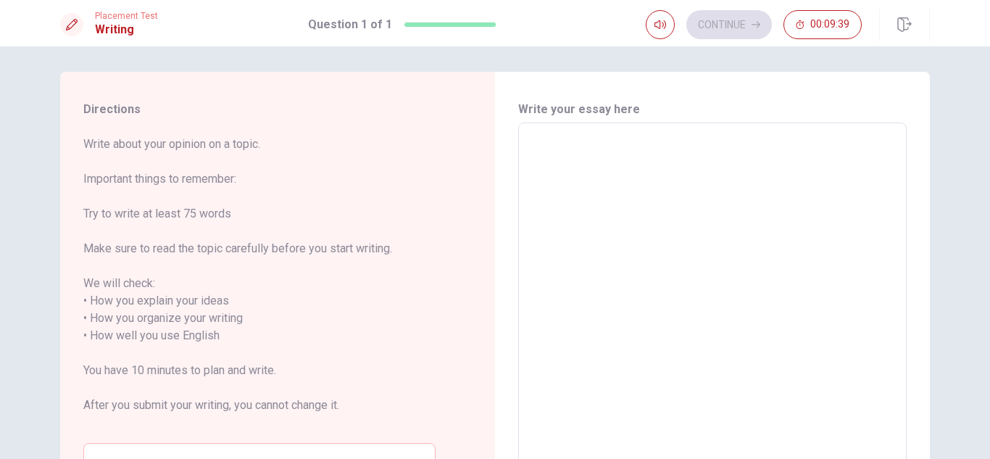
scroll to position [0, 0]
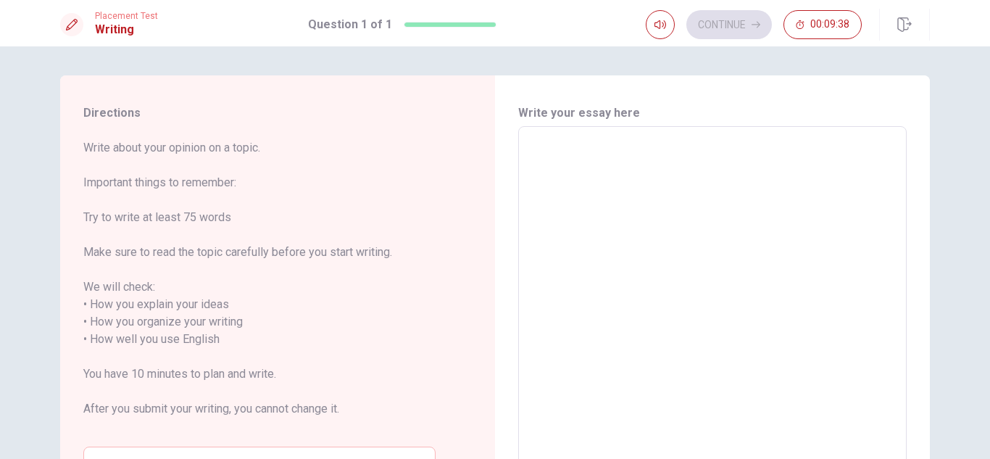
click at [567, 162] on textarea at bounding box center [712, 330] width 368 height 385
type textarea "C"
type textarea "x"
type textarea "Cu"
type textarea "x"
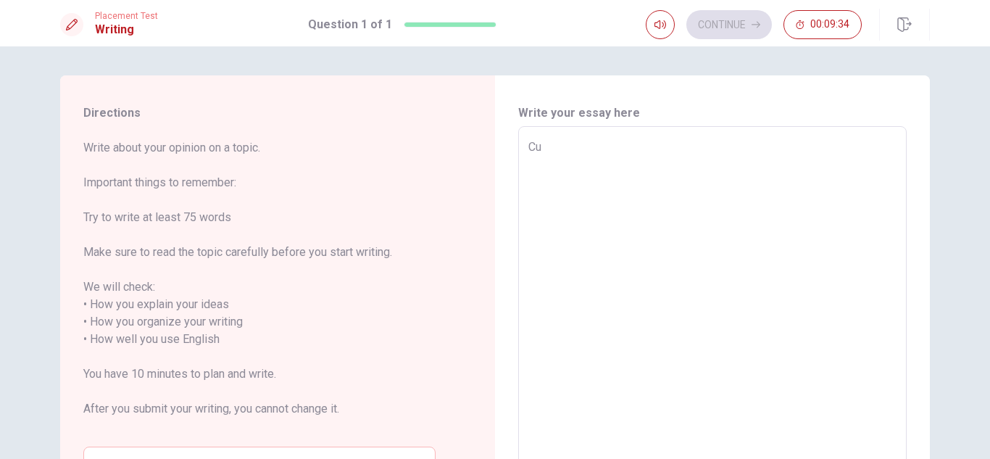
type textarea "Cur"
type textarea "x"
type textarea "Curr"
type textarea "x"
type textarea "Curre"
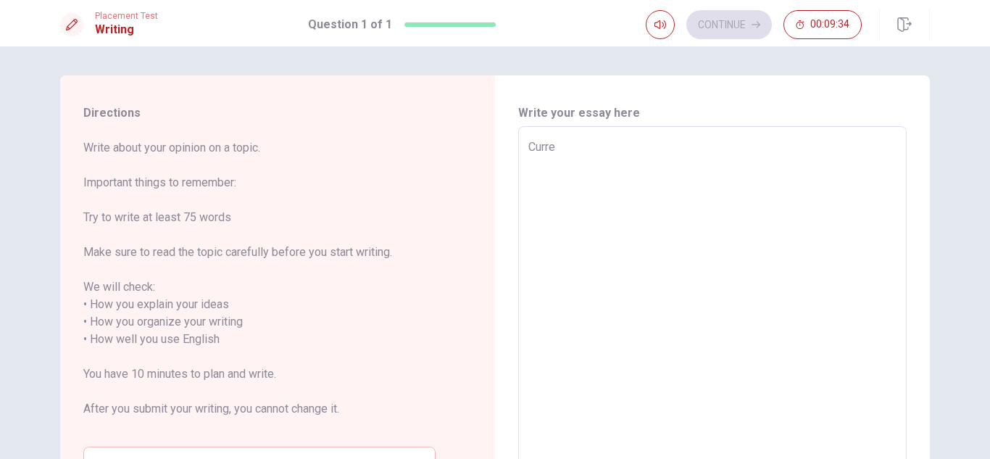
type textarea "x"
type textarea "Curren"
type textarea "x"
type textarea "Current"
type textarea "x"
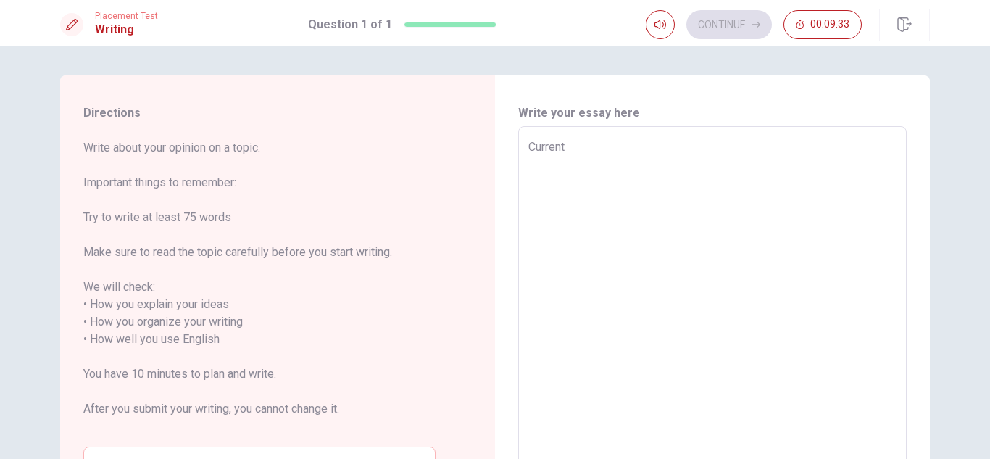
type textarea "Currentl"
type textarea "x"
type textarea "Currently"
type textarea "x"
type textarea "Currently,"
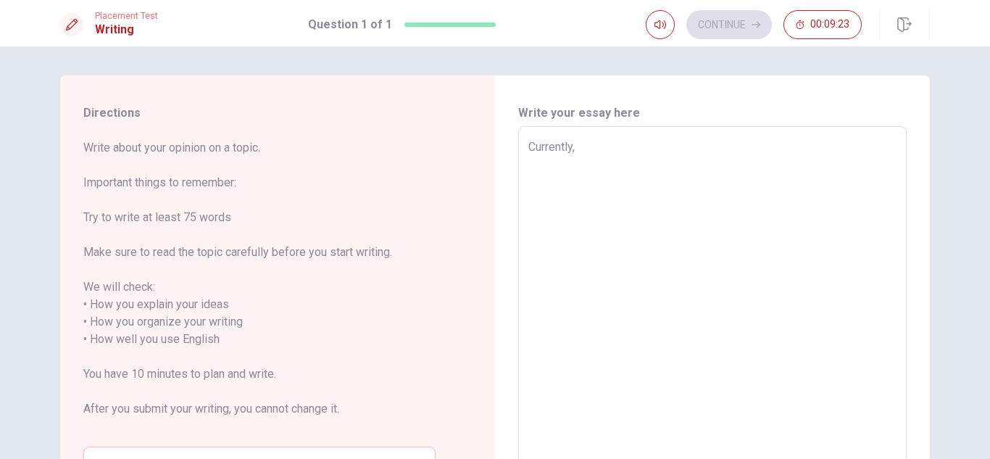
type textarea "x"
type textarea "Currently,"
type textarea "x"
type textarea "Currently, t"
type textarea "x"
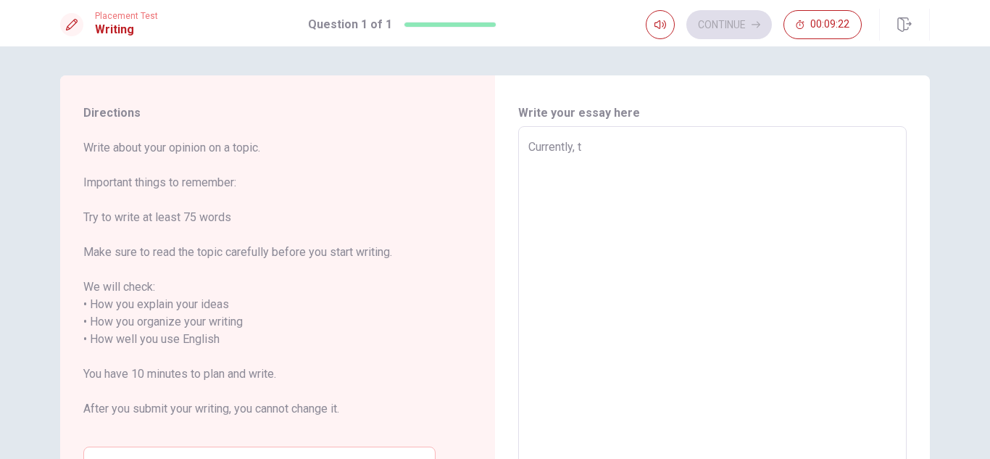
type textarea "Currently, th"
type textarea "x"
type textarea "Currently, the"
type textarea "x"
type textarea "Currently, the"
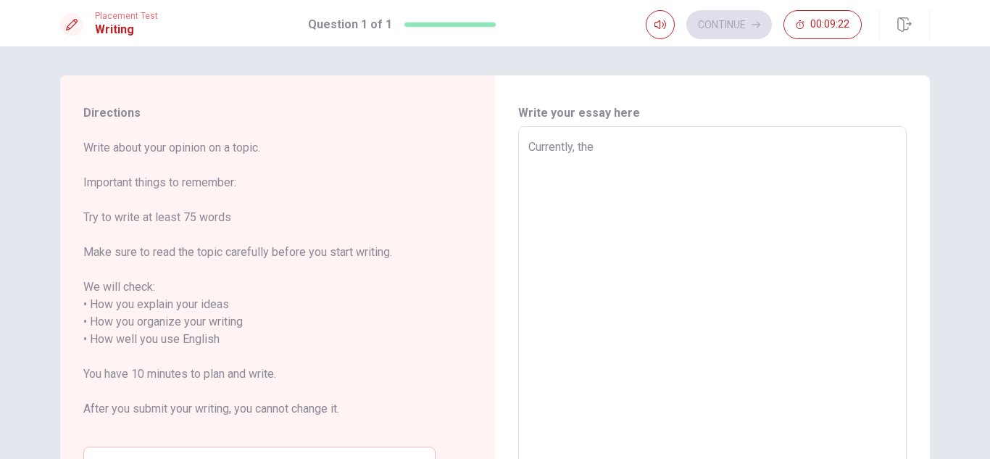
type textarea "x"
type textarea "Currently, the p"
type textarea "x"
type textarea "Currently, the pe"
type textarea "x"
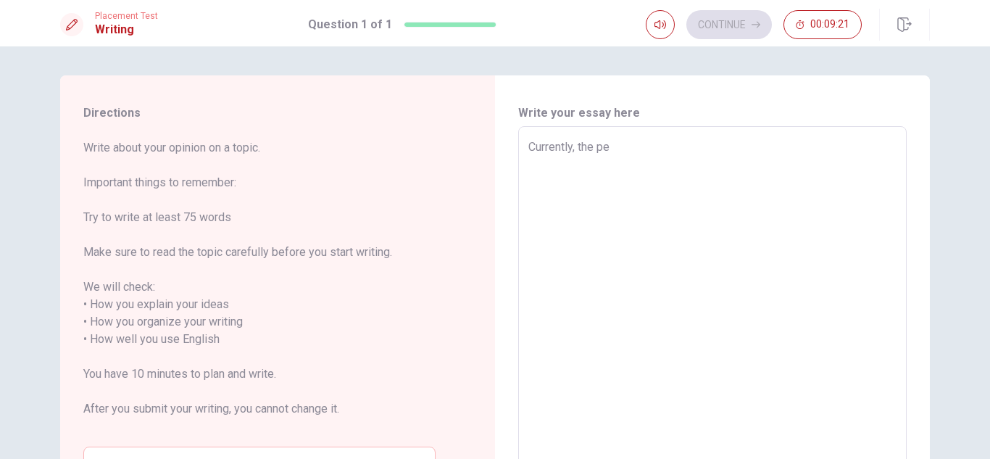
type textarea "Currently, the peo"
type textarea "x"
type textarea "Currently, the peol"
type textarea "x"
type textarea "Currently, the peo"
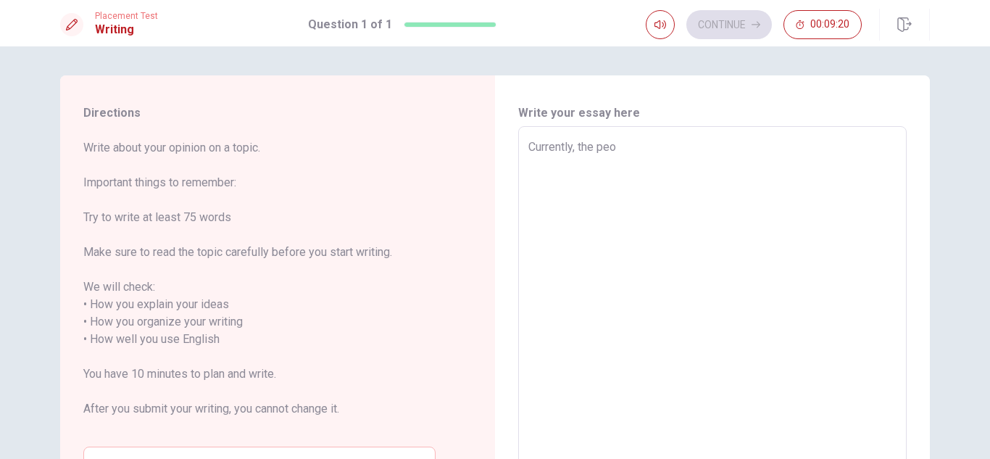
type textarea "x"
type textarea "Currently, the peop"
type textarea "x"
type textarea "Currently, the peopl"
type textarea "x"
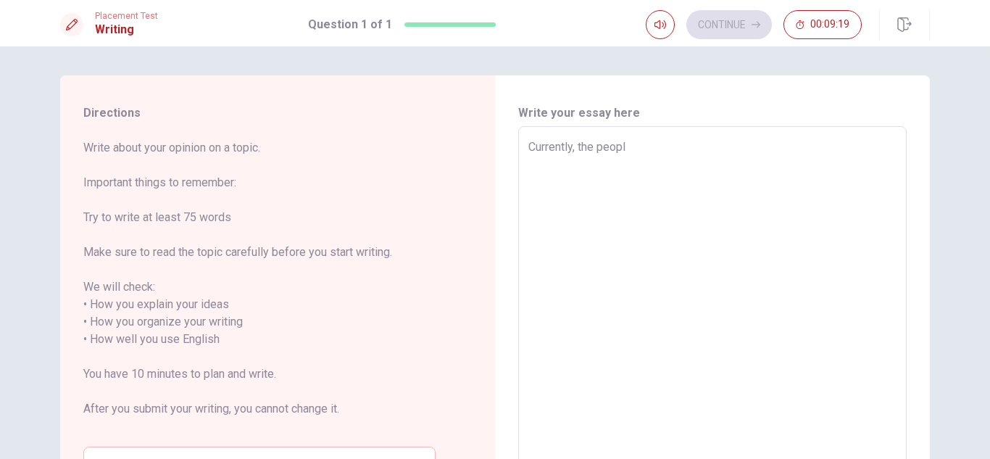
type textarea "Currently, the people"
type textarea "x"
type textarea "Currently, the people"
type textarea "x"
type textarea "Currently, the people p"
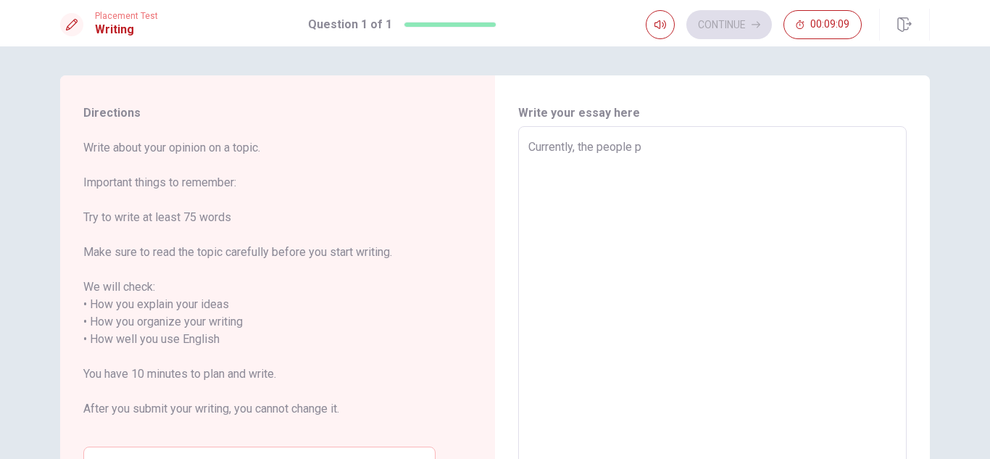
type textarea "x"
type textarea "Currently, the people pl"
type textarea "x"
type textarea "Currently, the people pla"
type textarea "x"
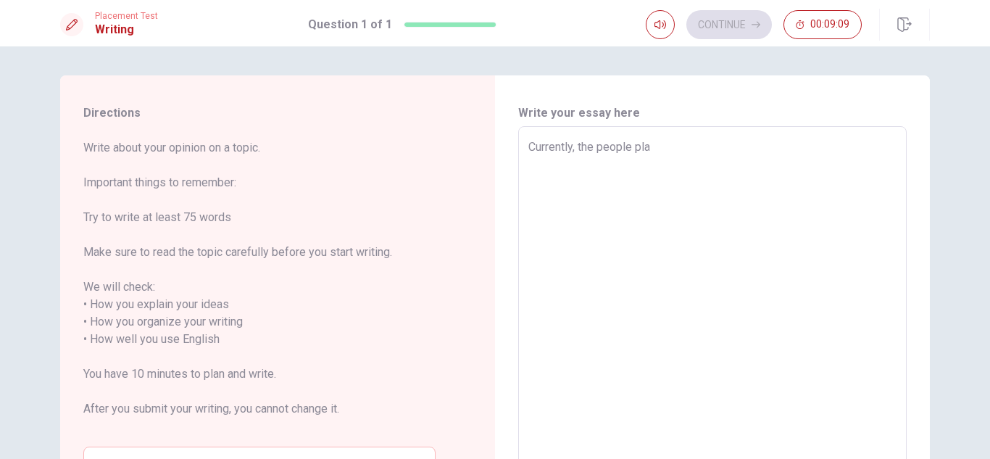
type textarea "Currently, the people play"
type textarea "x"
type textarea "Currently, the people pla"
type textarea "x"
type textarea "Currently, the people pl"
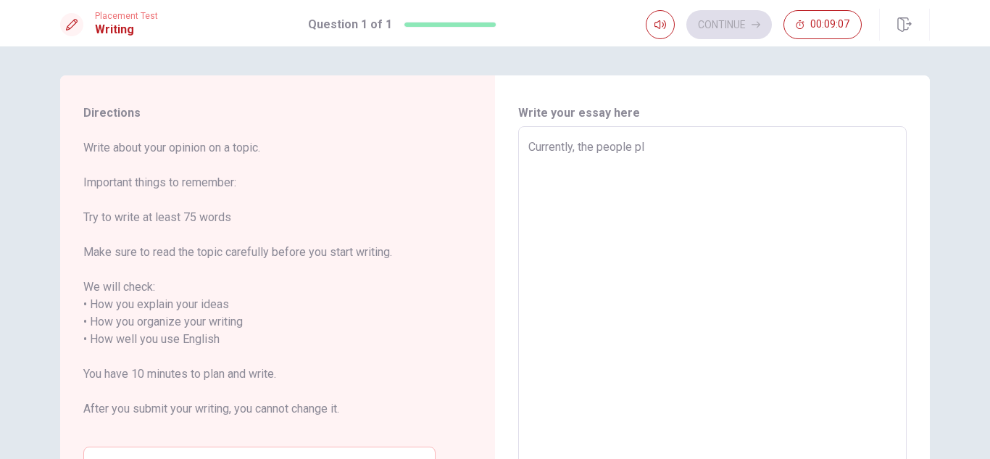
type textarea "x"
type textarea "Currently, the people p"
type textarea "x"
type textarea "Currently, the people"
type textarea "x"
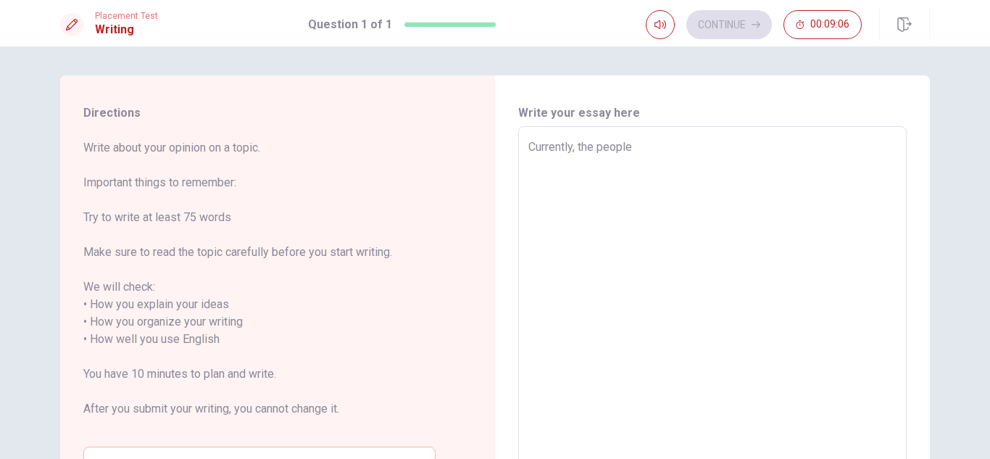
type textarea "Currently, the people a"
type textarea "x"
type textarea "Currently, the people ar"
type textarea "x"
type textarea "Currently, the people are"
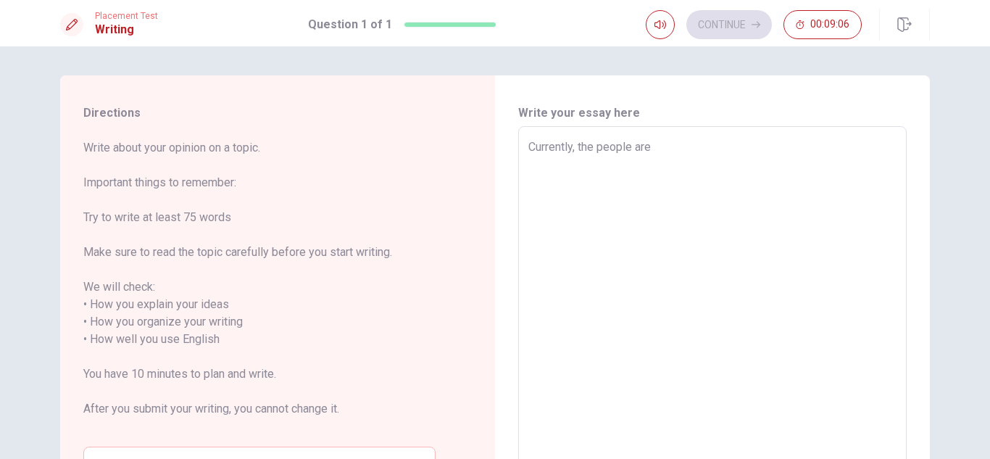
type textarea "x"
type textarea "Currently, the people are"
type textarea "x"
type textarea "Currently, the people are p"
type textarea "x"
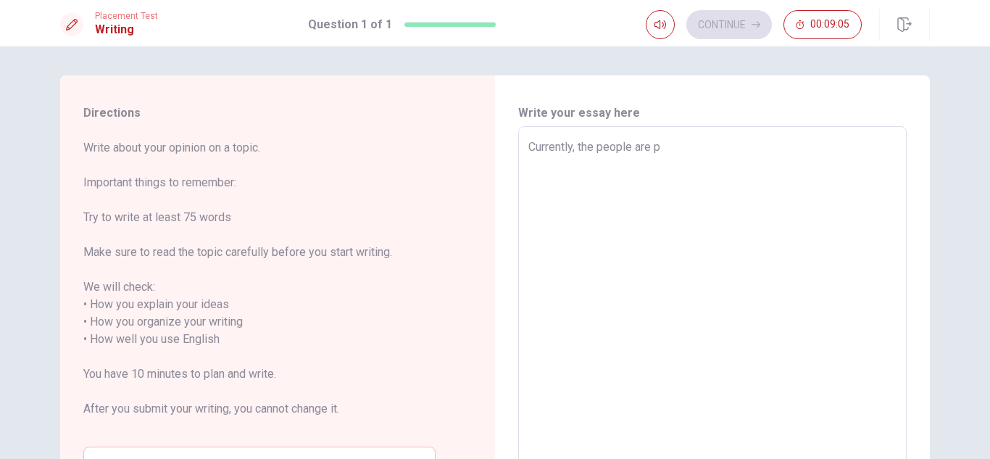
type textarea "Currently, the people are pl"
type textarea "x"
type textarea "Currently, the people are pla"
type textarea "x"
type textarea "Currently, the people are play"
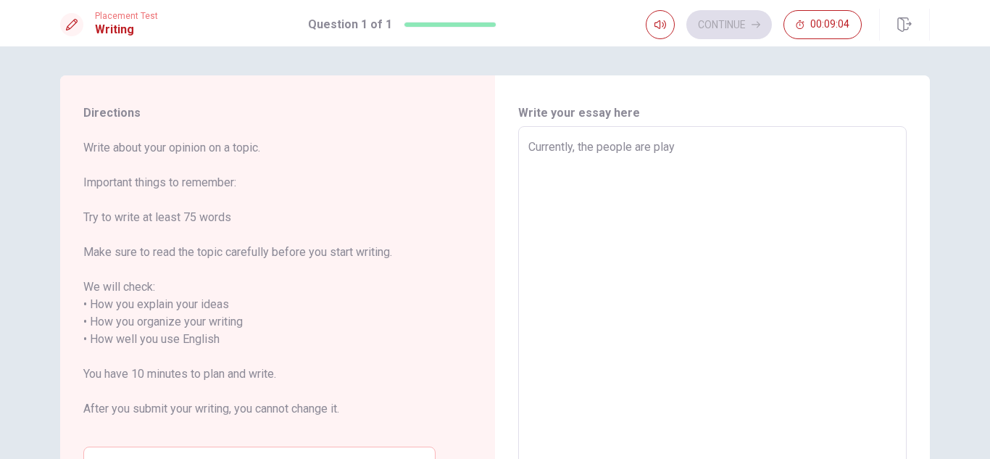
type textarea "x"
type textarea "Currently, the people are playi"
type textarea "x"
type textarea "Currently, the people are playin"
type textarea "x"
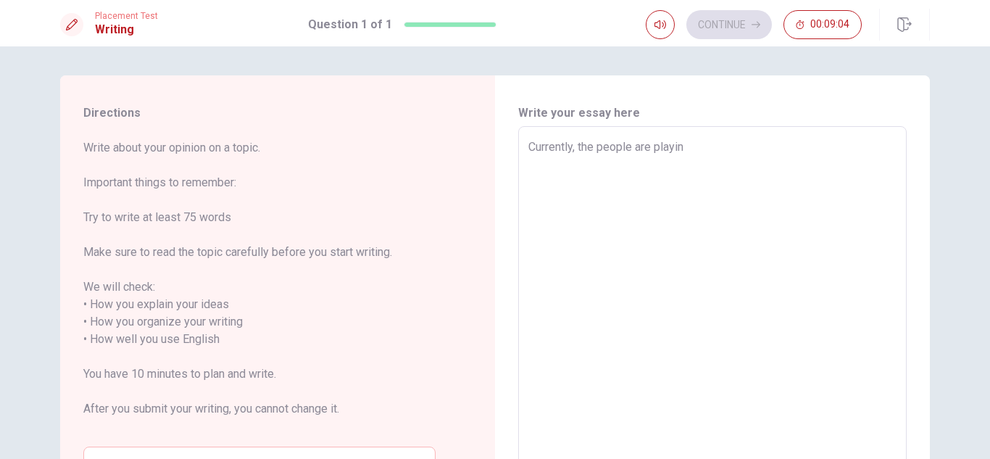
type textarea "Currently, the people are playing"
type textarea "x"
type textarea "Currently, the people are playing"
type textarea "x"
type textarea "Currently, the people are playing d"
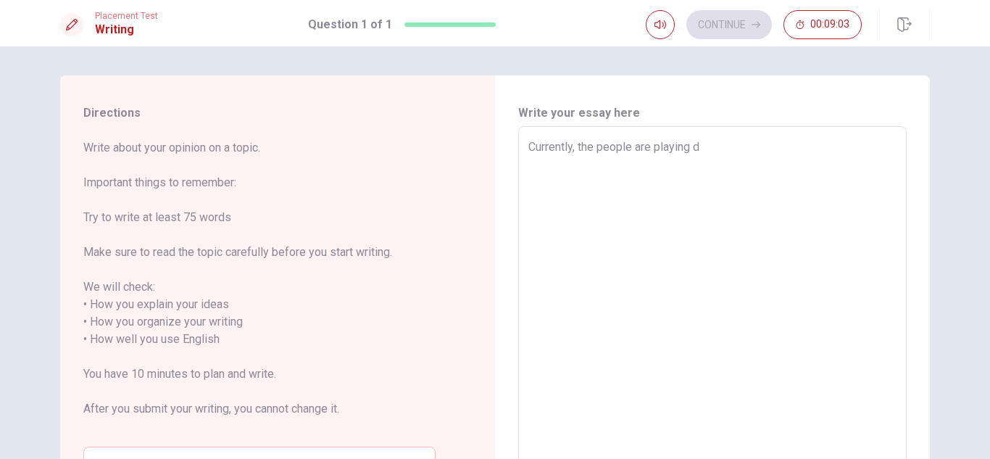
type textarea "x"
type textarea "Currently, the people are playing di"
type textarea "x"
type textarea "Currently, the people are playing dif"
type textarea "x"
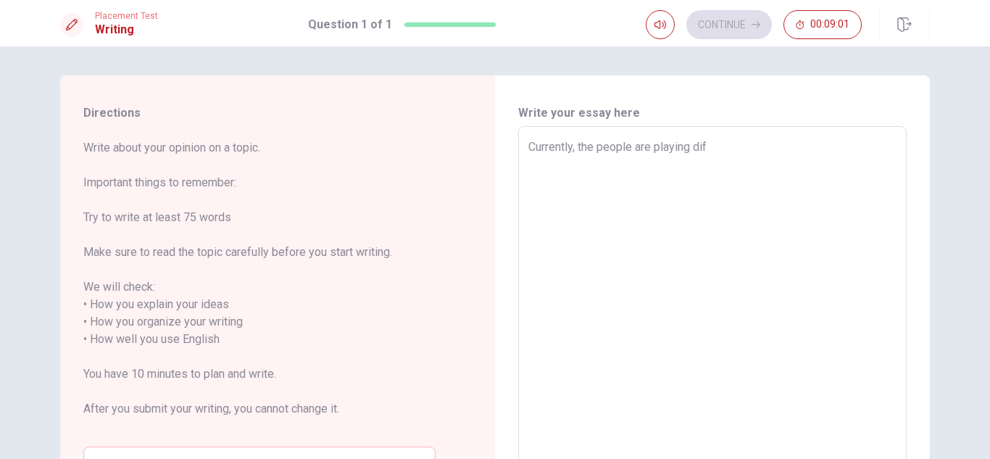
type textarea "Currently, the people are playing diff"
type textarea "x"
type textarea "Currently, the people are playing diffe"
type textarea "x"
type textarea "Currently, the people are playing differ"
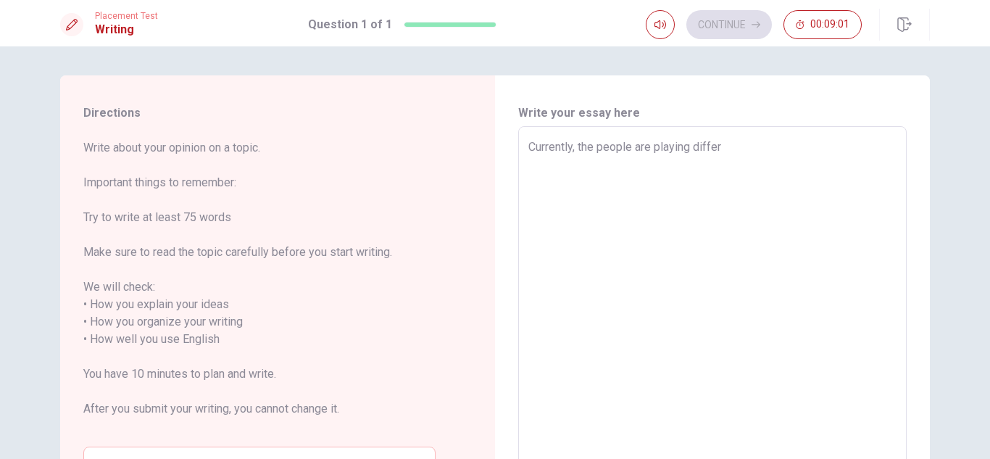
type textarea "x"
type textarea "Currently, the people are playing differn"
type textarea "x"
type textarea "Currently, the people are playing differnt"
type textarea "x"
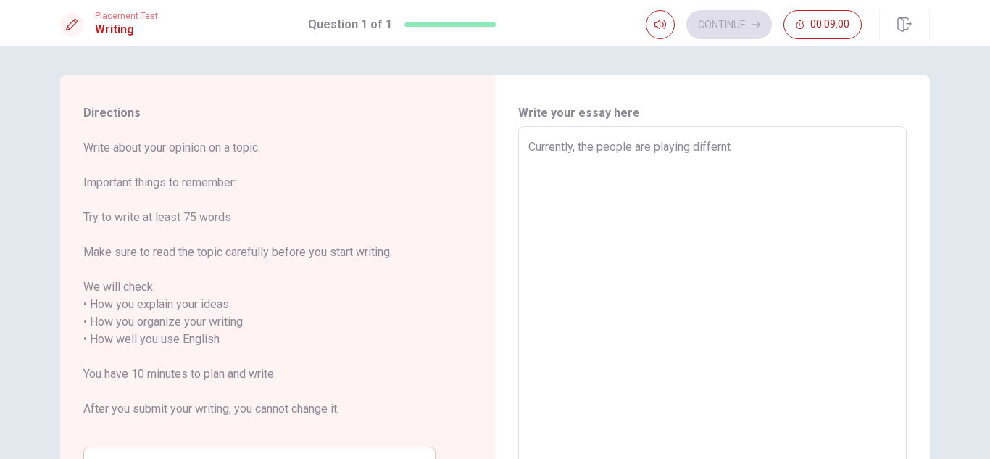
type textarea "Currently, the people are playing differnts"
type textarea "x"
type textarea "Currently, the people are playing differnts"
type textarea "x"
type textarea "Currently, the people are playing differnts"
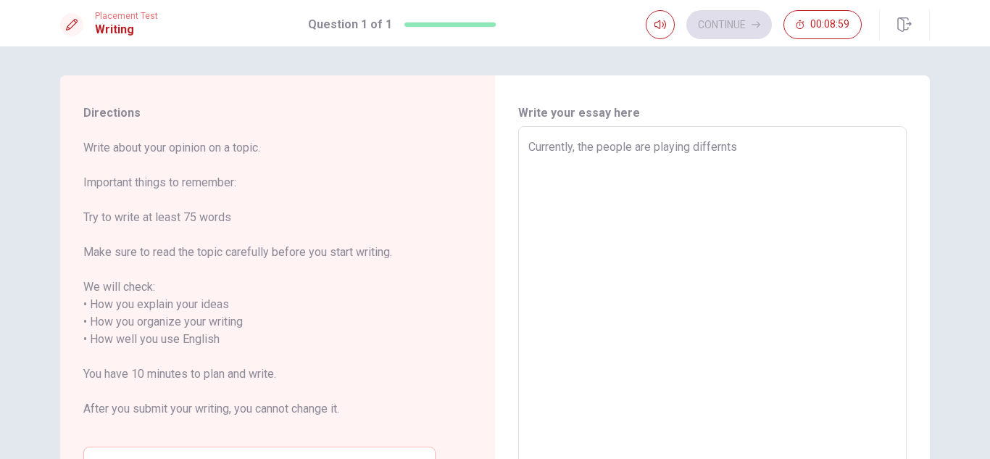
type textarea "x"
type textarea "Currently, the people are playing differnt"
type textarea "x"
type textarea "Currently, the people are playing differn"
type textarea "x"
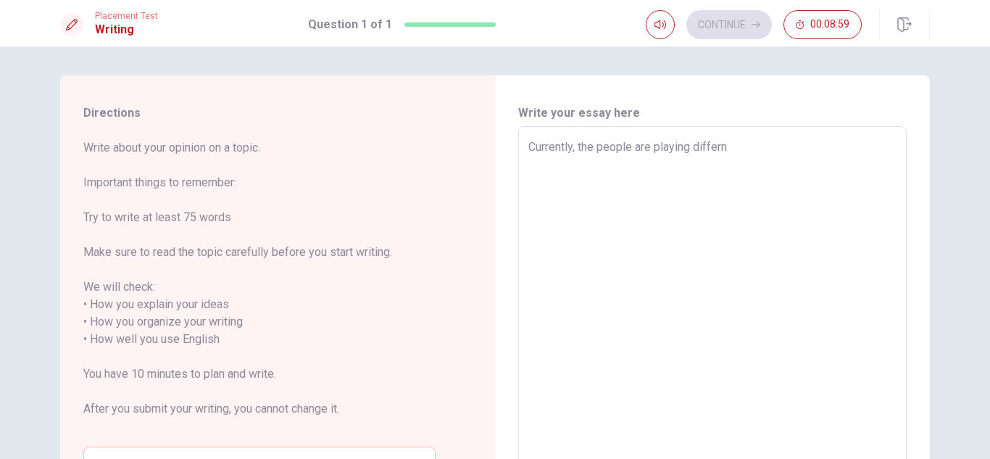
type textarea "Currently, the people are playing differ"
type textarea "x"
type textarea "Currently, the people are playing differe"
type textarea "x"
type textarea "Currently, the people are playing differen"
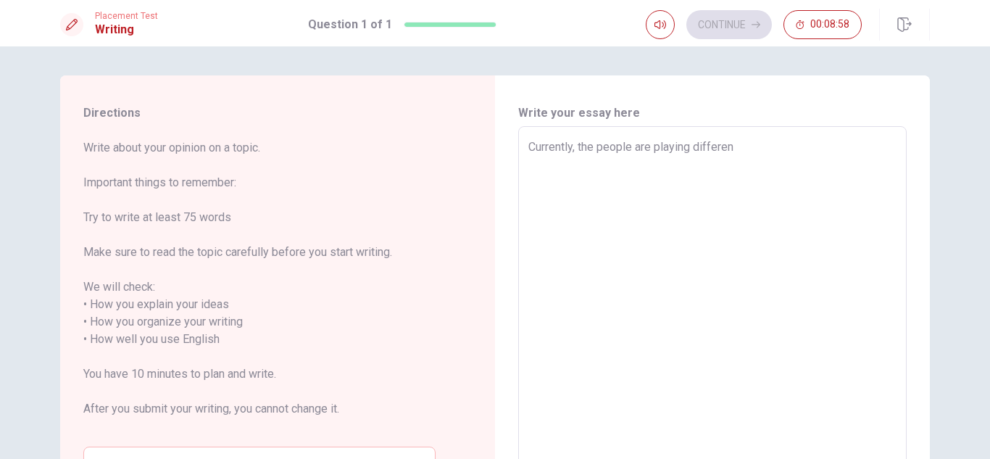
type textarea "x"
type textarea "Currently, the people are playing different"
type textarea "x"
type textarea "Currently, the people are playing differents"
type textarea "x"
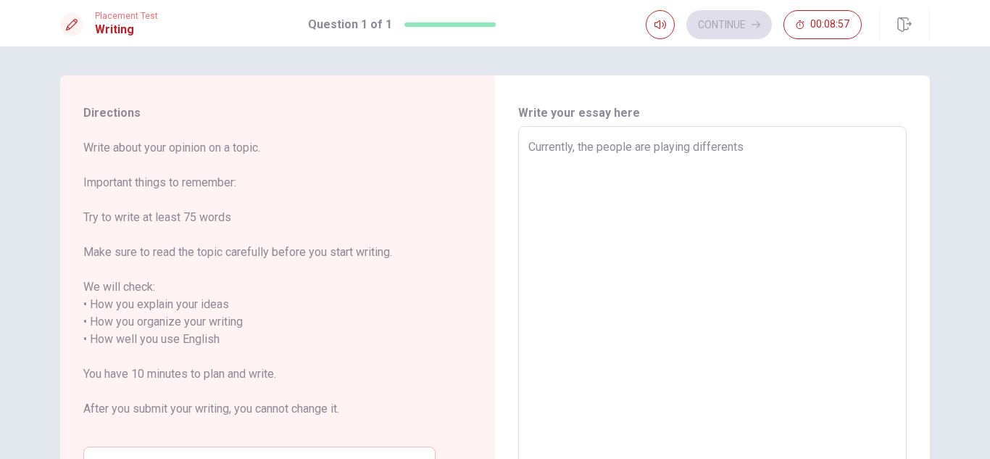
type textarea "Currently, the people are playing differents"
type textarea "x"
type textarea "Currently, the people are playing differents s"
type textarea "x"
type textarea "Currently, the people are playing differents sp"
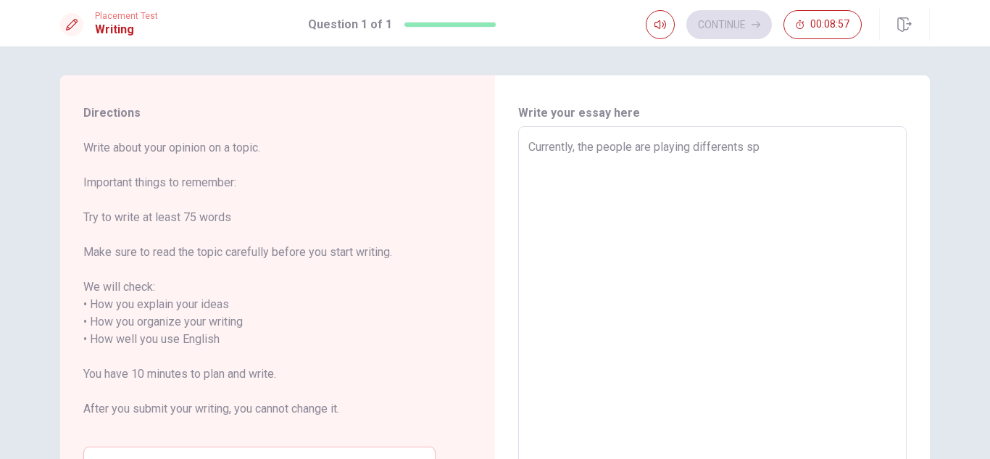
type textarea "x"
type textarea "Currently, the people are playing differents spo"
type textarea "x"
type textarea "Currently, the people are playing differents spor"
type textarea "x"
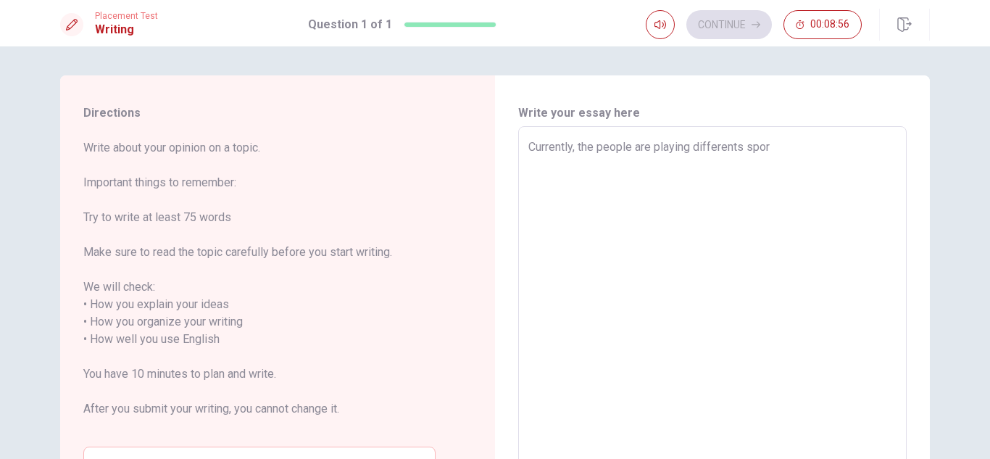
type textarea "Currently, the people are playing differents sport"
type textarea "x"
type textarea "Currently, the people are playing differents sports"
type textarea "x"
type textarea "Currently, the people are playing differents sports"
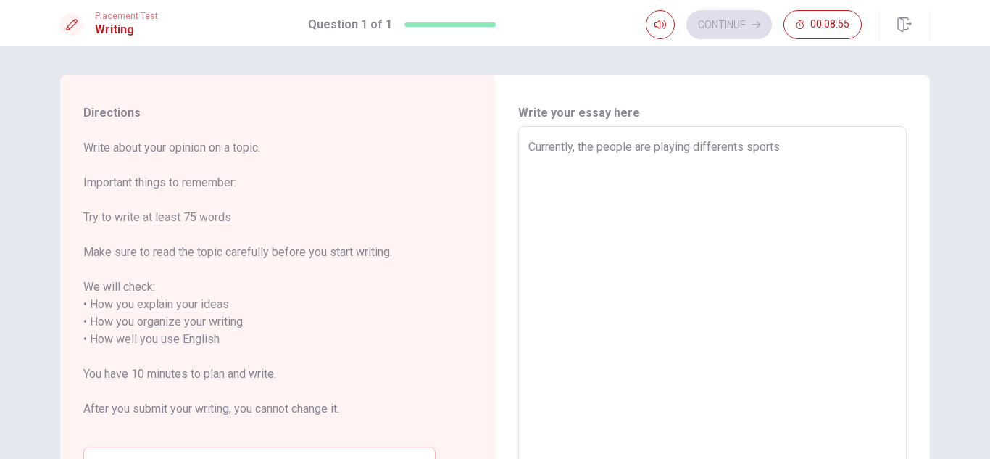
type textarea "x"
type textarea "Currently, the people are playing differents sports s"
type textarea "x"
type textarea "Currently, the people are playing differents sports su"
type textarea "x"
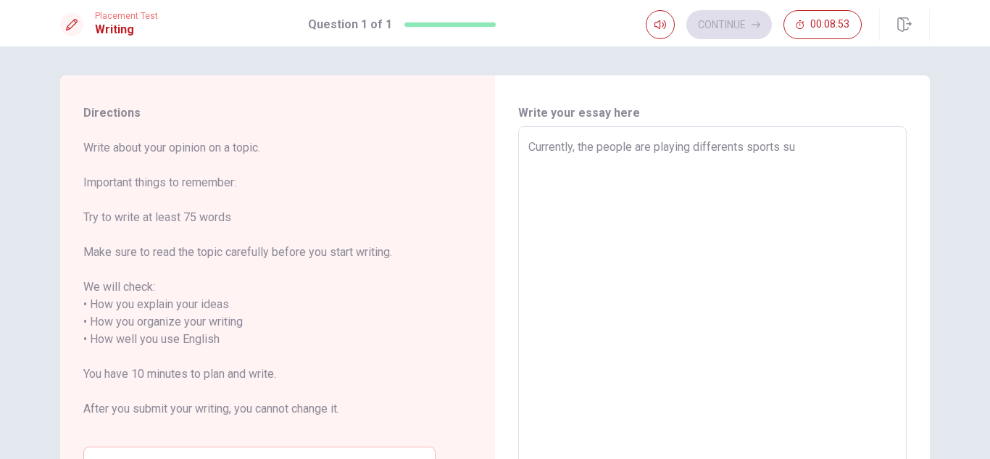
type textarea "Currently, the people are playing differents sports suc"
type textarea "x"
type textarea "Currently, the people are playing differents sports such"
type textarea "x"
type textarea "Currently, the people are playing differents sports such"
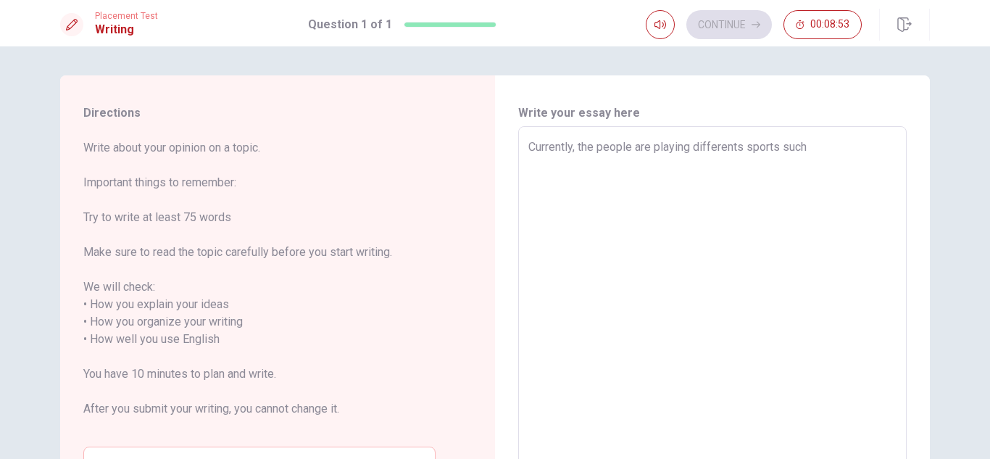
type textarea "x"
type textarea "Currently, the people are playing differents sports such a"
type textarea "x"
type textarea "Currently, the people are playing differents sports such as"
type textarea "x"
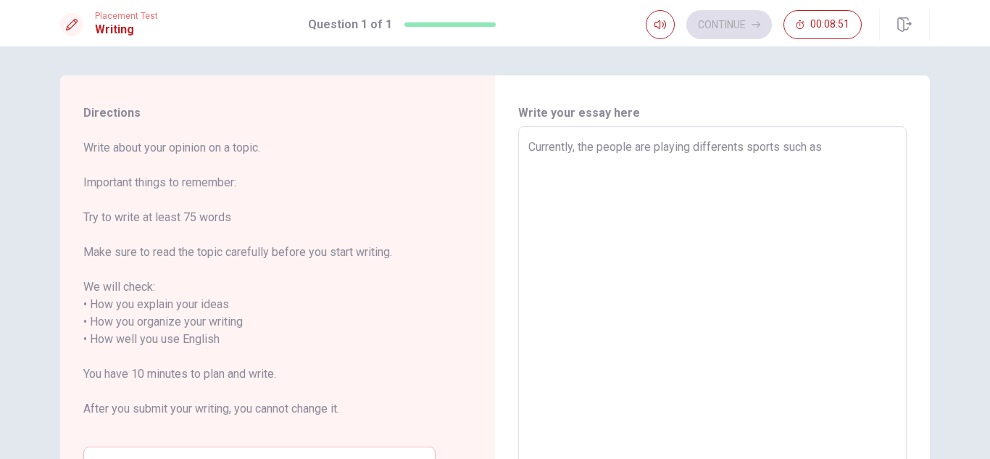
type textarea "Currently, the people are playing differents sports such as"
type textarea "x"
type textarea "Currently, the people are playing differents sports such as r"
type textarea "x"
type textarea "Currently, the people are playing differents sports such as ru"
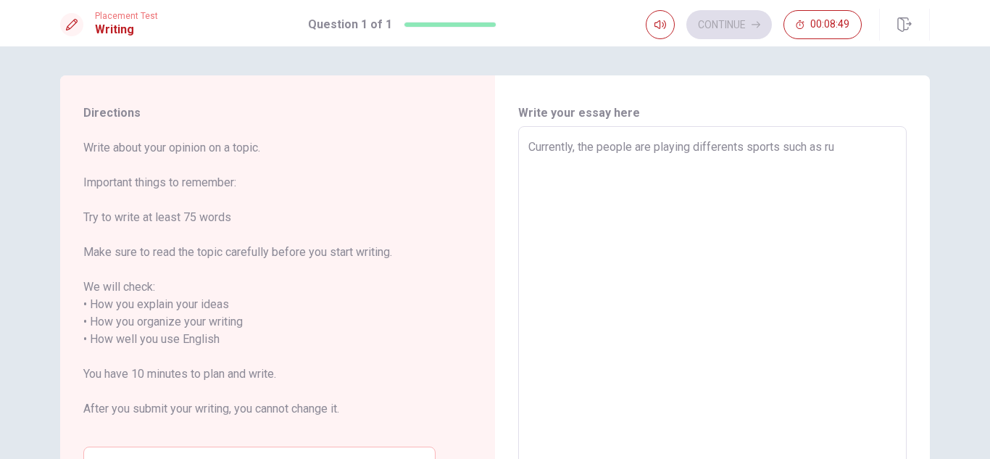
type textarea "x"
type textarea "Currently, the people are playing differents sports such as run"
type textarea "x"
type textarea "Currently, the people are playing differents sports such as runn"
type textarea "x"
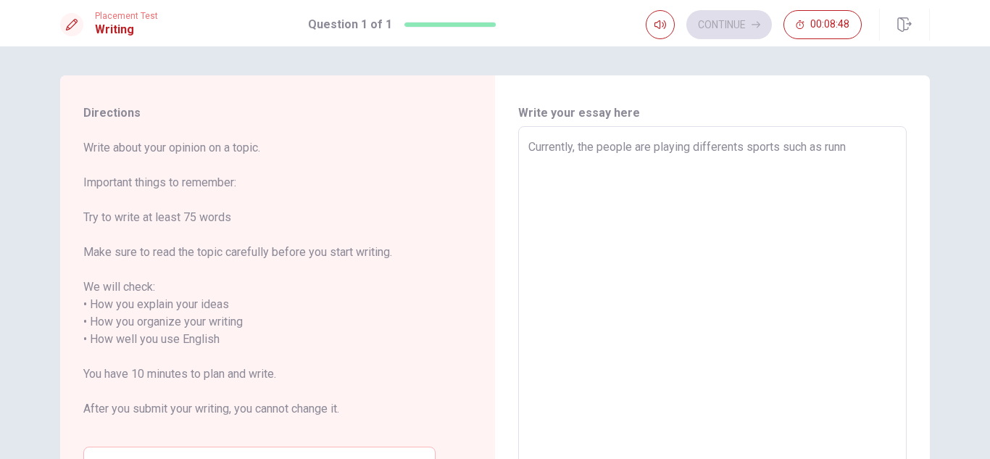
type textarea "Currently, the people are playing differents sports such as runni"
type textarea "x"
type textarea "Currently, the people are playing differents sports such as runnin"
type textarea "x"
type textarea "Currently, the people are playing differents sports such as running"
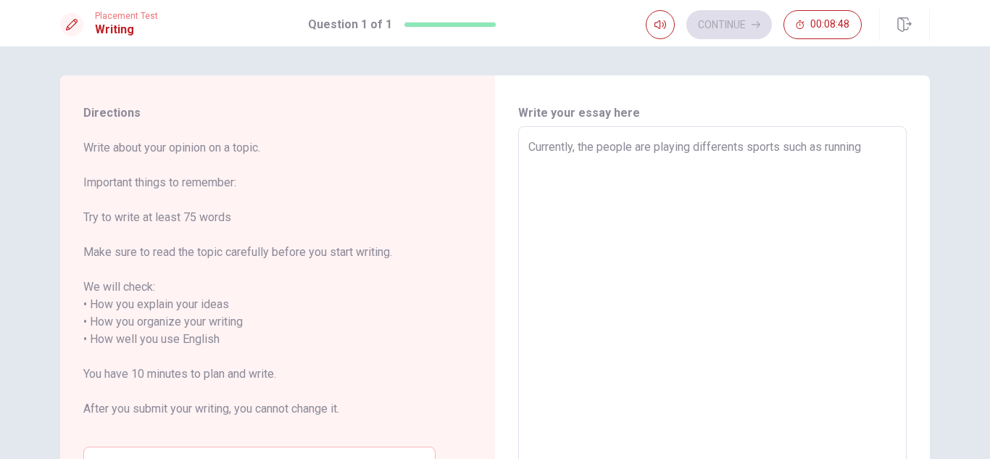
type textarea "x"
type textarea "Currently, the people are playing differents sports such as running,"
type textarea "x"
type textarea "Currently, the people are playing differents sports such as running,"
type textarea "x"
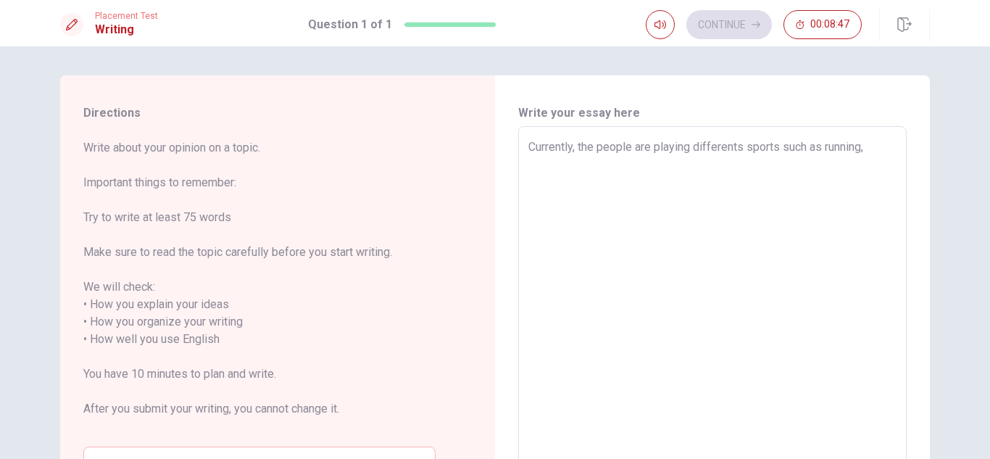
type textarea "Currently, the people are playing differents sports such as running, s"
type textarea "x"
type textarea "Currently, the people are playing differents sports such as running, sw"
type textarea "x"
type textarea "Currently, the people are playing differents sports such as running, swi"
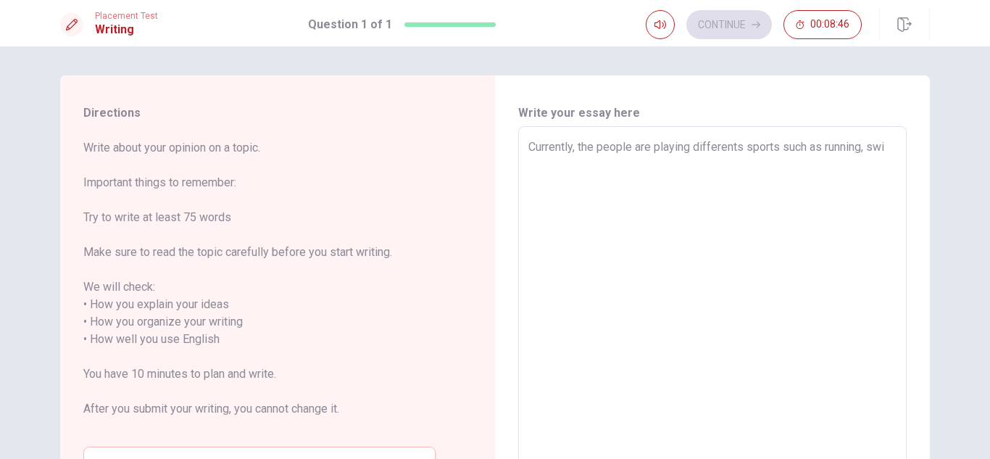
type textarea "x"
type textarea "Currently, the people are playing differents sports such as running, swim"
type textarea "x"
type textarea "Currently, the people are playing differents sports such as running, [PERSON_NA…"
type textarea "x"
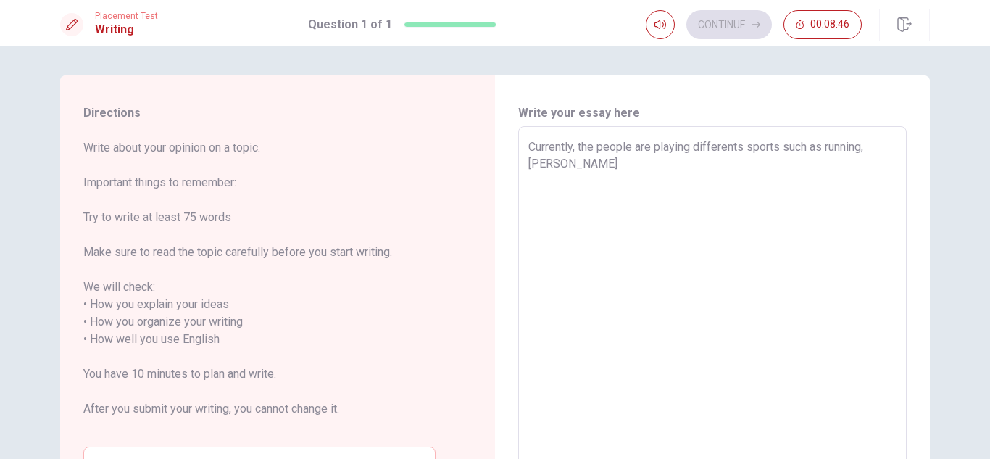
type textarea "Currently, the people are playing differents sports such as running, swimmi"
type textarea "x"
type textarea "Currently, the people are playing differents sports such as running, swimmin"
type textarea "x"
type textarea "Currently, the people are playing differents sports such as running, swimming"
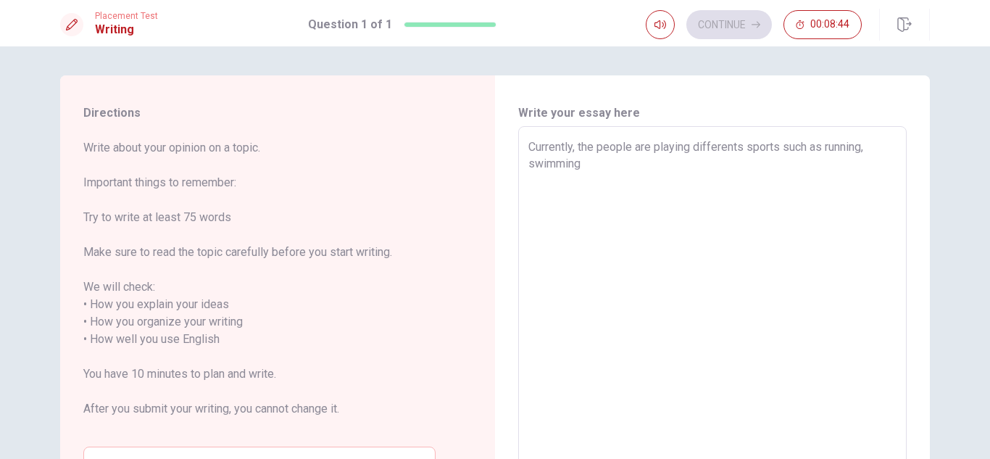
type textarea "x"
type textarea "Currently, the people are playing differents sports such as running, swimming,"
type textarea "x"
type textarea "Currently, the people are playing differents sports such as running, swimming,"
type textarea "x"
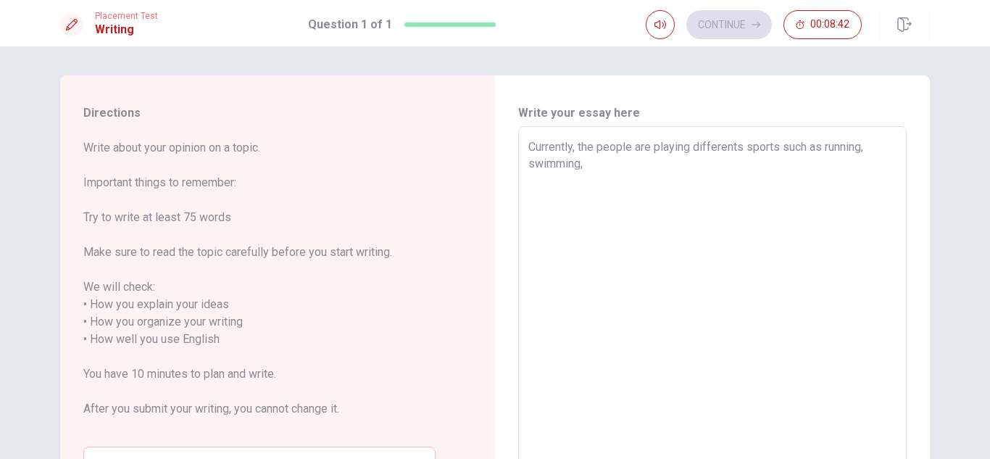
type textarea "Currently, the people are playing differents sports such as running, swimming, s"
type textarea "x"
type textarea "Currently, the people are playing differents sports such as running, swimming, …"
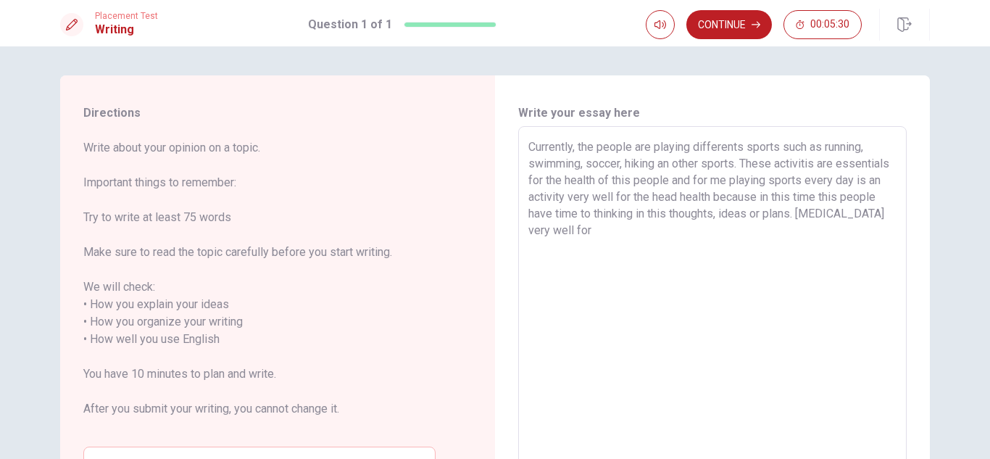
click at [662, 234] on textarea "Currently, the people are playing differents sports such as running, swimming, …" at bounding box center [712, 330] width 368 height 385
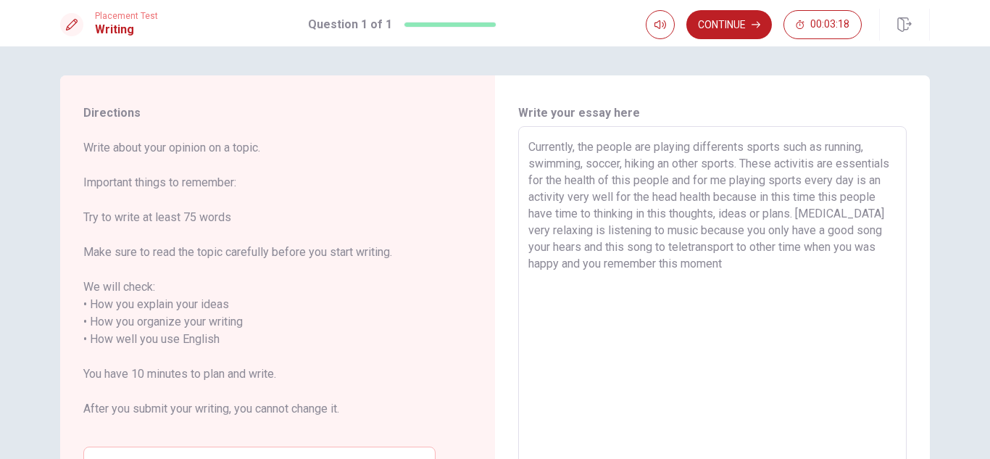
click at [639, 249] on textarea "Currently, the people are playing differents sports such as running, swimming, …" at bounding box center [712, 330] width 368 height 385
click at [630, 277] on textarea "Currently, the people are playing differents sports such as running, swimming, …" at bounding box center [712, 330] width 368 height 385
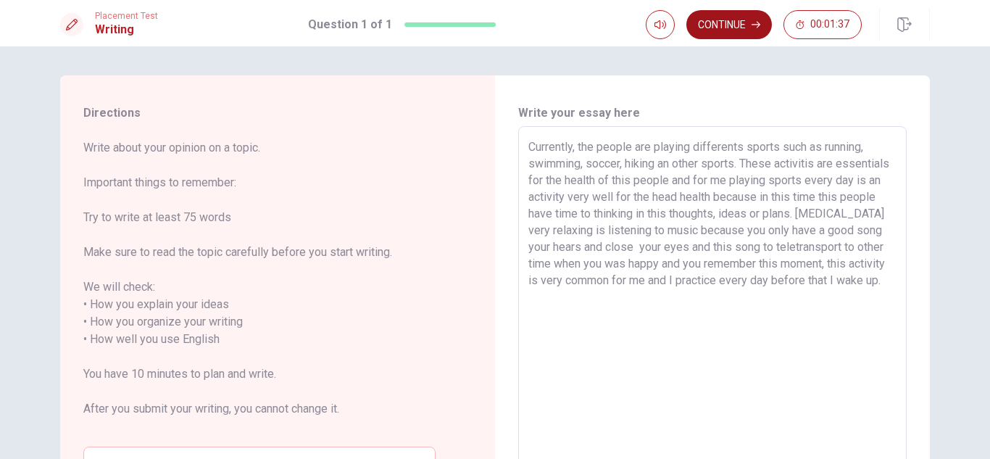
click at [730, 30] on button "Continue" at bounding box center [728, 24] width 85 height 29
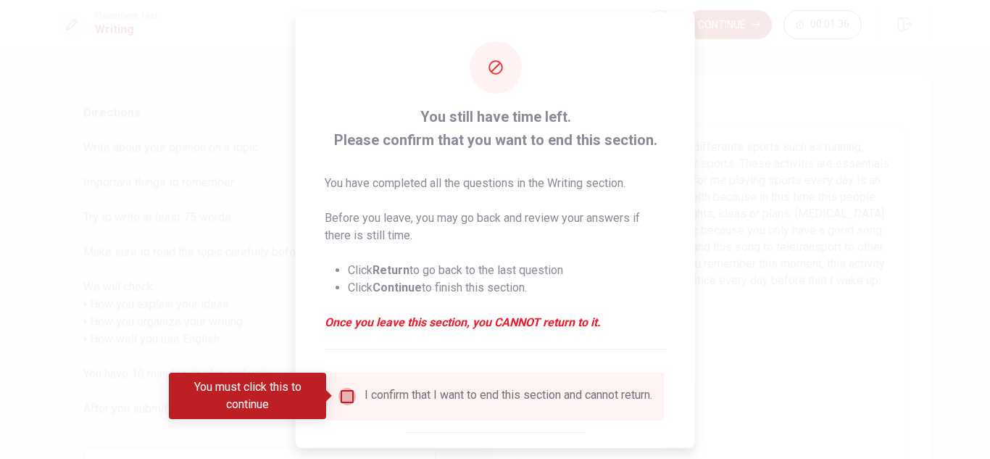
drag, startPoint x: 346, startPoint y: 397, endPoint x: 388, endPoint y: 362, distance: 54.5
click at [346, 396] on input "You must click this to continue" at bounding box center [346, 395] width 17 height 17
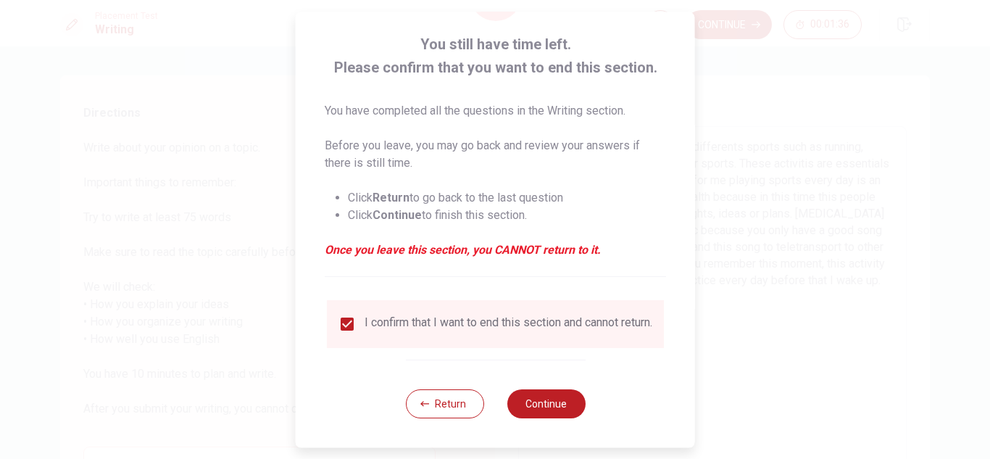
scroll to position [82, 0]
click at [569, 404] on button "Continue" at bounding box center [545, 403] width 78 height 29
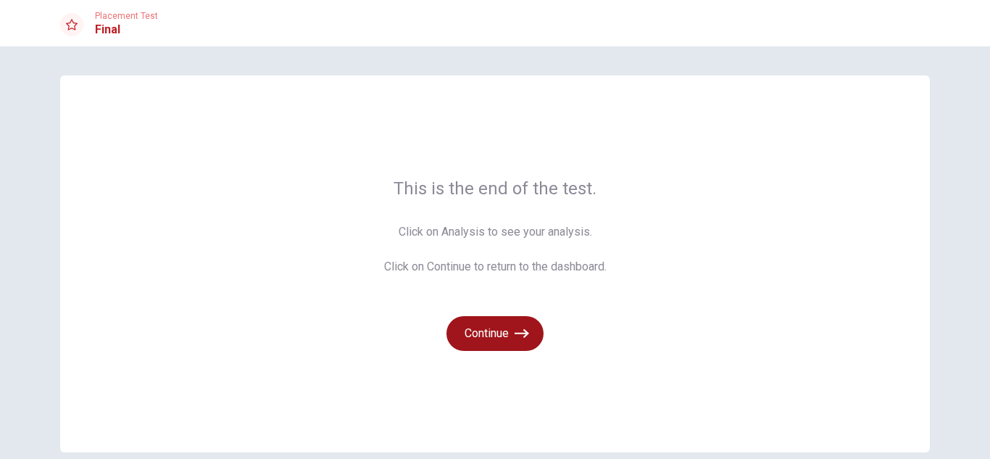
click at [525, 333] on icon "button" at bounding box center [521, 333] width 14 height 14
